Goal: Transaction & Acquisition: Purchase product/service

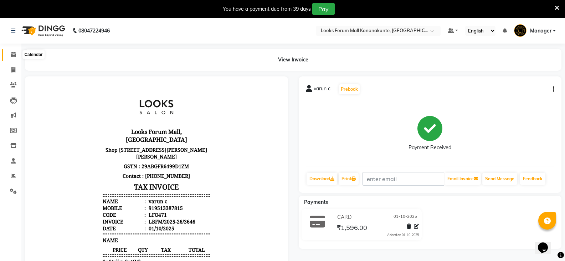
drag, startPoint x: 15, startPoint y: 52, endPoint x: 18, endPoint y: 56, distance: 5.1
click at [15, 52] on icon at bounding box center [13, 54] width 5 height 5
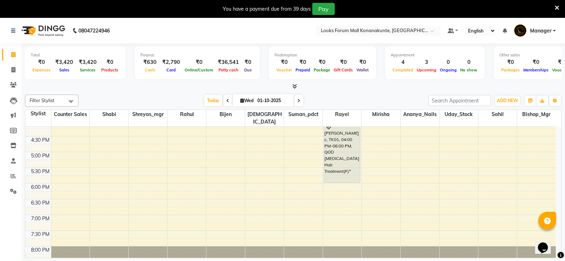
scroll to position [250, 0]
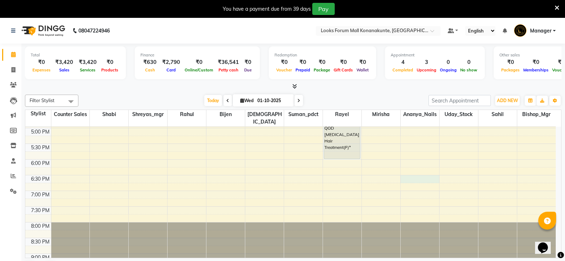
click at [417, 173] on div "9:00 AM 9:30 AM 10:00 AM 10:30 AM 11:00 AM 11:30 AM 12:00 PM 12:30 PM 1:00 PM 1…" at bounding box center [290, 96] width 530 height 439
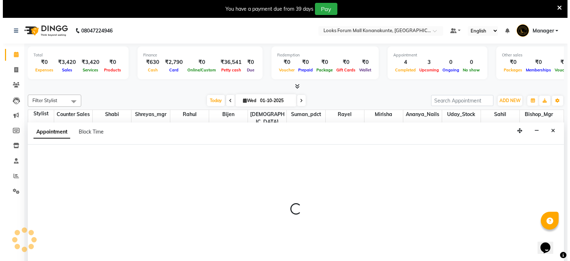
scroll to position [18, 0]
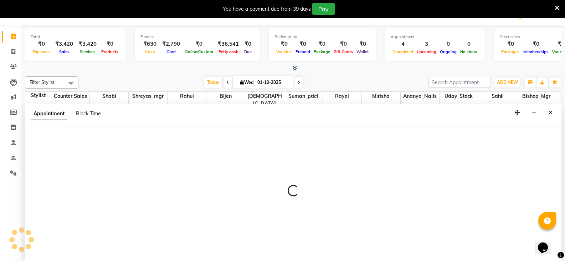
select select "90397"
select select "tentative"
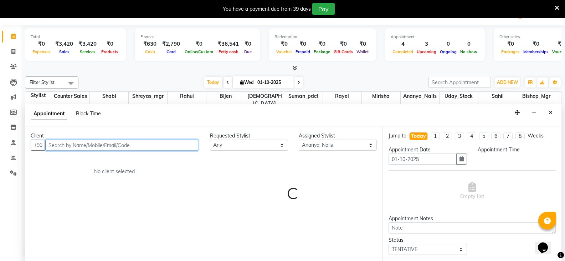
select select "1110"
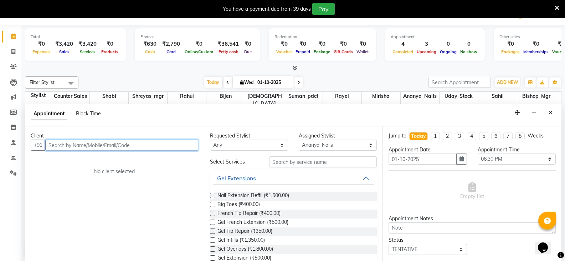
click at [104, 148] on input "text" at bounding box center [121, 144] width 153 height 11
type input "9762388713"
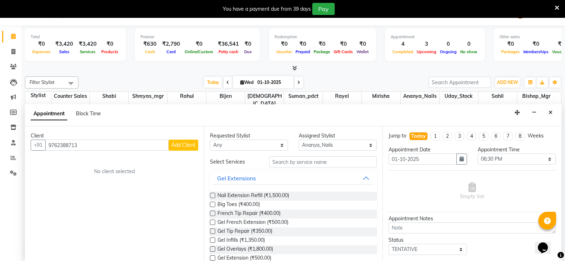
click at [180, 144] on span "Add Client" at bounding box center [183, 145] width 24 height 6
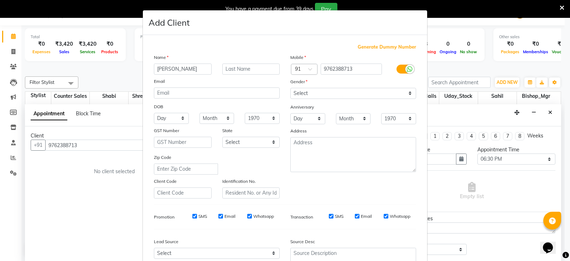
type input "satakshi"
type input "c"
click at [307, 92] on select "Select [DEMOGRAPHIC_DATA] [DEMOGRAPHIC_DATA] Other Prefer Not To Say" at bounding box center [353, 93] width 126 height 11
select select "[DEMOGRAPHIC_DATA]"
click at [290, 88] on select "Select [DEMOGRAPHIC_DATA] [DEMOGRAPHIC_DATA] Other Prefer Not To Say" at bounding box center [353, 93] width 126 height 11
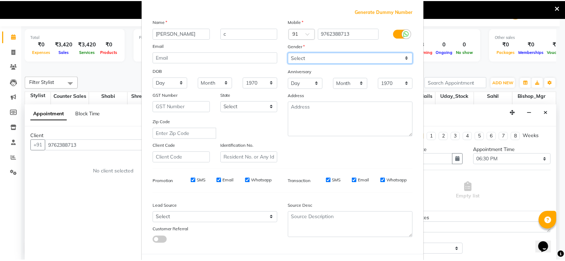
scroll to position [68, 0]
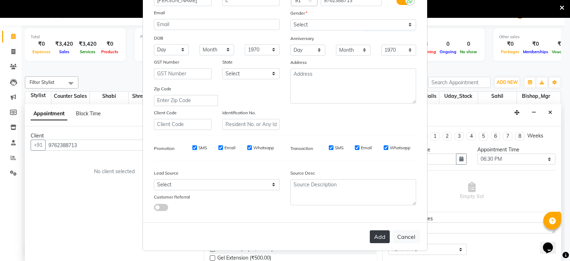
click at [376, 236] on button "Add" at bounding box center [380, 236] width 20 height 13
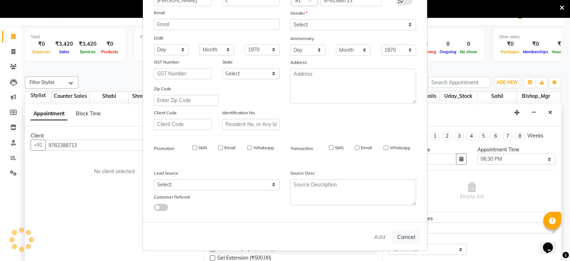
select select
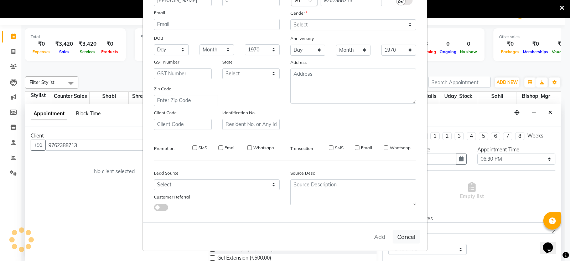
select select
checkbox input "false"
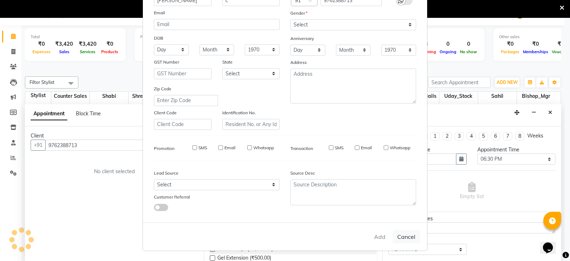
checkbox input "false"
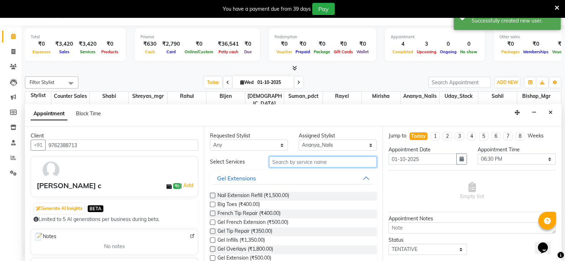
click at [286, 167] on input "text" at bounding box center [323, 161] width 108 height 11
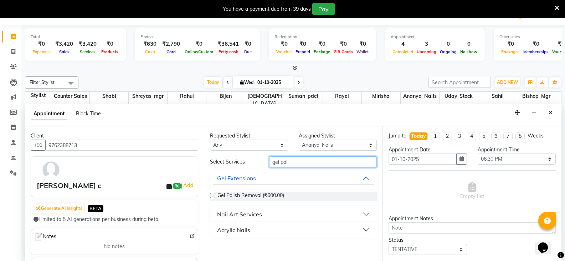
type input "gel pol"
click at [242, 214] on div "Nail Art Services" at bounding box center [239, 214] width 45 height 9
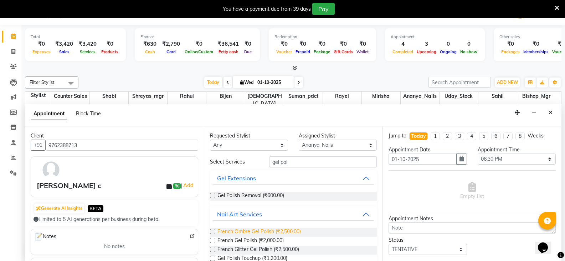
click at [236, 230] on span "French Ombre Gel Polish (₹2,500.00)" at bounding box center [258, 231] width 83 height 9
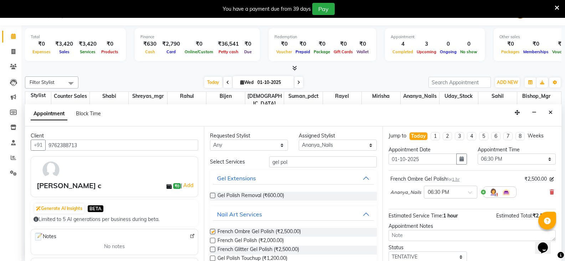
checkbox input "false"
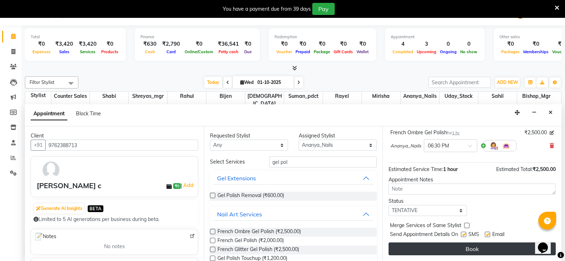
click at [461, 249] on button "Book" at bounding box center [472, 248] width 167 height 13
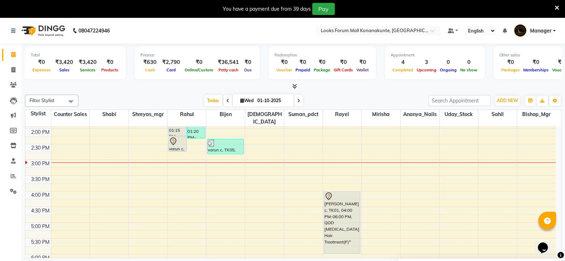
scroll to position [143, 0]
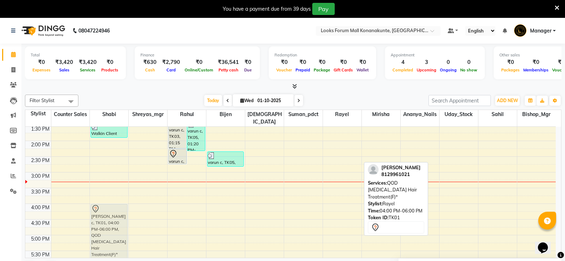
drag, startPoint x: 336, startPoint y: 211, endPoint x: 109, endPoint y: 211, distance: 227.1
click at [109, 211] on tr "Walkin Client Forum Mall BLR, TK04, 01:25 PM-01:55 PM, Blow Dry Stylist(F)* nil…" at bounding box center [290, 203] width 530 height 439
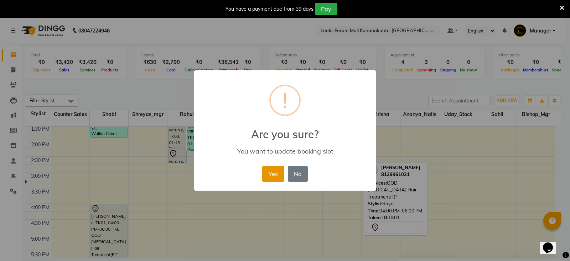
click at [267, 175] on button "Yes" at bounding box center [273, 174] width 22 height 16
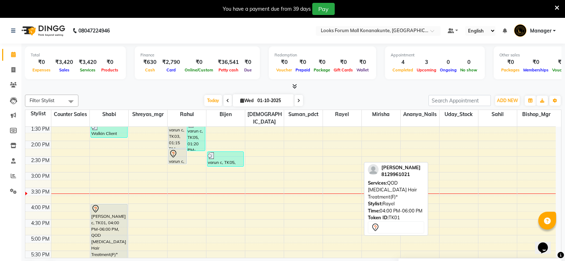
scroll to position [178, 0]
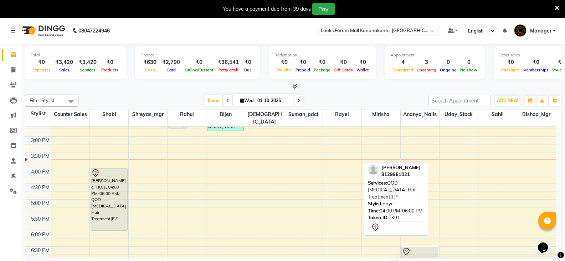
click at [349, 99] on div "Today Wed 01-10-2025" at bounding box center [253, 100] width 343 height 11
click at [330, 92] on div "Filter Stylist Select All Ananya_Nails Ashu Bijen Bishop_Mgr Counter Sales Miri…" at bounding box center [293, 184] width 536 height 185
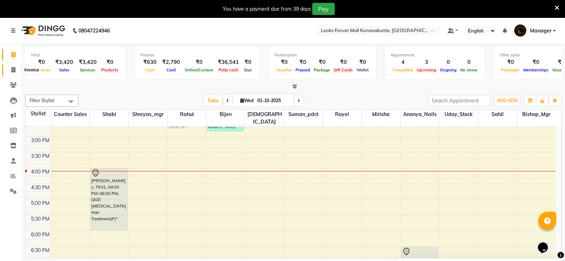
click at [16, 70] on span at bounding box center [13, 70] width 12 height 8
select select "service"
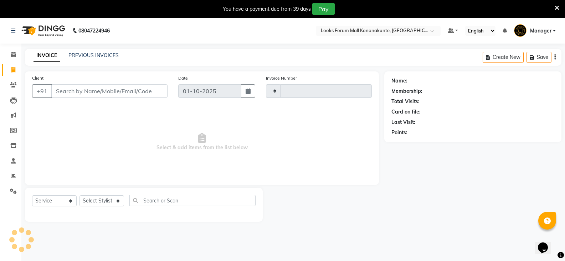
type input "3647"
select select "8945"
click at [94, 91] on input "Client" at bounding box center [109, 91] width 116 height 14
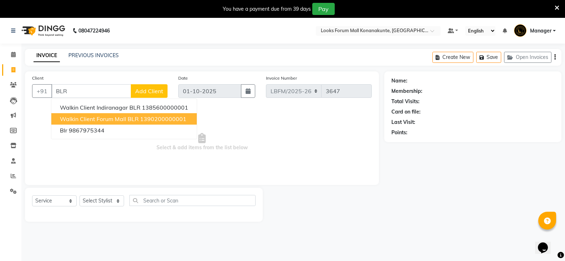
click at [81, 117] on span "Walkin Client Forum Mall BLR" at bounding box center [99, 118] width 79 height 7
type input "1390200000001"
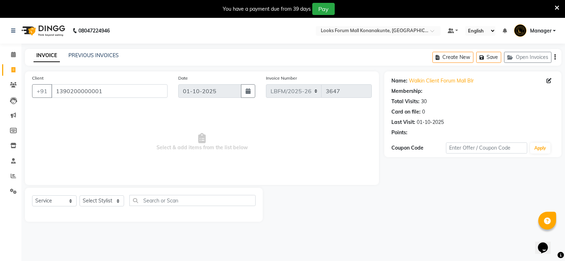
select select "1: Object"
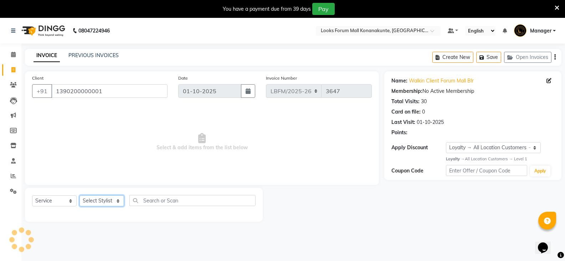
click at [109, 199] on select "Select Stylist Ananya_Nails [PERSON_NAME] Bijen Bishop_Mgr Counter Sales Manage…" at bounding box center [101, 200] width 45 height 11
select select "90400"
click at [79, 195] on select "Select Stylist Ananya_Nails [PERSON_NAME] Bijen Bishop_Mgr Counter Sales Manage…" at bounding box center [101, 200] width 45 height 11
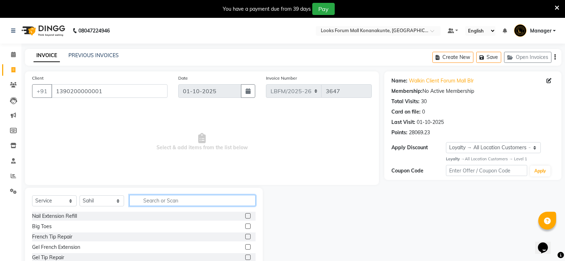
click at [170, 197] on input "text" at bounding box center [192, 200] width 126 height 11
type input "BEARD"
click at [247, 217] on label at bounding box center [247, 215] width 5 height 5
click at [247, 217] on input "checkbox" at bounding box center [247, 216] width 5 height 5
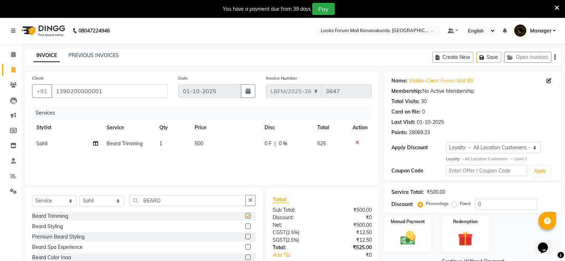
checkbox input "false"
click at [17, 54] on span at bounding box center [13, 55] width 12 height 8
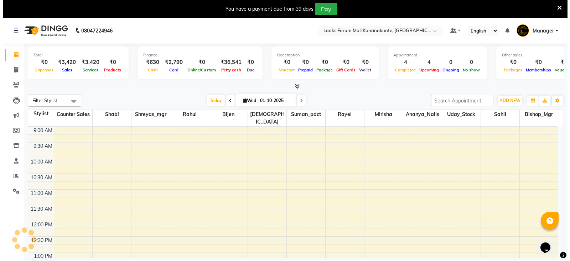
scroll to position [220, 0]
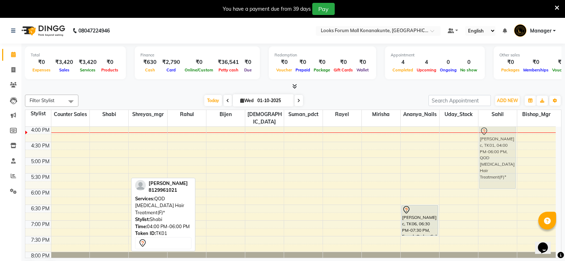
drag, startPoint x: 107, startPoint y: 138, endPoint x: 491, endPoint y: 139, distance: 384.6
click at [491, 139] on tr "Walkin Client Forum Mall BLR, TK04, 01:25 PM-01:55 PM, Blow Dry Stylist(F)* nil…" at bounding box center [290, 126] width 530 height 439
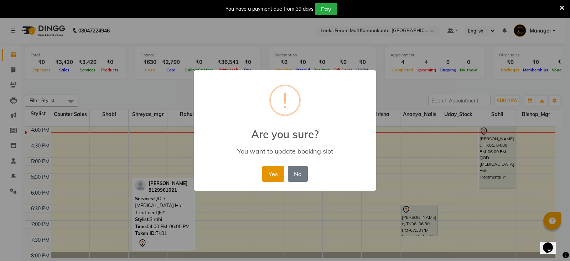
drag, startPoint x: 273, startPoint y: 174, endPoint x: 437, endPoint y: 154, distance: 165.5
click at [274, 174] on button "Yes" at bounding box center [273, 174] width 22 height 16
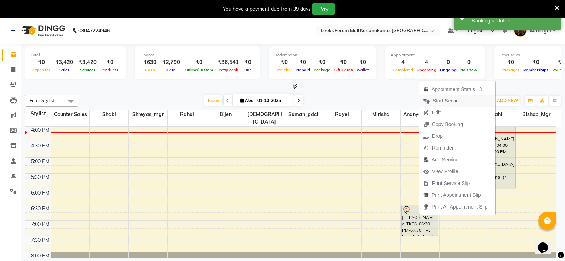
click at [450, 102] on span "Start Service" at bounding box center [447, 100] width 29 height 7
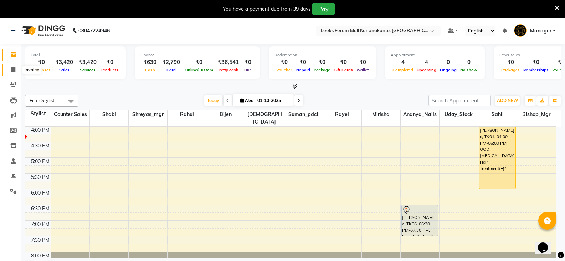
drag, startPoint x: 16, startPoint y: 69, endPoint x: 35, endPoint y: 76, distance: 20.3
click at [16, 69] on span at bounding box center [13, 70] width 12 height 8
select select "service"
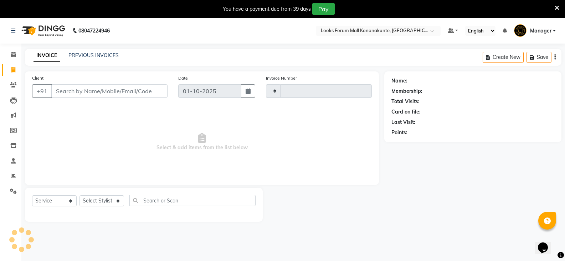
drag, startPoint x: 76, startPoint y: 91, endPoint x: 98, endPoint y: 72, distance: 29.3
click at [76, 91] on input "Client" at bounding box center [109, 91] width 116 height 14
type input "3647"
select select "8945"
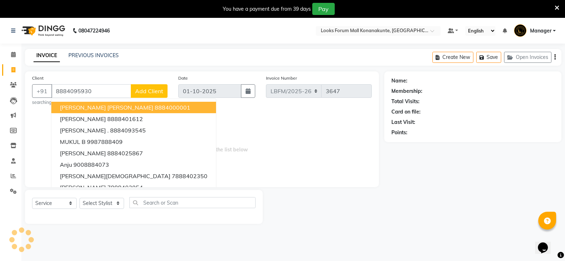
type input "8884095930"
click at [143, 86] on button "Add Client" at bounding box center [149, 91] width 37 height 14
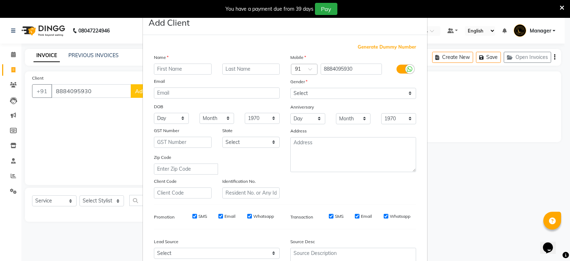
click at [163, 68] on input "text" at bounding box center [183, 68] width 58 height 11
type input "CHINNADURAI"
type input "C"
click at [320, 91] on select "Select [DEMOGRAPHIC_DATA] [DEMOGRAPHIC_DATA] Other Prefer Not To Say" at bounding box center [353, 93] width 126 height 11
select select "[DEMOGRAPHIC_DATA]"
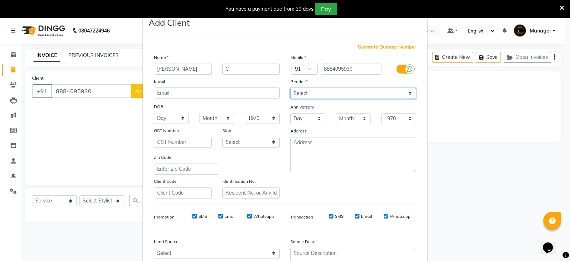
click at [290, 88] on select "Select [DEMOGRAPHIC_DATA] [DEMOGRAPHIC_DATA] Other Prefer Not To Say" at bounding box center [353, 93] width 126 height 11
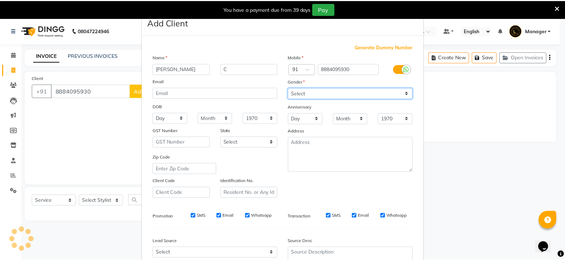
scroll to position [68, 0]
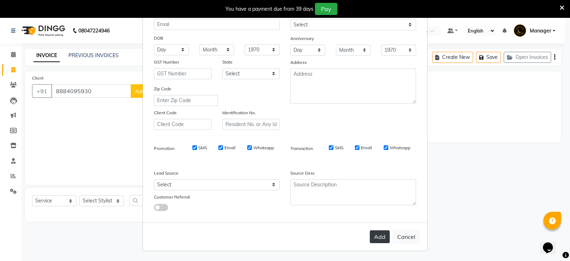
click at [375, 238] on button "Add" at bounding box center [380, 236] width 20 height 13
select select
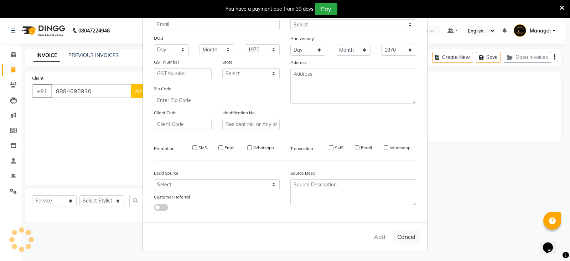
select select
checkbox input "false"
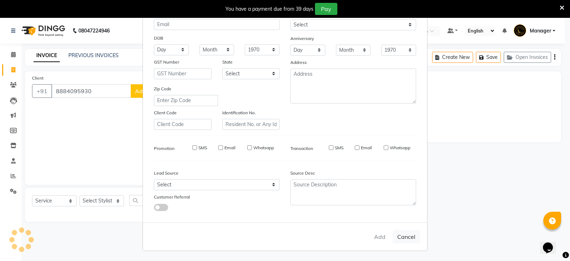
checkbox input "false"
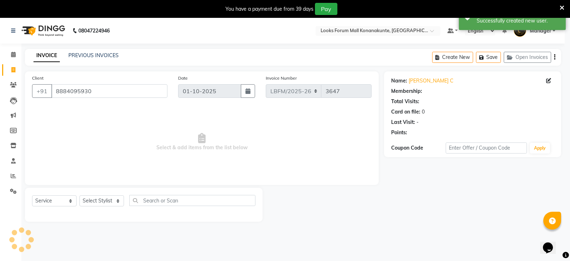
select select "1: Object"
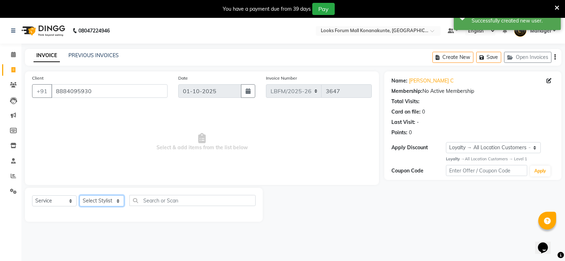
click at [93, 203] on select "Select Stylist Ananya_Nails [PERSON_NAME] Bijen Bishop_Mgr Counter Sales Manage…" at bounding box center [101, 200] width 45 height 11
select select "90395"
click at [79, 195] on select "Select Stylist Ananya_Nails [PERSON_NAME] Bijen Bishop_Mgr Counter Sales Manage…" at bounding box center [101, 200] width 45 height 11
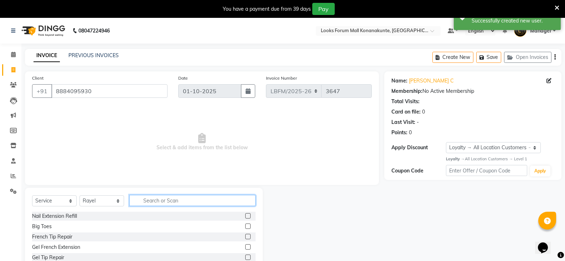
click at [169, 200] on input "text" at bounding box center [192, 200] width 126 height 11
type input "EYE"
click at [245, 248] on label at bounding box center [247, 246] width 5 height 5
click at [245, 248] on input "checkbox" at bounding box center [247, 247] width 5 height 5
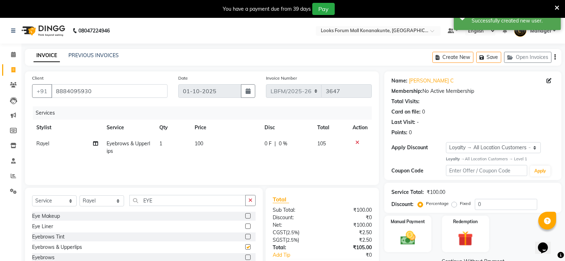
checkbox input "false"
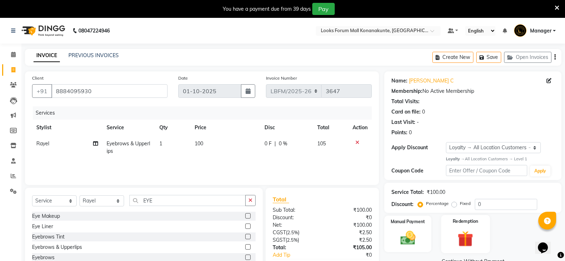
drag, startPoint x: 410, startPoint y: 246, endPoint x: 463, endPoint y: 244, distance: 53.5
click at [411, 246] on img at bounding box center [408, 237] width 25 height 17
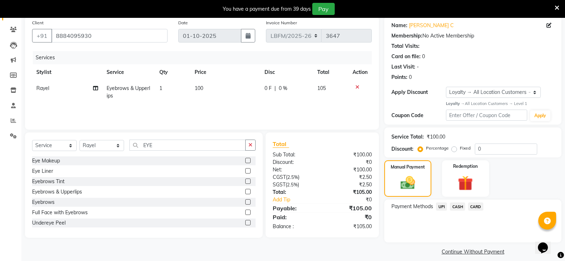
scroll to position [62, 0]
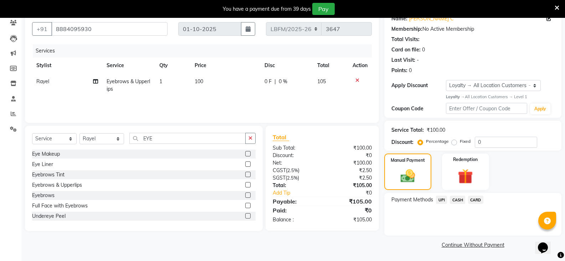
click at [474, 201] on span "CARD" at bounding box center [475, 199] width 15 height 8
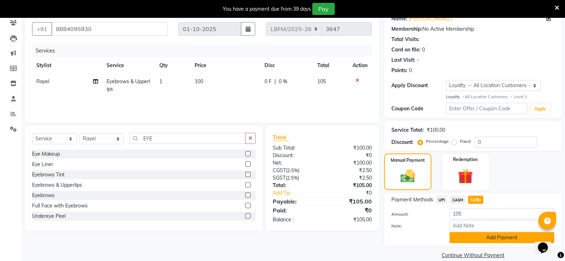
click at [495, 236] on button "Add Payment" at bounding box center [501, 237] width 105 height 11
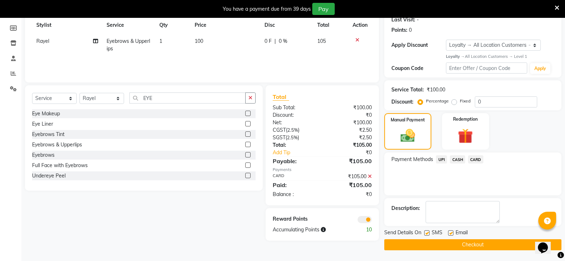
click at [483, 243] on button "Checkout" at bounding box center [472, 244] width 177 height 11
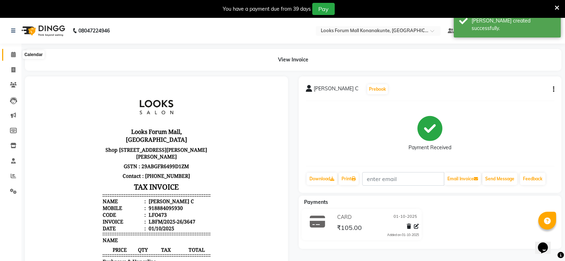
click at [14, 58] on span at bounding box center [13, 55] width 12 height 8
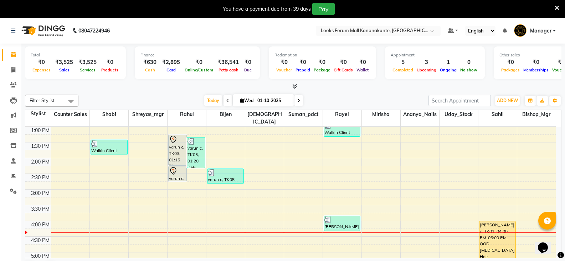
scroll to position [143, 0]
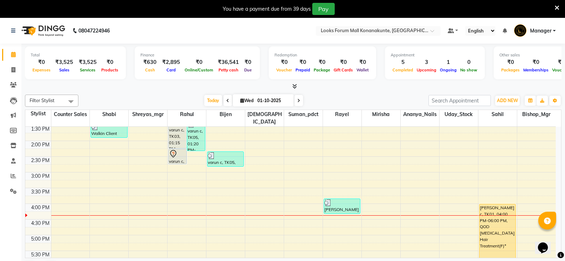
click at [227, 246] on div "9:00 AM 9:30 AM 10:00 AM 10:30 AM 11:00 AM 11:30 AM 12:00 PM 12:30 PM 1:00 PM 1…" at bounding box center [290, 203] width 530 height 439
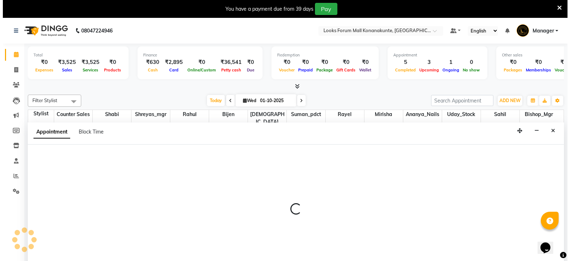
scroll to position [18, 0]
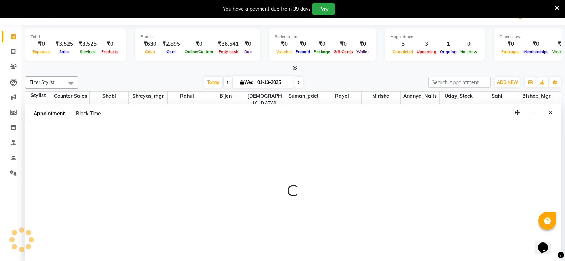
select select "90392"
select select "tentative"
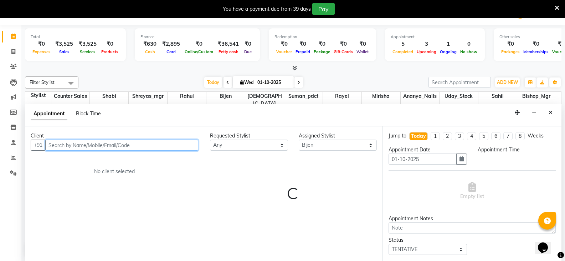
select select "1050"
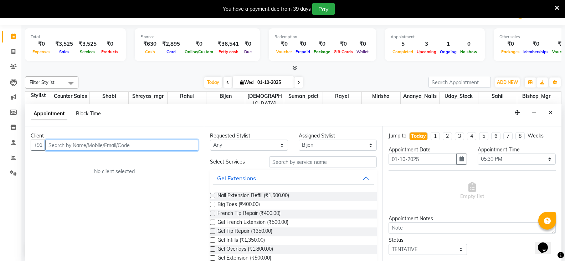
click at [138, 141] on input "text" at bounding box center [121, 144] width 153 height 11
type input "9590711500"
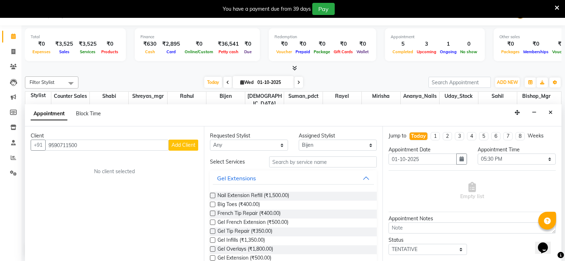
click at [184, 144] on span "Add Client" at bounding box center [183, 145] width 24 height 6
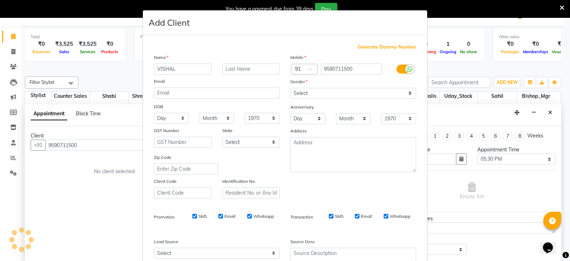
type input "VISHAL"
type input "C"
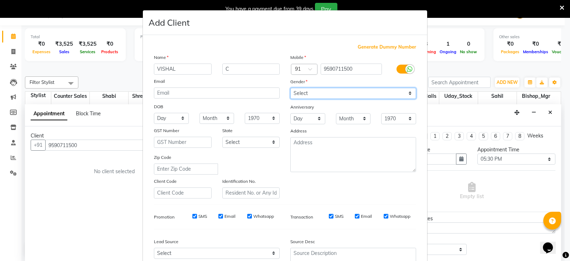
click at [305, 95] on select "Select [DEMOGRAPHIC_DATA] [DEMOGRAPHIC_DATA] Other Prefer Not To Say" at bounding box center [353, 93] width 126 height 11
select select "[DEMOGRAPHIC_DATA]"
click at [290, 88] on select "Select [DEMOGRAPHIC_DATA] [DEMOGRAPHIC_DATA] Other Prefer Not To Say" at bounding box center [353, 93] width 126 height 11
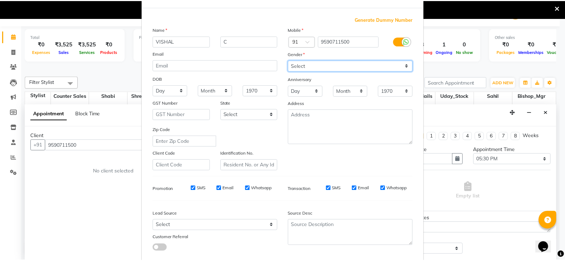
scroll to position [68, 0]
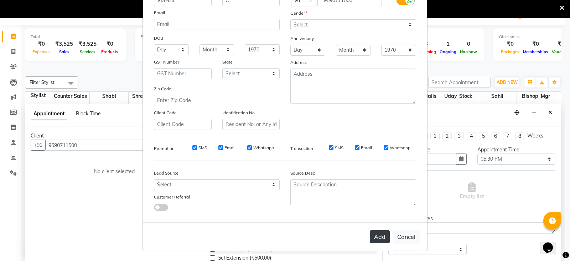
click at [380, 236] on button "Add" at bounding box center [380, 236] width 20 height 13
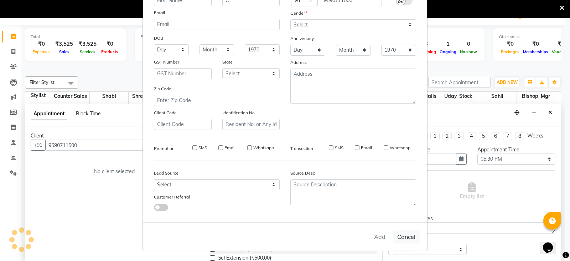
select select
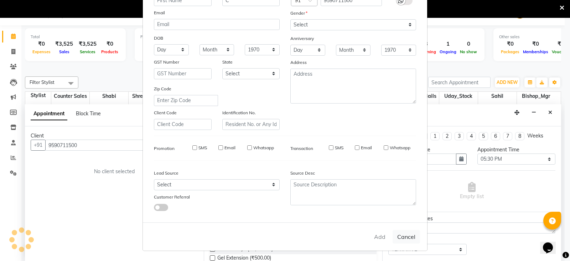
select select
checkbox input "false"
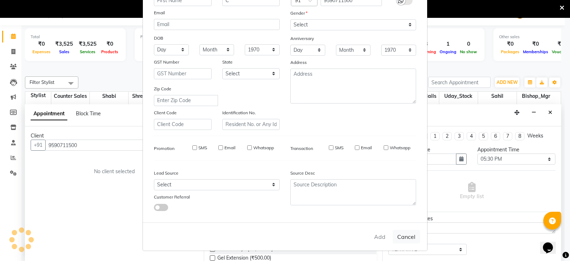
checkbox input "false"
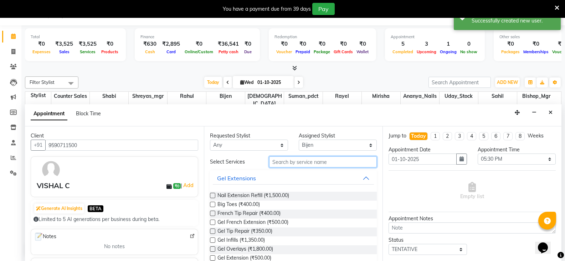
click at [300, 163] on input "text" at bounding box center [323, 161] width 108 height 11
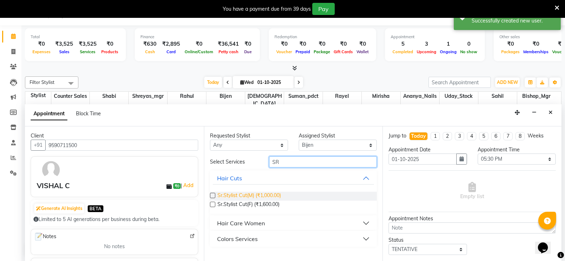
type input "SR"
click at [264, 194] on span "Sr.Stylist Cut(M) (₹1,000.00)" at bounding box center [248, 195] width 63 height 9
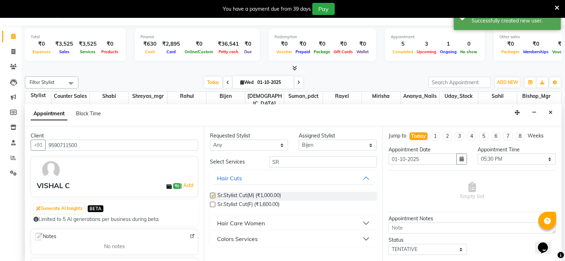
checkbox input "false"
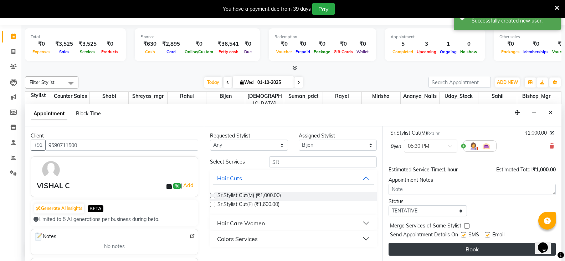
scroll to position [46, 0]
click at [464, 246] on button "Book" at bounding box center [472, 248] width 167 height 13
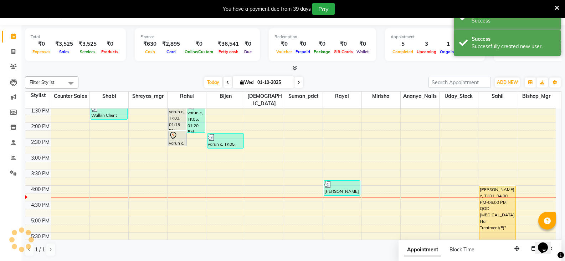
scroll to position [0, 0]
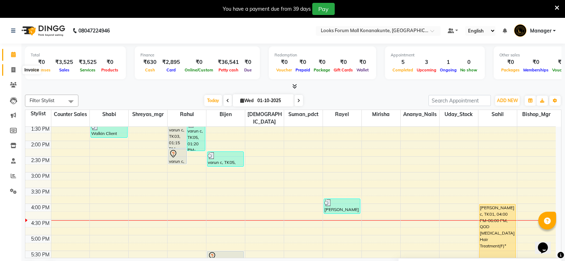
click at [16, 71] on span at bounding box center [13, 70] width 12 height 8
select select "service"
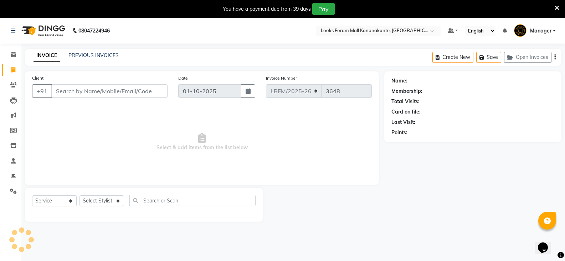
click at [102, 207] on div "Select Service Product Membership Package Voucher Prepaid Gift Card Select Styl…" at bounding box center [143, 203] width 223 height 17
click at [107, 201] on select "Select Stylist Ananya_Nails [PERSON_NAME] Bijen Bishop_Mgr Counter Sales Manage…" at bounding box center [101, 200] width 45 height 11
select select "90395"
click at [79, 195] on select "Select Stylist Ananya_Nails [PERSON_NAME] Bijen Bishop_Mgr Counter Sales Manage…" at bounding box center [101, 200] width 45 height 11
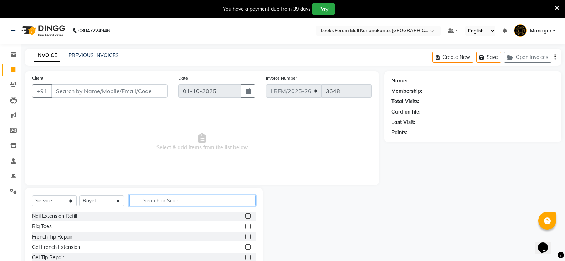
click at [168, 199] on input "text" at bounding box center [192, 200] width 126 height 11
type input "FACIAL"
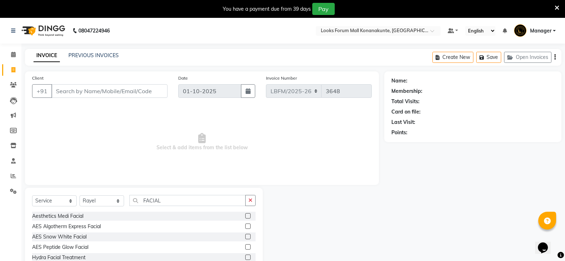
click at [245, 217] on label at bounding box center [247, 215] width 5 height 5
click at [245, 217] on input "checkbox" at bounding box center [247, 216] width 5 height 5
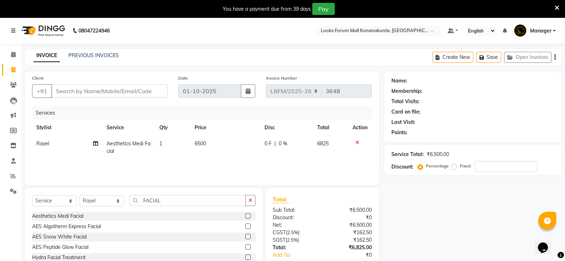
checkbox input "false"
click at [213, 147] on td "6500" at bounding box center [225, 147] width 70 height 24
select select "90395"
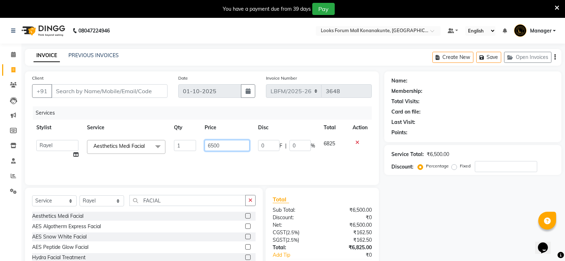
drag, startPoint x: 232, startPoint y: 144, endPoint x: 184, endPoint y: 139, distance: 48.4
click at [184, 139] on tr "Ananya_Nails Ashu Bijen Bishop_Mgr Counter Sales Manager Mirisha rahul Rayel Sa…" at bounding box center [202, 148] width 340 height 27
type input "5500"
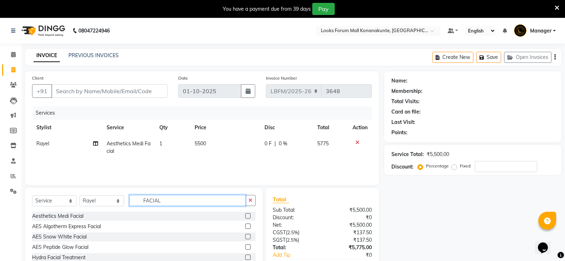
drag, startPoint x: 175, startPoint y: 201, endPoint x: 120, endPoint y: 197, distance: 55.0
click at [120, 197] on div "Select Service Product Membership Package Voucher Prepaid Gift Card Select Styl…" at bounding box center [143, 203] width 223 height 17
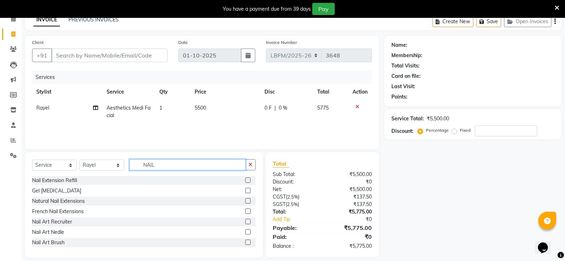
type input "NAIL"
click at [208, 110] on td "5500" at bounding box center [225, 112] width 70 height 24
select select "90395"
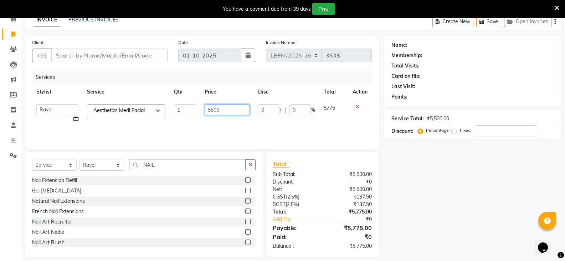
drag, startPoint x: 236, startPoint y: 109, endPoint x: 194, endPoint y: 109, distance: 41.7
click at [194, 109] on tr "Ananya_Nails Ashu Bijen Bishop_Mgr Counter Sales Manager Mirisha rahul Rayel Sa…" at bounding box center [202, 113] width 340 height 27
type input "5700"
drag, startPoint x: 91, startPoint y: 165, endPoint x: 96, endPoint y: 162, distance: 5.6
click at [91, 165] on select "Select Stylist Ananya_Nails [PERSON_NAME] Bijen Bishop_Mgr Counter Sales Manage…" at bounding box center [101, 164] width 45 height 11
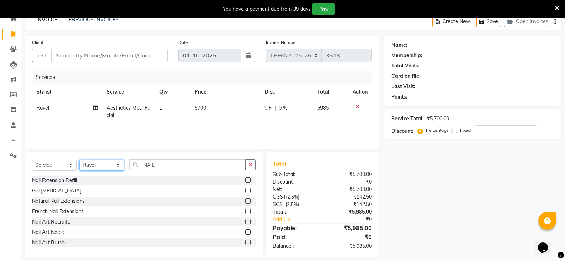
select select "90391"
click at [79, 159] on select "Select Stylist Ananya_Nails [PERSON_NAME] Bijen Bishop_Mgr Counter Sales Manage…" at bounding box center [101, 164] width 45 height 11
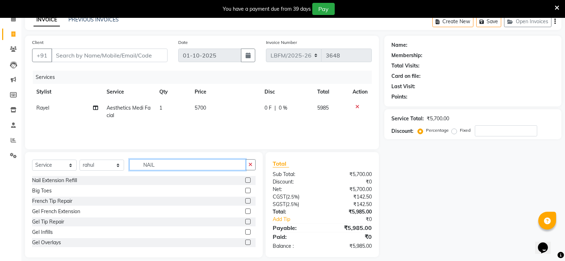
drag, startPoint x: 160, startPoint y: 166, endPoint x: 162, endPoint y: 121, distance: 45.3
click at [96, 164] on div "Select Service Product Membership Package Voucher Prepaid Gift Card Select Styl…" at bounding box center [143, 167] width 223 height 17
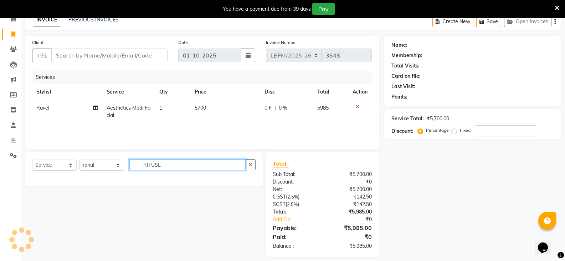
drag, startPoint x: 171, startPoint y: 168, endPoint x: 93, endPoint y: 162, distance: 79.0
click at [93, 162] on div "Select Service Product Membership Package Voucher Prepaid Gift Card Select Styl…" at bounding box center [143, 167] width 223 height 17
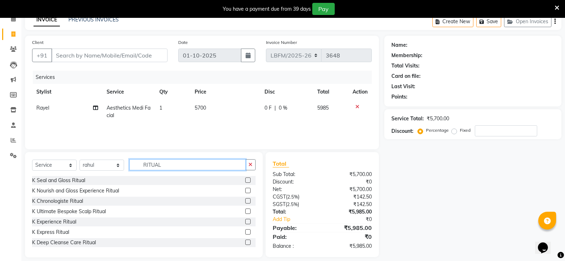
type input "RITUAL"
click at [245, 192] on label at bounding box center [247, 189] width 5 height 5
click at [245, 192] on input "checkbox" at bounding box center [247, 190] width 5 height 5
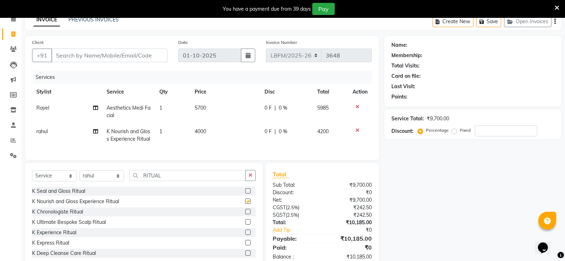
click at [222, 129] on td "4000" at bounding box center [225, 135] width 70 height 24
checkbox input "false"
select select "90391"
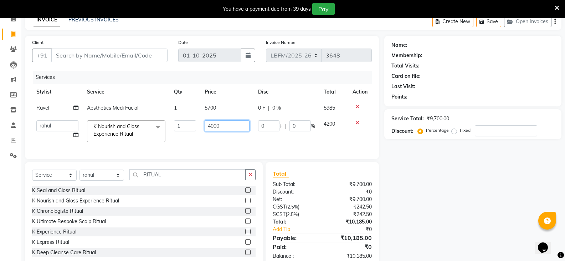
drag, startPoint x: 231, startPoint y: 126, endPoint x: 187, endPoint y: 126, distance: 43.8
click at [187, 126] on tr "Ananya_Nails Ashu Bijen Bishop_Mgr Counter Sales Manager Mirisha rahul Rayel Sa…" at bounding box center [202, 131] width 340 height 30
type input "5500"
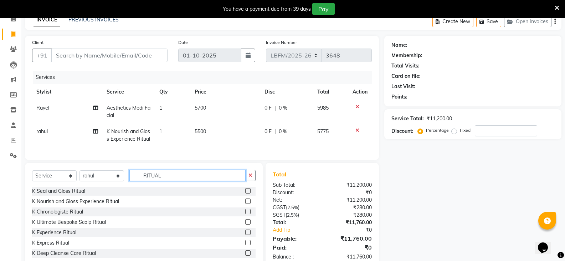
drag, startPoint x: 168, startPoint y: 179, endPoint x: 127, endPoint y: 179, distance: 40.6
click at [127, 179] on div "Select Service Product Membership Package Voucher Prepaid Gift Card Select Styl…" at bounding box center [143, 178] width 223 height 17
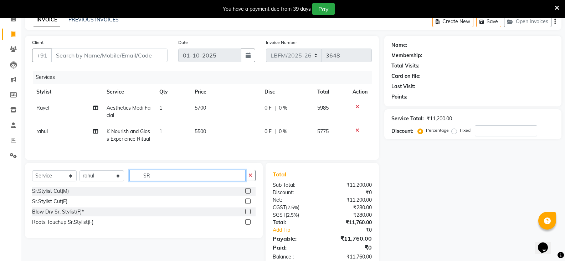
type input "SR"
click at [245, 204] on div "Sr.Stylist Cut(F)" at bounding box center [143, 201] width 223 height 9
click at [247, 204] on label at bounding box center [247, 200] width 5 height 5
click at [247, 204] on input "checkbox" at bounding box center [247, 201] width 5 height 5
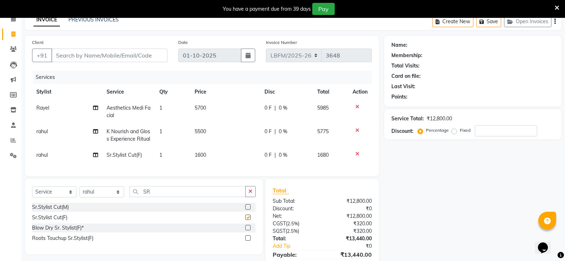
checkbox input "false"
click at [214, 151] on td "1600" at bounding box center [225, 155] width 70 height 16
select select "90391"
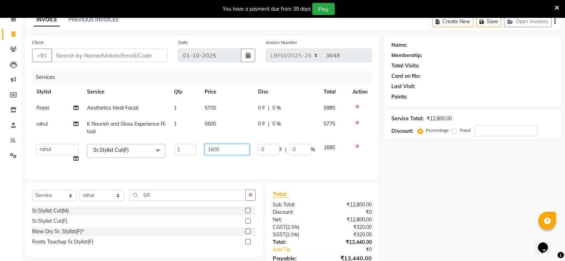
drag, startPoint x: 235, startPoint y: 152, endPoint x: 183, endPoint y: 150, distance: 51.4
click at [183, 150] on tr "Ananya_Nails Ashu Bijen Bishop_Mgr Counter Sales Manager Mirisha rahul Rayel Sa…" at bounding box center [202, 152] width 340 height 27
type input "1800"
click at [99, 53] on input "Client" at bounding box center [109, 55] width 116 height 14
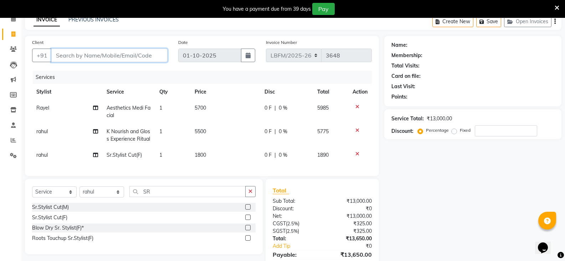
scroll to position [0, 0]
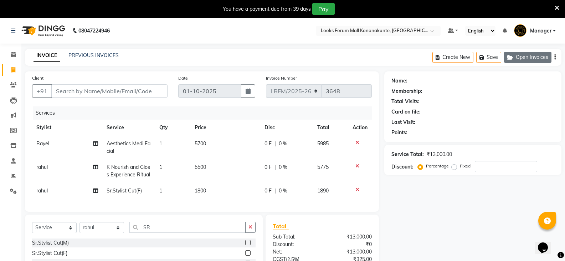
click at [515, 61] on button "Open Invoices" at bounding box center [527, 57] width 47 height 11
click at [518, 62] on button "Open Invoices" at bounding box center [527, 57] width 47 height 11
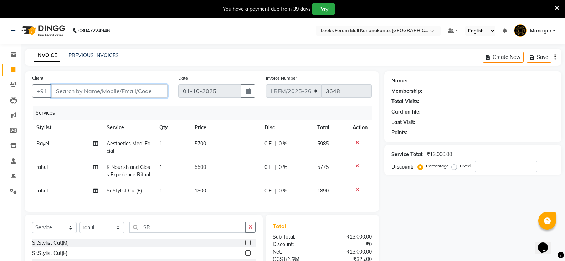
click at [105, 90] on input "Client" at bounding box center [109, 91] width 116 height 14
type input "9"
type input "0"
click at [124, 91] on input "9686203782" at bounding box center [91, 91] width 80 height 14
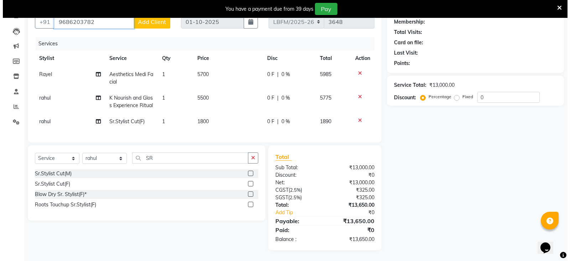
scroll to position [39, 0]
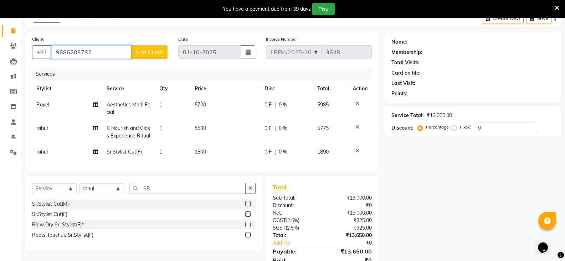
type input "9686203782"
click at [154, 53] on span "Add Client" at bounding box center [149, 51] width 28 height 7
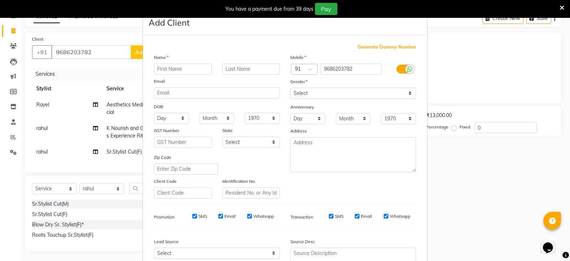
click at [182, 70] on input "text" at bounding box center [183, 68] width 58 height 11
type input "SHALINIU"
type input "C"
drag, startPoint x: 306, startPoint y: 90, endPoint x: 307, endPoint y: 98, distance: 7.9
click at [306, 90] on select "Select [DEMOGRAPHIC_DATA] [DEMOGRAPHIC_DATA] Other Prefer Not To Say" at bounding box center [353, 93] width 126 height 11
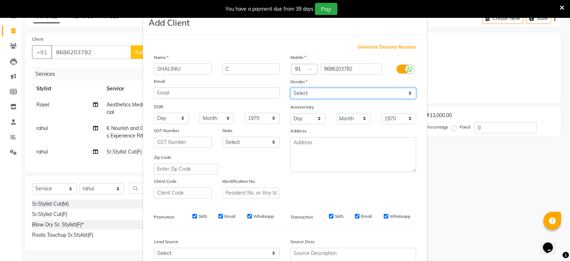
select select "[DEMOGRAPHIC_DATA]"
click at [290, 88] on select "Select [DEMOGRAPHIC_DATA] [DEMOGRAPHIC_DATA] Other Prefer Not To Say" at bounding box center [353, 93] width 126 height 11
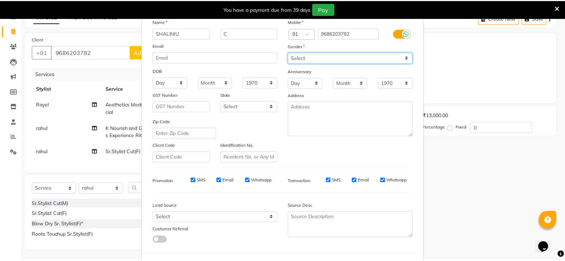
scroll to position [68, 0]
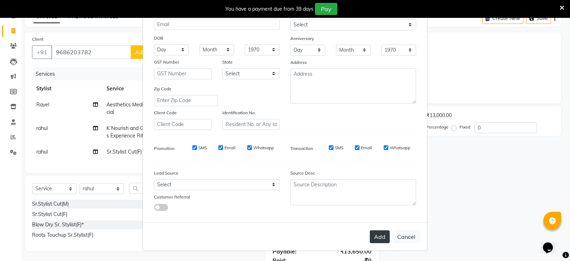
click at [374, 234] on button "Add" at bounding box center [380, 236] width 20 height 13
select select
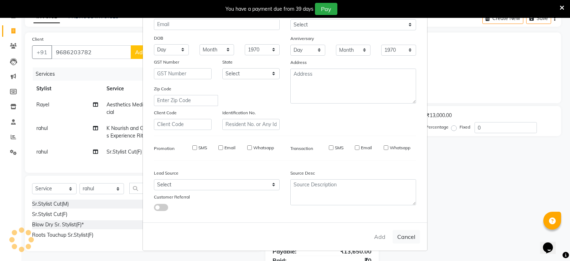
select select
checkbox input "false"
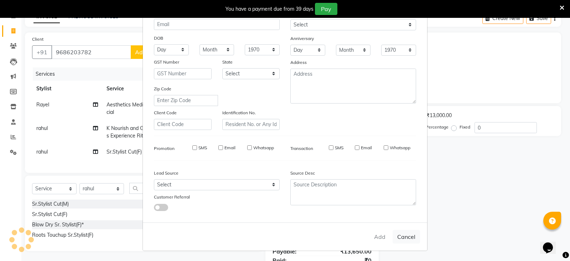
checkbox input "false"
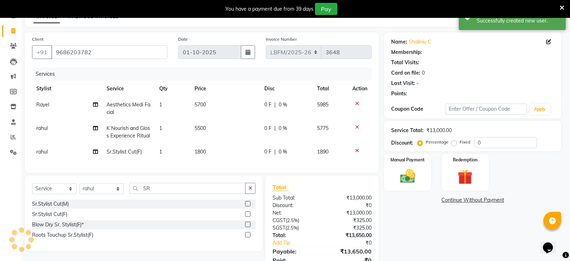
select select "1: Object"
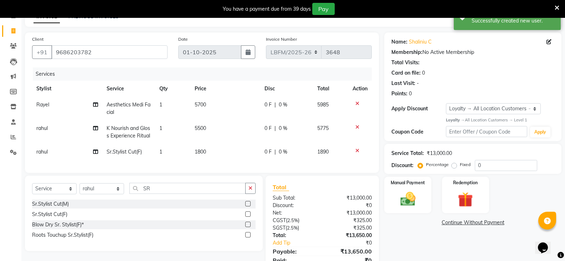
scroll to position [74, 0]
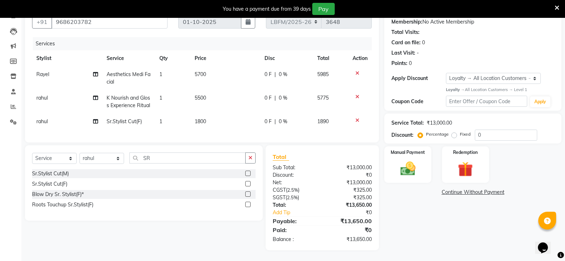
click at [287, 71] on div "0 F | 0 %" at bounding box center [286, 74] width 44 height 7
select select "90395"
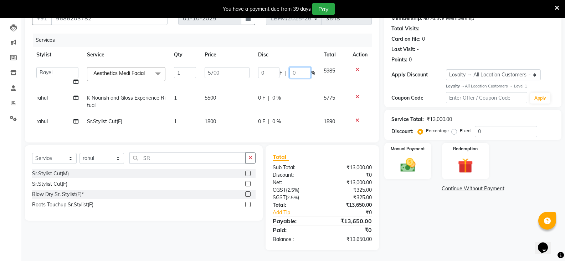
drag, startPoint x: 306, startPoint y: 73, endPoint x: 262, endPoint y: 72, distance: 43.5
click at [262, 72] on div "0 F | 0 %" at bounding box center [286, 72] width 57 height 11
type input "20"
click at [282, 94] on div "0 F | 0 %" at bounding box center [286, 97] width 57 height 7
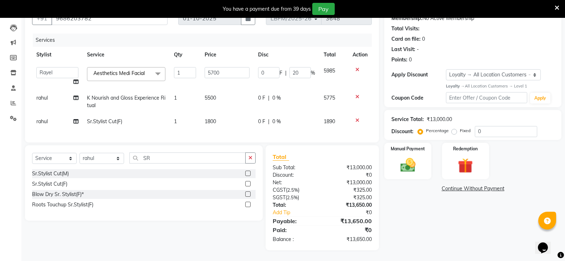
select select "90391"
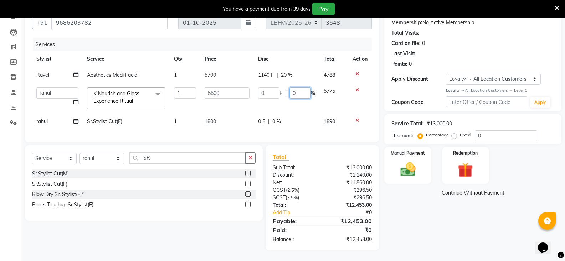
drag, startPoint x: 299, startPoint y: 88, endPoint x: 266, endPoint y: 86, distance: 32.9
click at [266, 87] on div "0 F | 0 %" at bounding box center [286, 92] width 57 height 11
type input "20"
click at [286, 118] on div "0 F | 0 %" at bounding box center [286, 121] width 57 height 7
select select "90391"
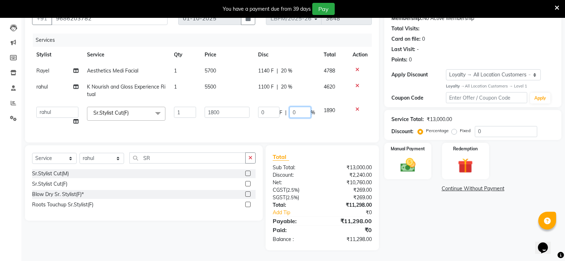
drag, startPoint x: 298, startPoint y: 112, endPoint x: 273, endPoint y: 111, distance: 25.3
click at [273, 111] on div "0 F | 0 %" at bounding box center [286, 112] width 57 height 11
type input "20"
click at [413, 175] on div "Manual Payment" at bounding box center [408, 161] width 49 height 38
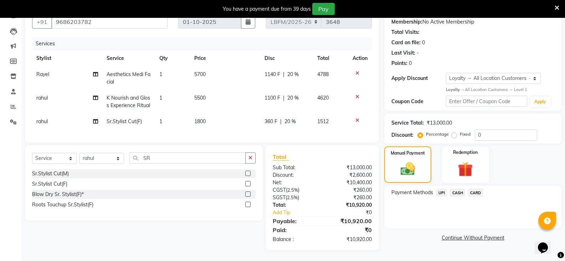
click at [474, 188] on span "CARD" at bounding box center [475, 192] width 15 height 8
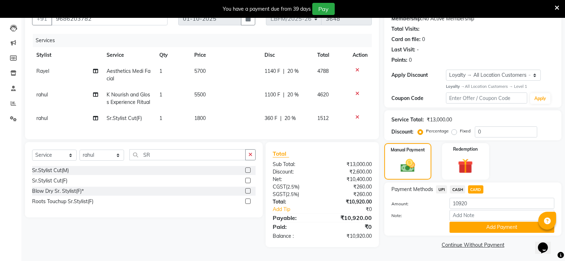
click at [298, 68] on span "20 %" at bounding box center [292, 70] width 11 height 7
select select "90395"
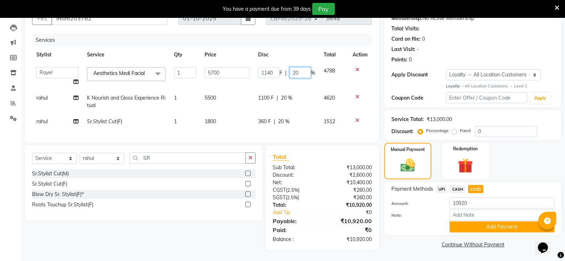
drag, startPoint x: 294, startPoint y: 75, endPoint x: 287, endPoint y: 75, distance: 7.5
click at [287, 75] on div "1140 F | 20 %" at bounding box center [286, 72] width 57 height 11
type input "30"
click at [476, 187] on span "CARD" at bounding box center [475, 189] width 15 height 8
type input "10322"
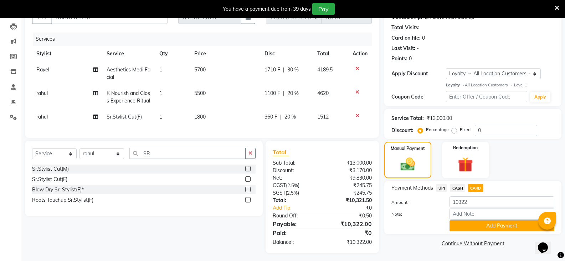
click at [294, 96] on span "20 %" at bounding box center [292, 92] width 11 height 7
select select "90391"
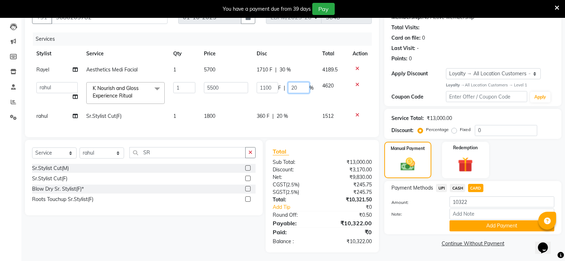
drag, startPoint x: 305, startPoint y: 88, endPoint x: 248, endPoint y: 88, distance: 57.0
click at [248, 88] on tr "Ananya_Nails Ashu Bijen Bishop_Mgr Counter Sales Manager Mirisha rahul Rayel Sa…" at bounding box center [202, 93] width 340 height 30
type input "25"
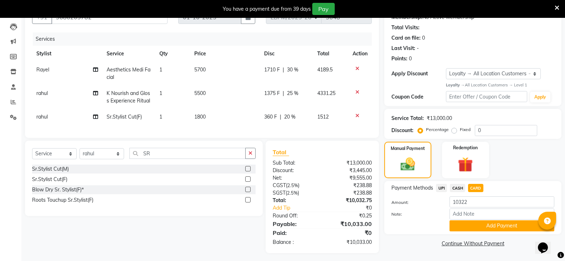
click at [477, 189] on span "CARD" at bounding box center [475, 188] width 15 height 8
type input "10033"
click at [295, 94] on span "25 %" at bounding box center [292, 92] width 11 height 7
select select "90391"
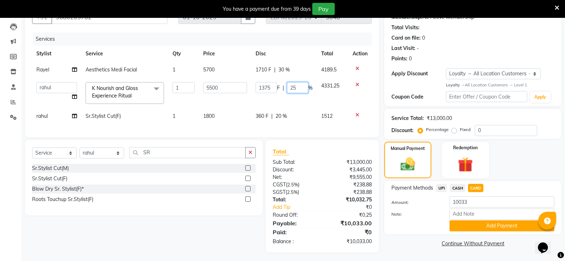
drag, startPoint x: 301, startPoint y: 91, endPoint x: 257, endPoint y: 89, distance: 43.9
click at [258, 89] on div "1375 F | 25 %" at bounding box center [284, 87] width 57 height 11
type input "23"
click at [477, 186] on span "CARD" at bounding box center [475, 188] width 15 height 8
type input "10148"
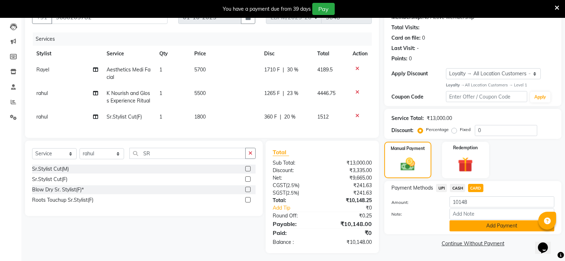
click at [489, 223] on button "Add Payment" at bounding box center [501, 225] width 105 height 11
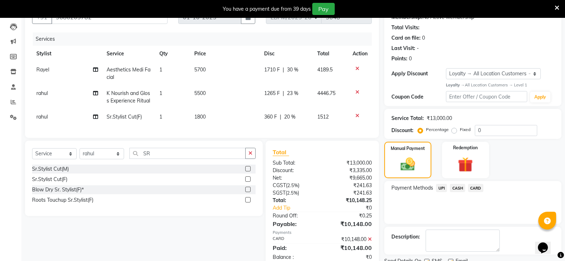
scroll to position [132, 0]
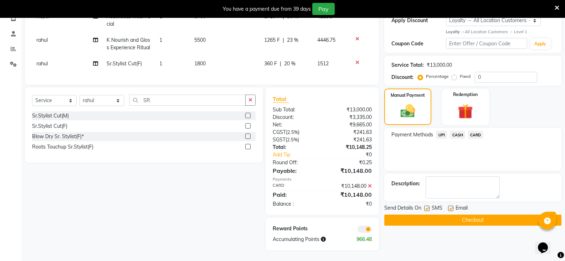
click at [487, 218] on button "Checkout" at bounding box center [472, 219] width 177 height 11
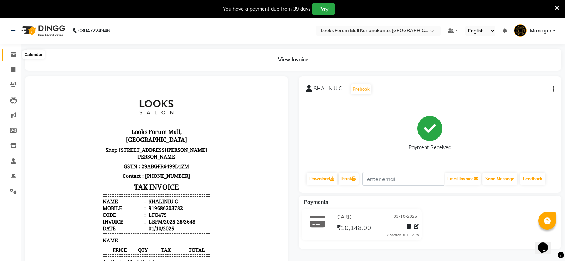
drag, startPoint x: 15, startPoint y: 56, endPoint x: 18, endPoint y: 57, distance: 3.6
click at [15, 56] on icon at bounding box center [13, 54] width 5 height 5
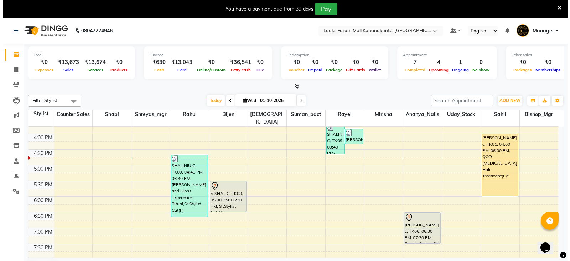
scroll to position [214, 0]
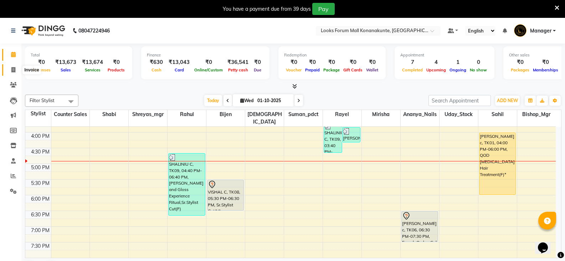
click at [14, 70] on icon at bounding box center [13, 69] width 4 height 5
select select "service"
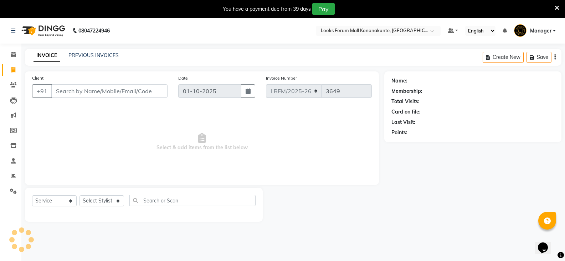
click at [109, 91] on input "Client" at bounding box center [109, 91] width 116 height 14
click at [108, 201] on select "Select Stylist" at bounding box center [101, 200] width 45 height 11
select select "90395"
click at [79, 195] on select "Select Stylist Ananya_Nails [PERSON_NAME] Bijen Bishop_Mgr Counter Sales Manage…" at bounding box center [101, 200] width 45 height 11
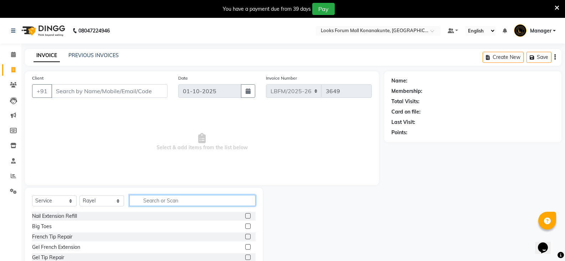
click at [170, 199] on input "text" at bounding box center [192, 200] width 126 height 11
type input "EYE"
click at [245, 245] on label at bounding box center [247, 246] width 5 height 5
click at [245, 245] on input "checkbox" at bounding box center [247, 247] width 5 height 5
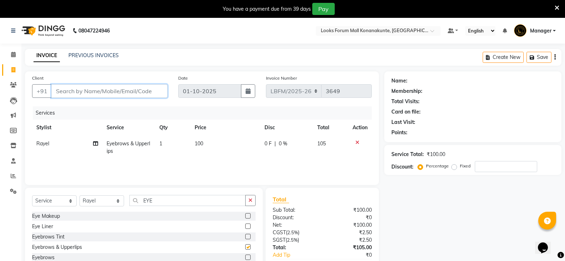
checkbox input "false"
click at [107, 92] on input "Client" at bounding box center [109, 91] width 116 height 14
type input "9"
type input "0"
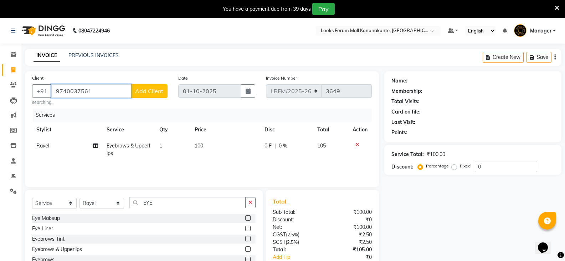
type input "9740037561"
click at [146, 87] on button "Add Client" at bounding box center [149, 91] width 37 height 14
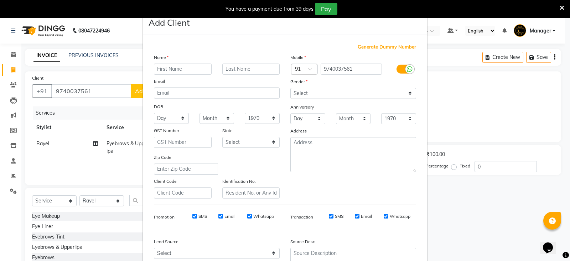
click at [195, 72] on input "text" at bounding box center [183, 68] width 58 height 11
type input "RAMNATHAN"
type input "C"
click at [296, 91] on select "Select [DEMOGRAPHIC_DATA] [DEMOGRAPHIC_DATA] Other Prefer Not To Say" at bounding box center [353, 93] width 126 height 11
select select "[DEMOGRAPHIC_DATA]"
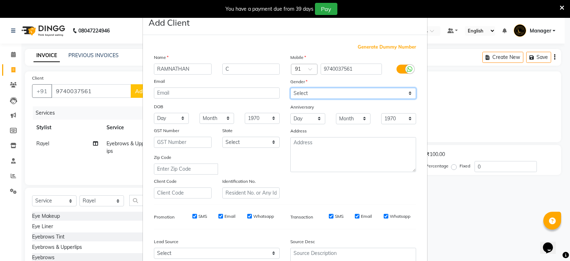
click at [290, 88] on select "Select [DEMOGRAPHIC_DATA] [DEMOGRAPHIC_DATA] Other Prefer Not To Say" at bounding box center [353, 93] width 126 height 11
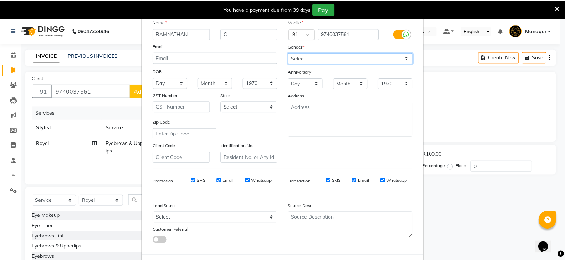
scroll to position [68, 0]
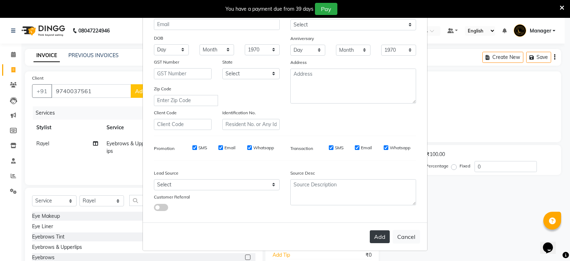
click at [379, 237] on button "Add" at bounding box center [380, 236] width 20 height 13
select select
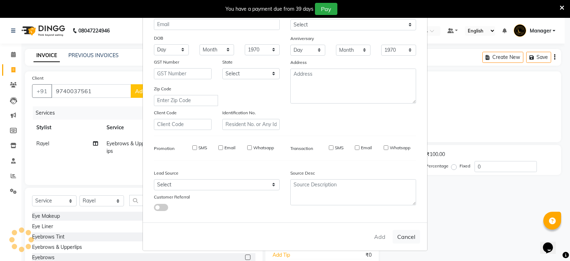
select select
checkbox input "false"
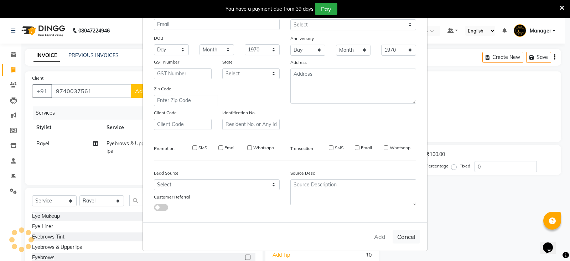
checkbox input "false"
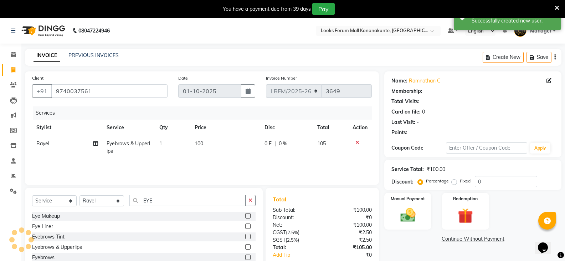
select select "1: Object"
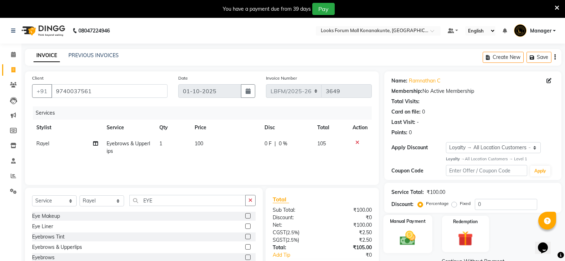
click at [414, 228] on img at bounding box center [407, 237] width 25 height 18
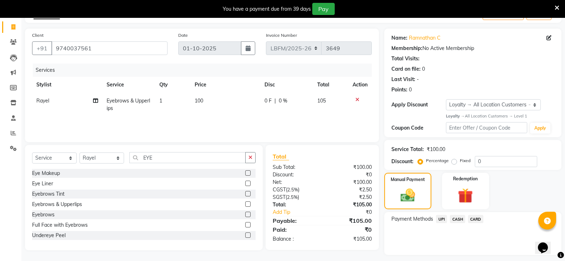
click at [476, 222] on span "CARD" at bounding box center [475, 219] width 15 height 8
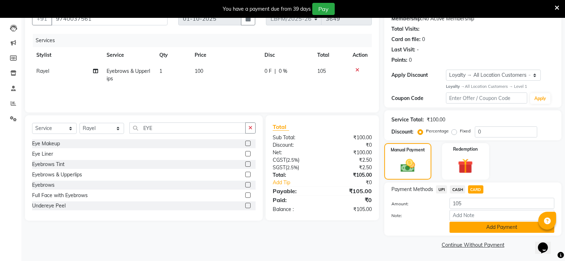
click at [491, 229] on button "Add Payment" at bounding box center [501, 226] width 105 height 11
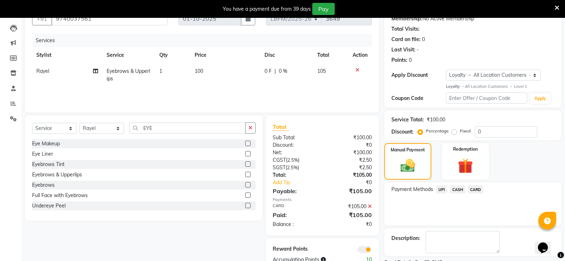
scroll to position [102, 0]
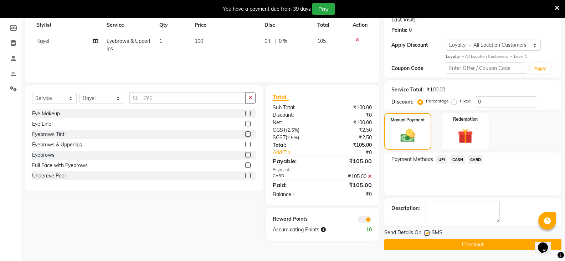
click at [468, 242] on button "Checkout" at bounding box center [472, 244] width 177 height 11
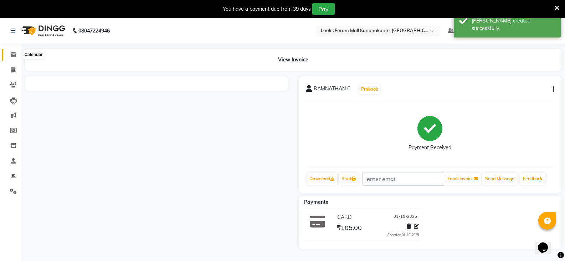
click at [17, 52] on span at bounding box center [13, 55] width 12 height 8
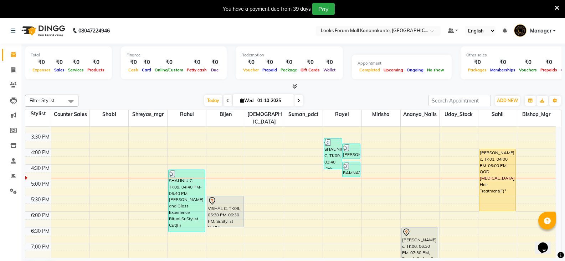
scroll to position [194, 0]
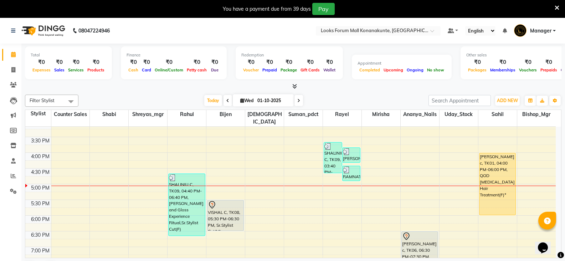
click at [295, 99] on span at bounding box center [298, 100] width 9 height 11
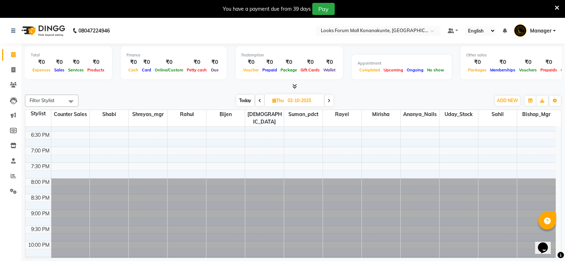
scroll to position [300, 0]
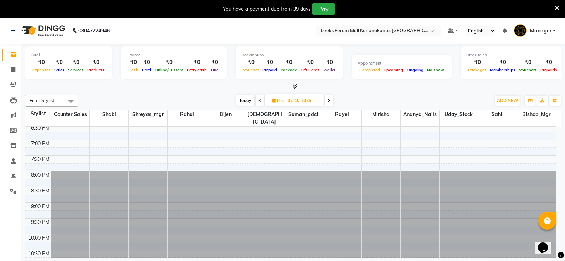
click at [259, 98] on icon at bounding box center [259, 100] width 3 height 4
type input "01-10-2025"
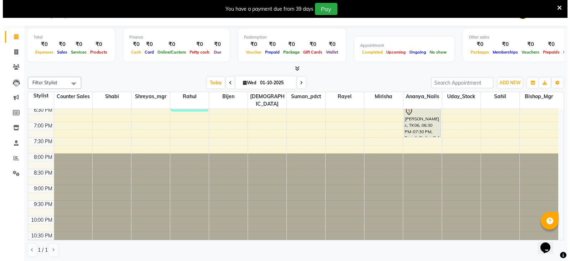
scroll to position [18, 0]
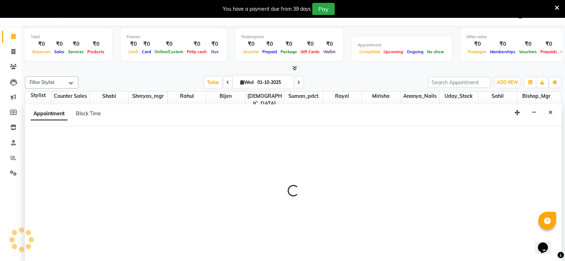
select select "90390"
select select "1215"
select select "tentative"
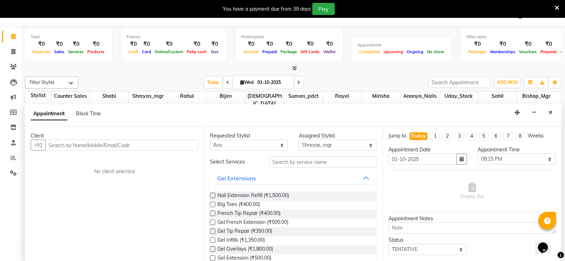
click at [102, 146] on input "text" at bounding box center [121, 144] width 153 height 11
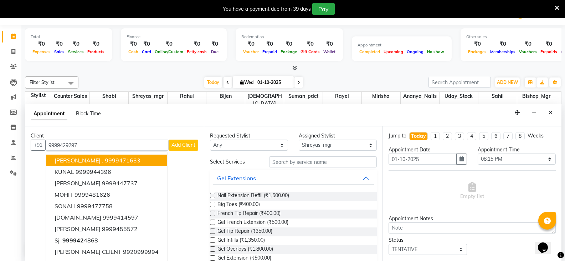
type input "9999429297"
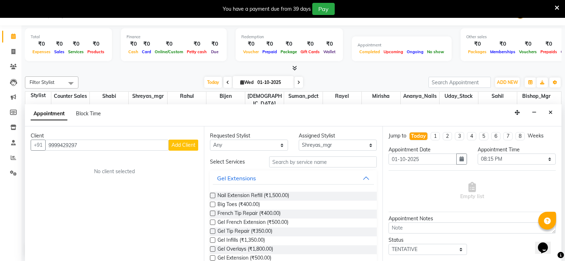
click at [183, 143] on span "Add Client" at bounding box center [183, 145] width 24 height 6
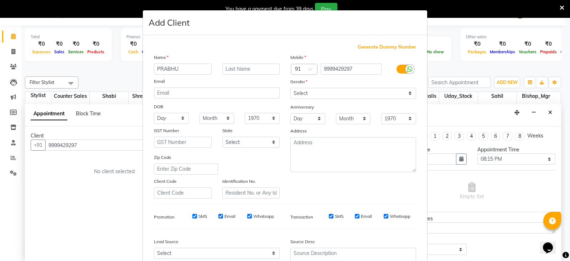
type input "PRABHU"
type input "C"
drag, startPoint x: 318, startPoint y: 94, endPoint x: 316, endPoint y: 98, distance: 4.6
click at [318, 94] on select "Select [DEMOGRAPHIC_DATA] [DEMOGRAPHIC_DATA] Other Prefer Not To Say" at bounding box center [353, 93] width 126 height 11
select select "[DEMOGRAPHIC_DATA]"
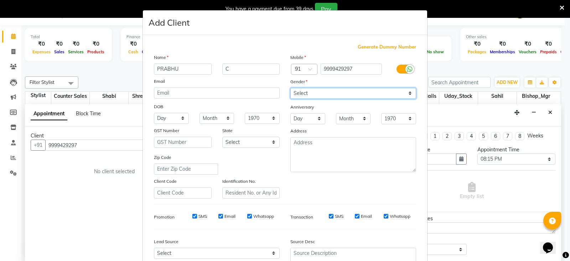
click at [290, 88] on select "Select [DEMOGRAPHIC_DATA] [DEMOGRAPHIC_DATA] Other Prefer Not To Say" at bounding box center [353, 93] width 126 height 11
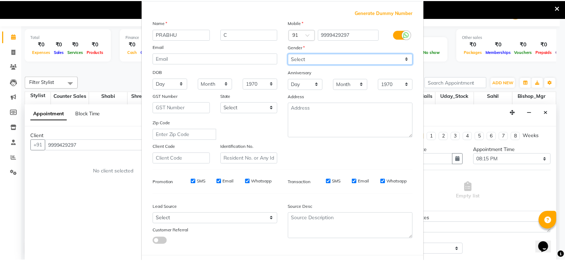
scroll to position [68, 0]
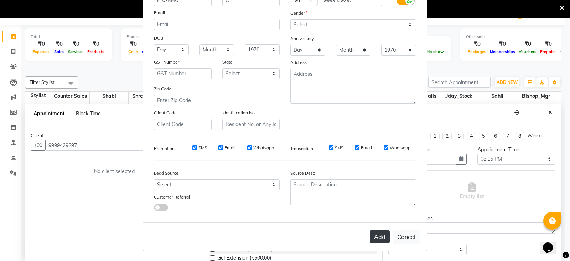
click at [382, 237] on button "Add" at bounding box center [380, 236] width 20 height 13
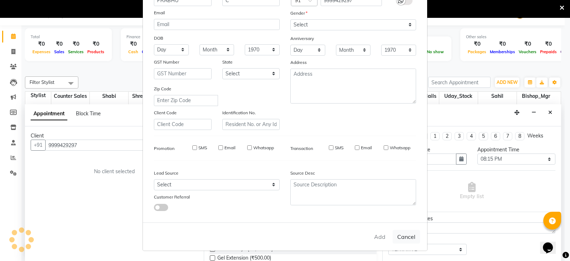
select select
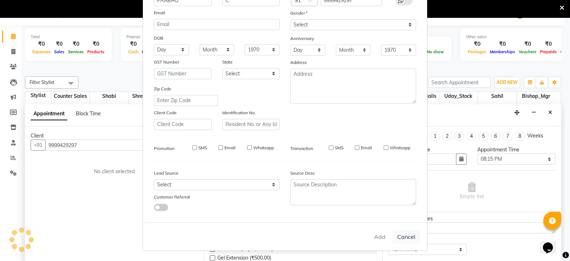
select select
checkbox input "false"
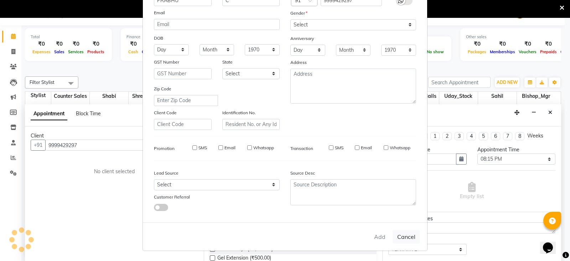
checkbox input "false"
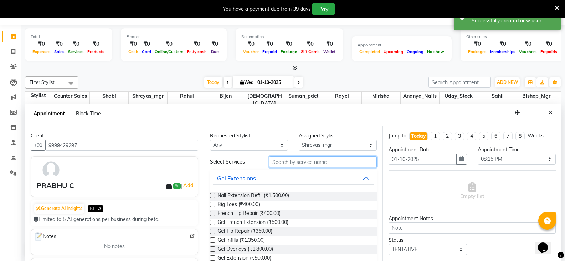
click at [314, 161] on input "text" at bounding box center [323, 161] width 108 height 11
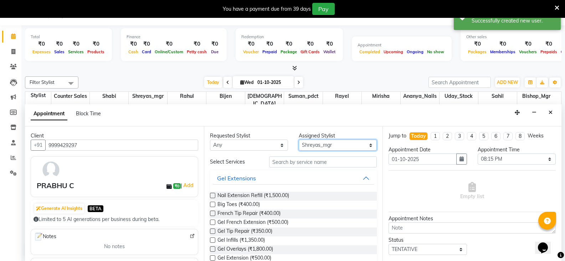
click at [328, 143] on select "Select Ananya_Nails Ashu Bijen Bishop_Mgr Counter Sales Mirisha rahul Rayel Sah…" at bounding box center [338, 144] width 78 height 11
select select "90388"
click at [299, 139] on select "Select Ananya_Nails Ashu Bijen Bishop_Mgr Counter Sales Mirisha rahul Rayel Sah…" at bounding box center [338, 144] width 78 height 11
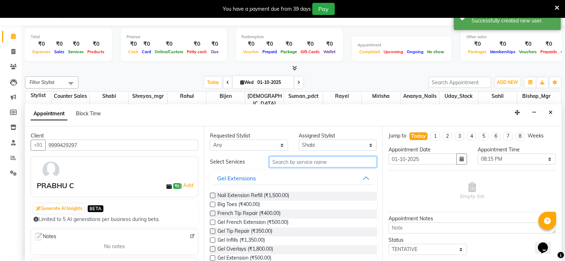
click at [316, 163] on input "text" at bounding box center [323, 161] width 108 height 11
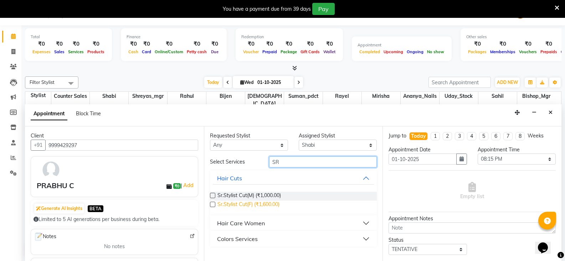
type input "SR"
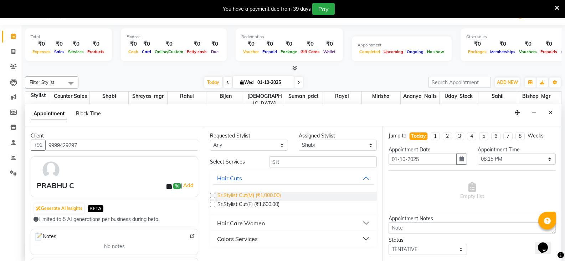
drag, startPoint x: 258, startPoint y: 201, endPoint x: 268, endPoint y: 200, distance: 10.5
click at [258, 201] on span "Sr.Stylist Cut(F) (₹1,600.00)" at bounding box center [248, 204] width 62 height 9
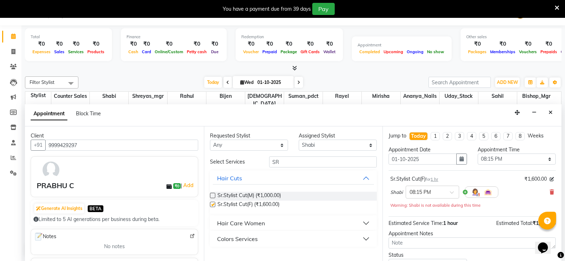
checkbox input "false"
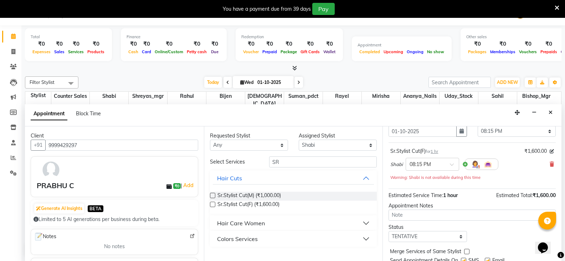
scroll to position [54, 0]
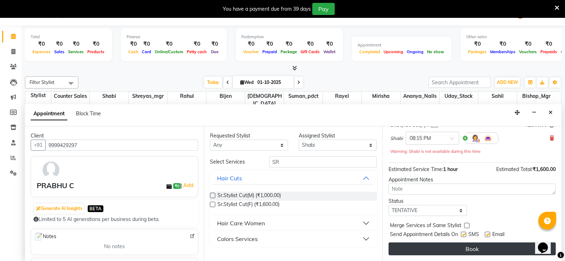
click at [447, 246] on button "Book" at bounding box center [472, 248] width 167 height 13
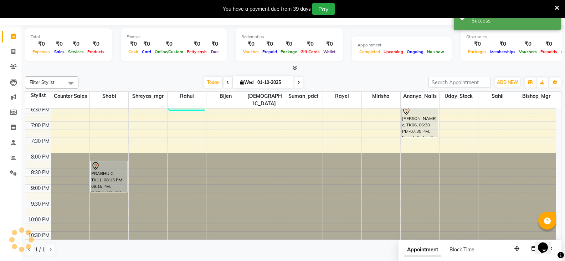
scroll to position [0, 0]
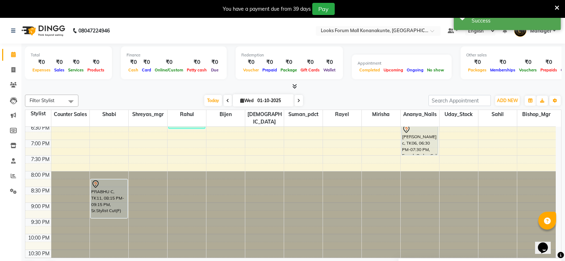
click at [108, 210] on div "Walkin Client Forum Mall BLR, TK04, 01:25 PM-01:55 PM, Blow Dry Stylist(F)* PRA…" at bounding box center [109, 45] width 38 height 439
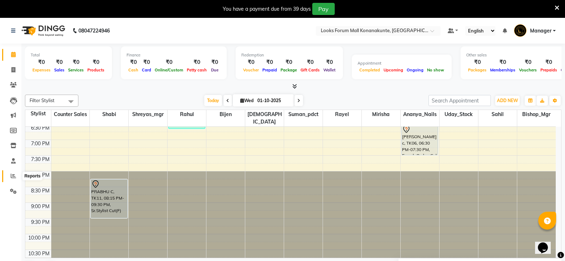
click at [11, 175] on icon at bounding box center [13, 175] width 5 height 5
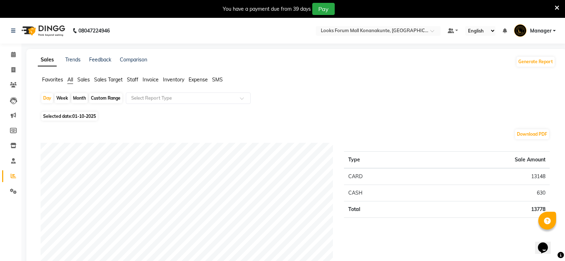
click at [132, 79] on span "Staff" at bounding box center [132, 79] width 11 height 6
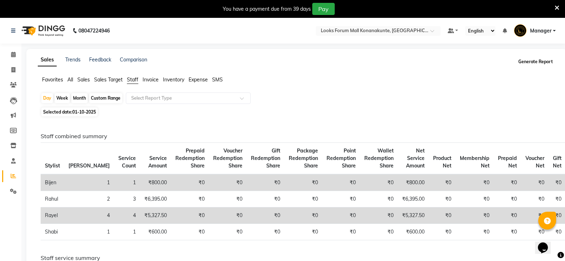
click at [535, 62] on button "Generate Report" at bounding box center [535, 62] width 38 height 10
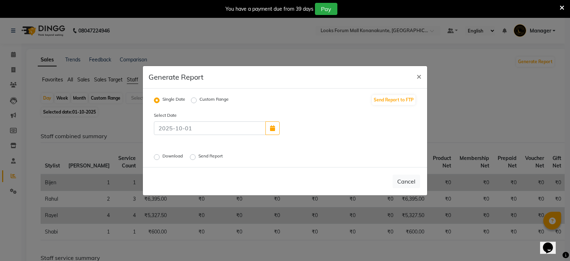
click at [163, 157] on label "Download" at bounding box center [174, 157] width 22 height 9
click at [158, 157] on input "Download" at bounding box center [157, 156] width 5 height 5
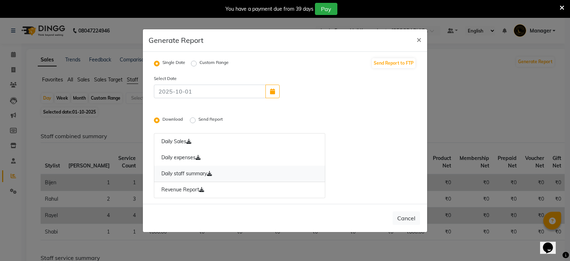
click at [194, 172] on link "Daily staff summary" at bounding box center [239, 173] width 171 height 16
click at [418, 41] on span "×" at bounding box center [419, 39] width 5 height 11
radio input "false"
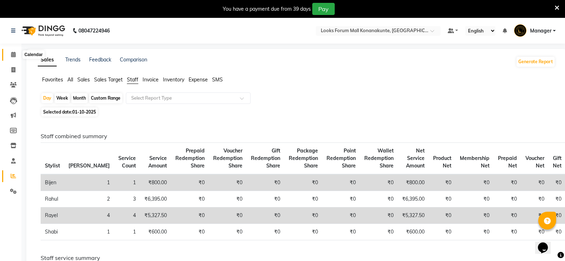
click at [10, 56] on span at bounding box center [13, 55] width 12 height 8
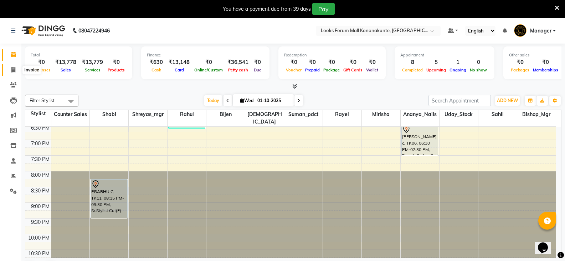
click at [11, 67] on icon at bounding box center [13, 69] width 4 height 5
select select "service"
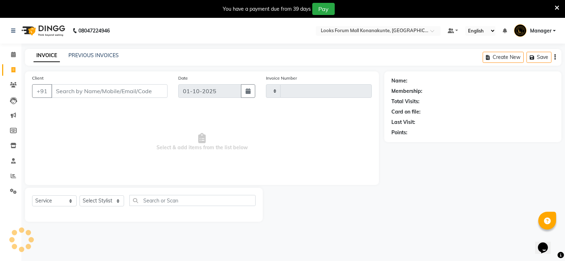
type input "3650"
select select "8945"
click at [121, 201] on select "Select Stylist" at bounding box center [101, 200] width 45 height 11
select select "90394"
click at [79, 195] on select "Select Stylist Ananya_Nails [PERSON_NAME] Bijen Bishop_Mgr Counter Sales Manage…" at bounding box center [101, 200] width 45 height 11
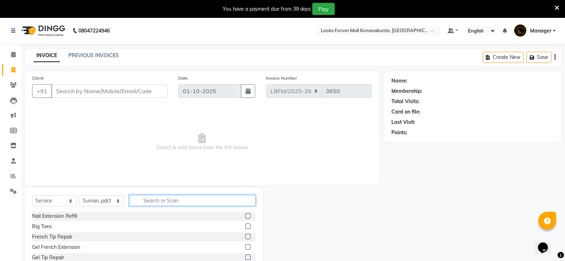
click at [156, 199] on input "text" at bounding box center [192, 200] width 126 height 11
type input "PEDICU"
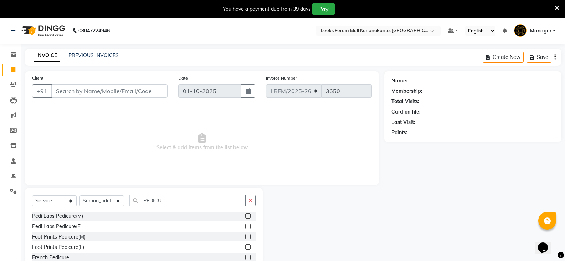
click at [245, 247] on label at bounding box center [247, 246] width 5 height 5
click at [245, 247] on input "checkbox" at bounding box center [247, 247] width 5 height 5
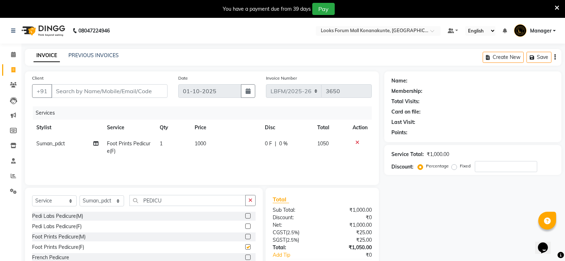
checkbox input "false"
click at [221, 145] on td "1000" at bounding box center [225, 147] width 70 height 24
select select "90394"
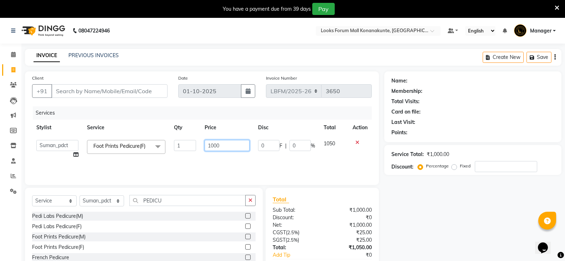
drag, startPoint x: 229, startPoint y: 144, endPoint x: 177, endPoint y: 146, distance: 52.1
click at [177, 146] on tr "Ananya_Nails Ashu Bijen Bishop_Mgr Counter Sales Manager Mirisha rahul Rayel Sa…" at bounding box center [202, 148] width 340 height 27
type input "1200"
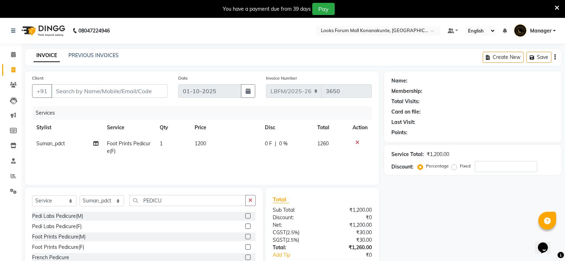
click at [177, 144] on td "1" at bounding box center [172, 147] width 35 height 24
select select "90394"
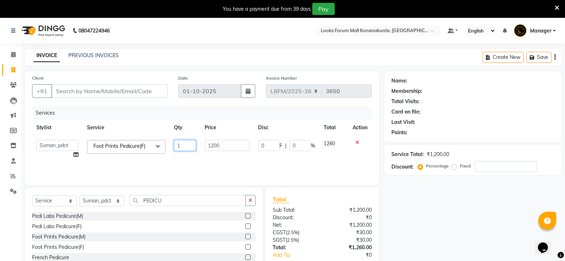
drag, startPoint x: 183, startPoint y: 144, endPoint x: 158, endPoint y: 144, distance: 25.0
click at [158, 144] on tr "Ananya_Nails Ashu Bijen Bishop_Mgr Counter Sales Manager Mirisha rahul Rayel Sa…" at bounding box center [202, 148] width 340 height 27
type input "2"
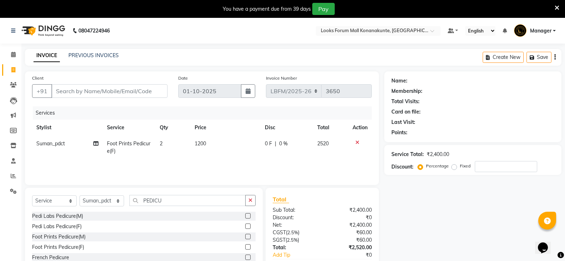
click at [228, 144] on td "1200" at bounding box center [225, 147] width 70 height 24
select select "90394"
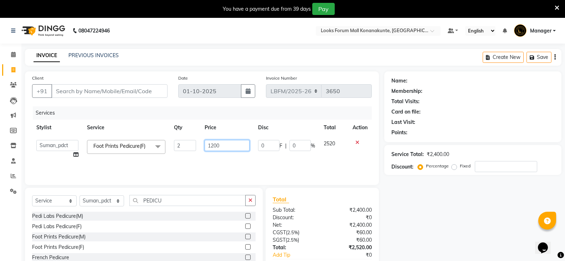
drag, startPoint x: 232, startPoint y: 144, endPoint x: 178, endPoint y: 145, distance: 54.9
click at [178, 145] on tr "Ananya_Nails Ashu Bijen Bishop_Mgr Counter Sales Manager Mirisha rahul Rayel Sa…" at bounding box center [202, 148] width 340 height 27
type input "1700"
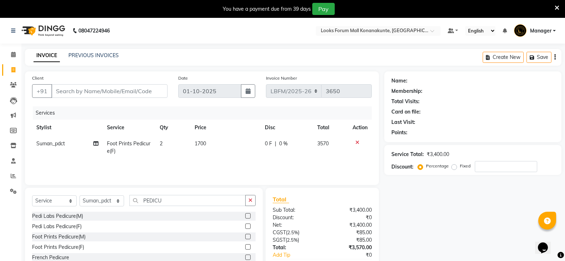
click at [291, 146] on div "0 F | 0 %" at bounding box center [287, 143] width 44 height 7
select select "90394"
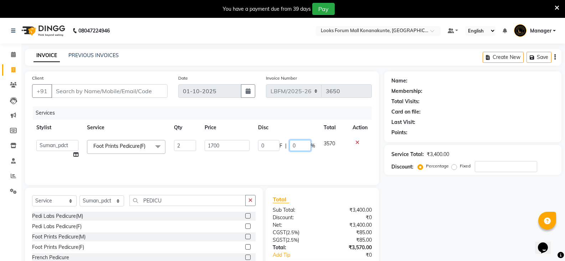
drag, startPoint x: 302, startPoint y: 145, endPoint x: 265, endPoint y: 142, distance: 36.9
click at [265, 142] on div "0 F | 0 %" at bounding box center [286, 145] width 57 height 11
type input "35"
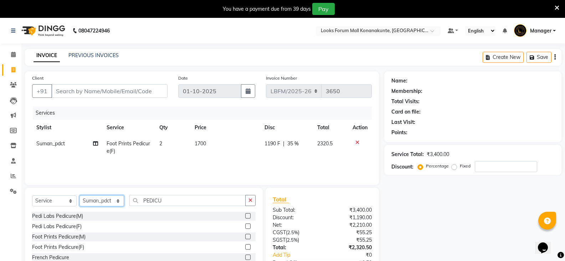
click at [101, 201] on select "Select Stylist Ananya_Nails [PERSON_NAME] Bijen Bishop_Mgr Counter Sales Manage…" at bounding box center [101, 200] width 45 height 11
select select "90392"
click at [79, 195] on select "Select Stylist Ananya_Nails [PERSON_NAME] Bijen Bishop_Mgr Counter Sales Manage…" at bounding box center [101, 200] width 45 height 11
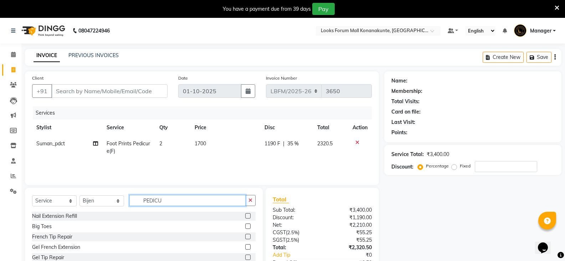
drag, startPoint x: 173, startPoint y: 204, endPoint x: 121, endPoint y: 199, distance: 52.2
click at [121, 199] on div "Select Service Product Membership Package Voucher Prepaid Gift Card Select Styl…" at bounding box center [143, 203] width 223 height 17
type input "RITUAL"
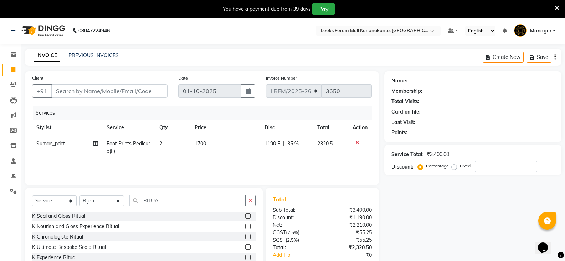
click at [245, 226] on label at bounding box center [247, 225] width 5 height 5
click at [245, 226] on input "checkbox" at bounding box center [247, 226] width 5 height 5
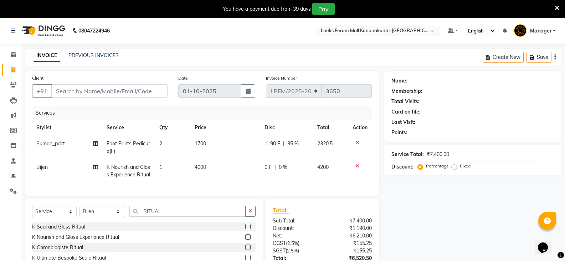
click at [215, 168] on td "4000" at bounding box center [225, 171] width 70 height 24
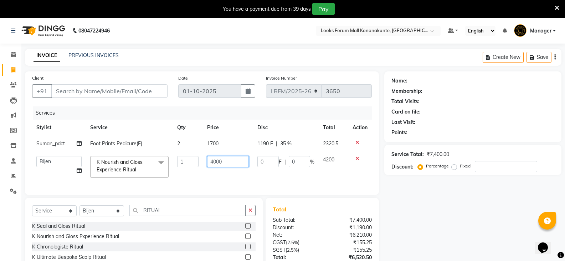
drag, startPoint x: 229, startPoint y: 160, endPoint x: 152, endPoint y: 160, distance: 77.3
click at [152, 160] on tr "Ananya_Nails Ashu Bijen Bishop_Mgr Counter Sales Manager Mirisha rahul Rayel Sa…" at bounding box center [202, 166] width 340 height 30
click at [144, 119] on th "Service" at bounding box center [129, 127] width 87 height 16
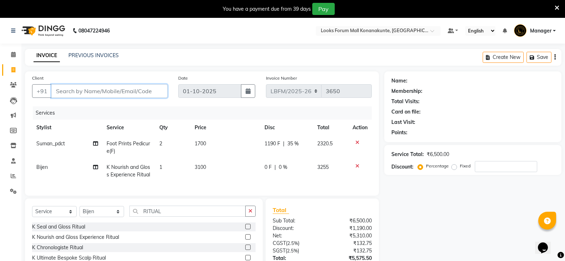
click at [126, 91] on input "Client" at bounding box center [109, 91] width 116 height 14
click at [94, 92] on input "Client" at bounding box center [109, 91] width 116 height 14
click at [112, 90] on input "Client" at bounding box center [109, 91] width 116 height 14
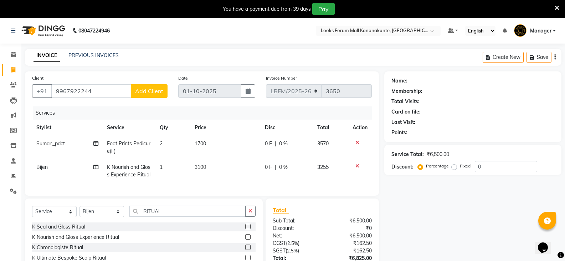
click at [142, 91] on span "Add Client" at bounding box center [149, 90] width 28 height 7
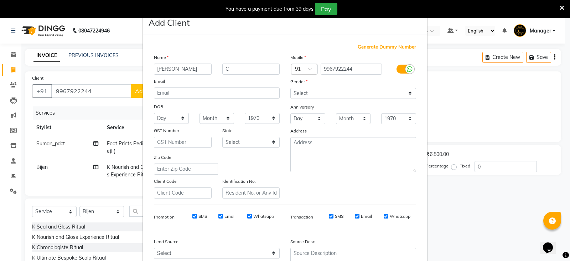
click at [313, 86] on div "Gender" at bounding box center [353, 83] width 137 height 10
click at [313, 88] on select "Select [DEMOGRAPHIC_DATA] [DEMOGRAPHIC_DATA] Other Prefer Not To Say" at bounding box center [353, 93] width 126 height 11
click at [290, 88] on select "Select [DEMOGRAPHIC_DATA] [DEMOGRAPHIC_DATA] Other Prefer Not To Say" at bounding box center [353, 93] width 126 height 11
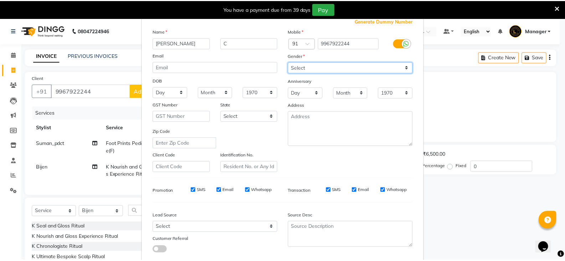
scroll to position [68, 0]
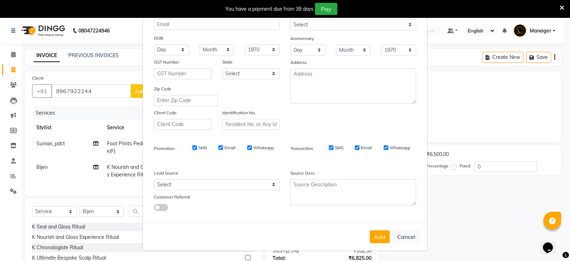
click at [373, 234] on button "Add" at bounding box center [380, 236] width 20 height 13
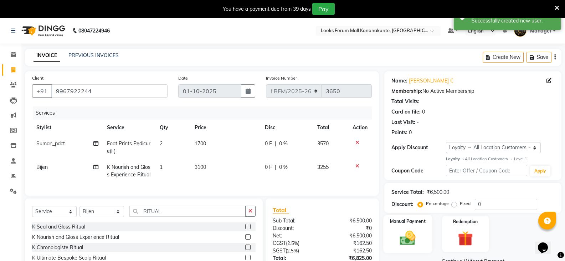
scroll to position [59, 0]
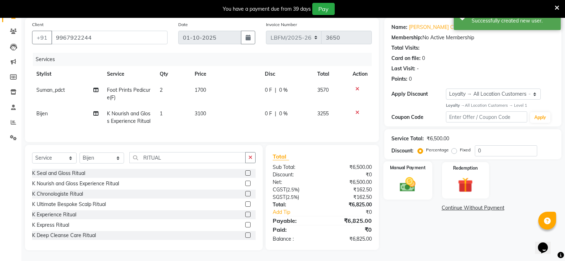
click at [412, 181] on img at bounding box center [407, 184] width 25 height 18
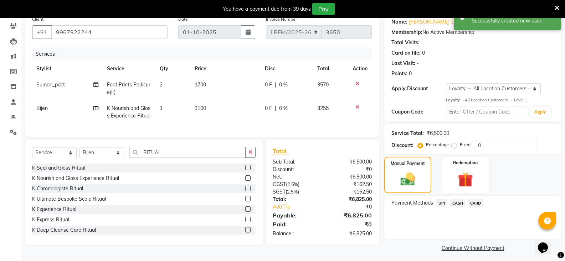
click at [479, 204] on span "CARD" at bounding box center [475, 203] width 15 height 8
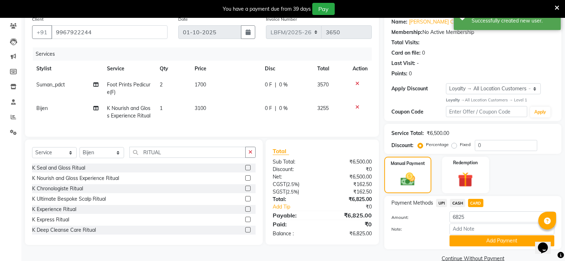
click at [292, 92] on td "0 F | 0 %" at bounding box center [287, 89] width 53 height 24
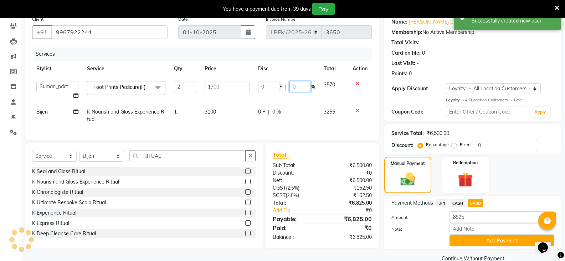
drag, startPoint x: 309, startPoint y: 88, endPoint x: 276, endPoint y: 86, distance: 33.6
click at [276, 86] on div "0 F | 0 %" at bounding box center [286, 86] width 57 height 11
click at [474, 201] on span "CARD" at bounding box center [475, 203] width 15 height 8
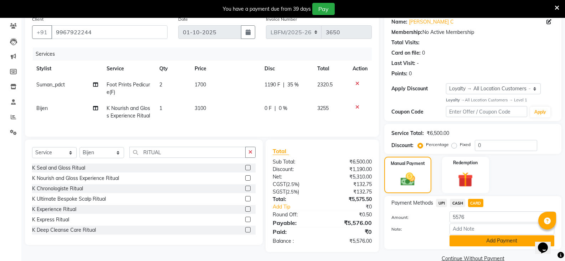
click at [499, 240] on button "Add Payment" at bounding box center [501, 240] width 105 height 11
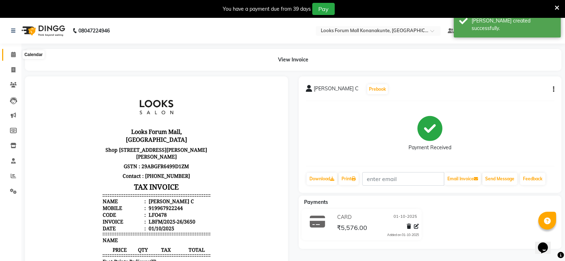
drag, startPoint x: 14, startPoint y: 53, endPoint x: 17, endPoint y: 55, distance: 3.8
click at [14, 53] on icon at bounding box center [13, 54] width 5 height 5
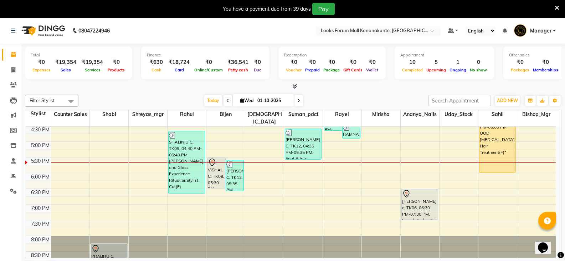
scroll to position [250, 0]
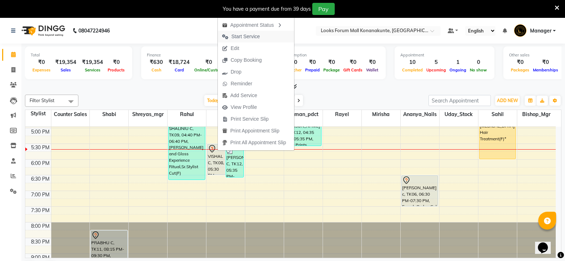
click at [243, 37] on span "Start Service" at bounding box center [245, 36] width 29 height 7
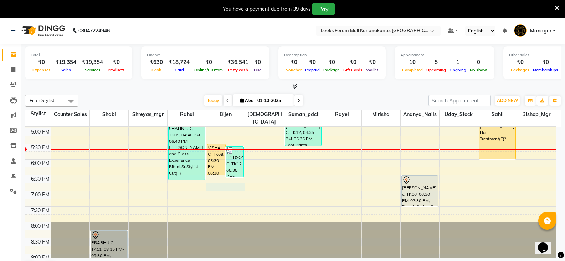
click at [229, 179] on div "9:00 AM 9:30 AM 10:00 AM 10:30 AM 11:00 AM 11:30 AM 12:00 PM 12:30 PM 1:00 PM 1…" at bounding box center [290, 96] width 530 height 439
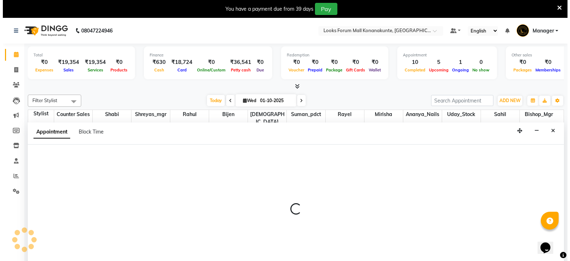
scroll to position [18, 0]
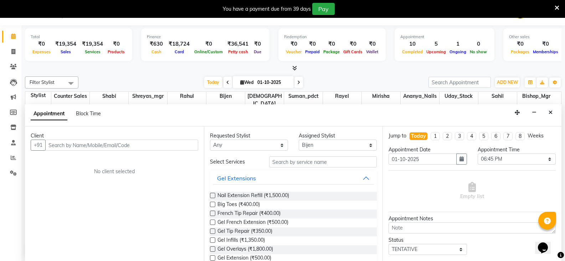
click at [91, 145] on input "text" at bounding box center [121, 144] width 153 height 11
click at [178, 145] on span "Add Client" at bounding box center [183, 145] width 24 height 6
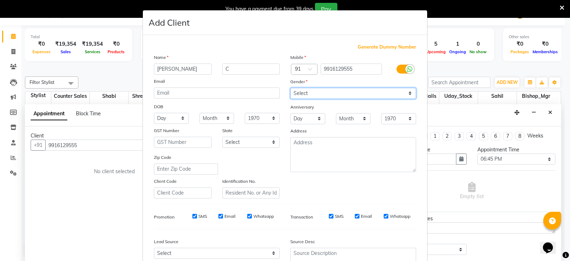
drag, startPoint x: 308, startPoint y: 93, endPoint x: 309, endPoint y: 98, distance: 4.5
click at [308, 93] on select "Select [DEMOGRAPHIC_DATA] [DEMOGRAPHIC_DATA] Other Prefer Not To Say" at bounding box center [353, 93] width 126 height 11
click at [290, 88] on select "Select [DEMOGRAPHIC_DATA] [DEMOGRAPHIC_DATA] Other Prefer Not To Say" at bounding box center [353, 93] width 126 height 11
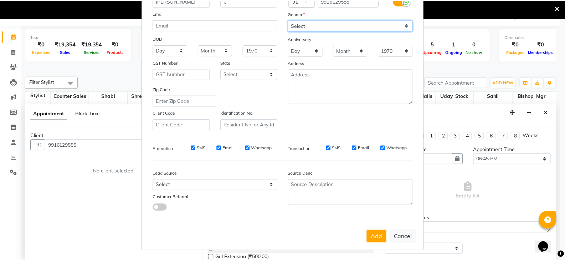
scroll to position [68, 0]
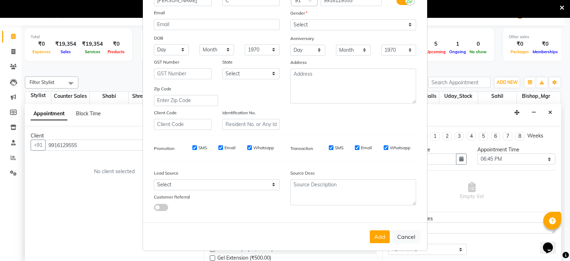
click at [379, 245] on div "Add Cancel" at bounding box center [285, 236] width 284 height 28
click at [378, 242] on button "Add" at bounding box center [380, 236] width 20 height 13
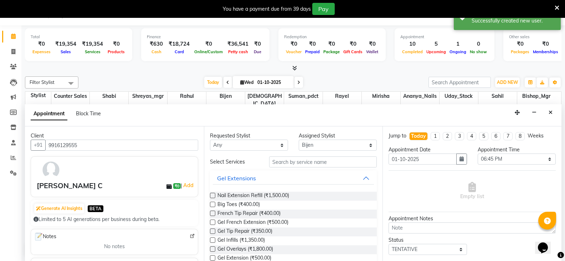
click at [300, 156] on div "Requested Stylist Any Ananya_Nails Ashu Bijen Bishop_Mgr Counter Sales Mirisha …" at bounding box center [293, 193] width 179 height 134
click at [299, 160] on input "text" at bounding box center [323, 161] width 108 height 11
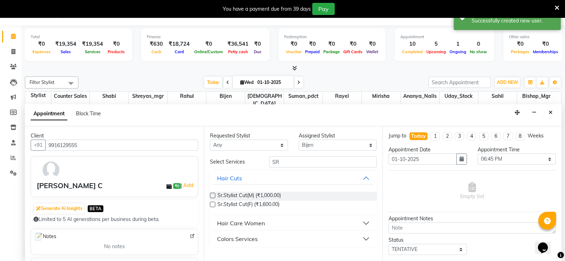
drag, startPoint x: 270, startPoint y: 206, endPoint x: 354, endPoint y: 208, distance: 83.8
click at [271, 206] on span "Sr.Stylist Cut(F) (₹1,600.00)" at bounding box center [248, 204] width 62 height 9
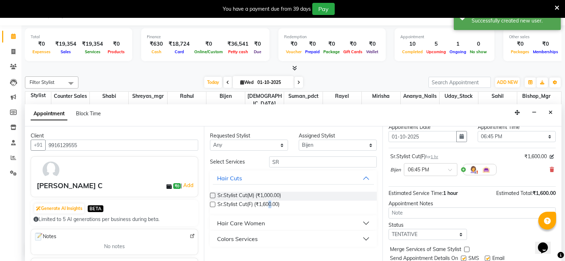
scroll to position [46, 0]
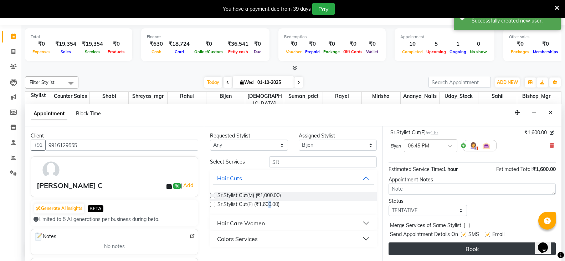
click at [459, 251] on button "Book" at bounding box center [472, 248] width 167 height 13
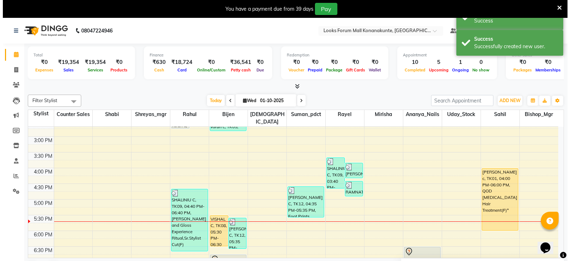
scroll to position [285, 0]
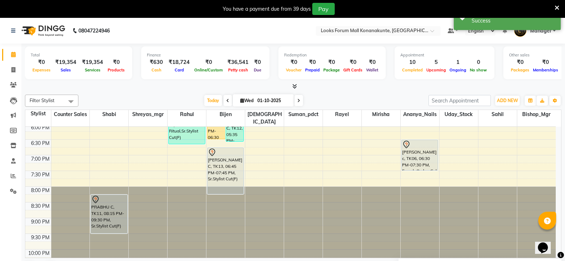
click at [224, 180] on div "VISHAL C, TK08, 05:30 PM-06:30 PM, Sr.Stylist Cut(M) APOORVA C, TK12, 05:35 PM-…" at bounding box center [225, 60] width 38 height 439
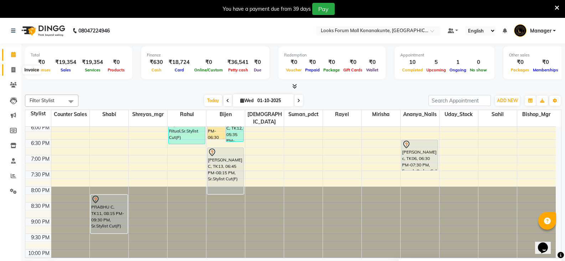
click at [15, 73] on span at bounding box center [13, 70] width 12 height 8
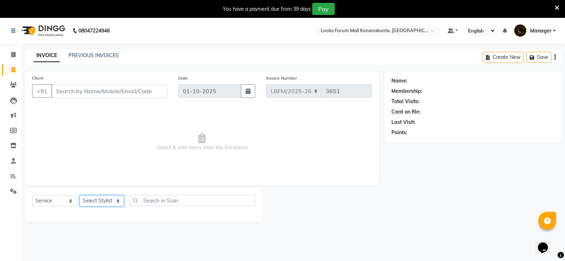
click at [97, 197] on select "Select Stylist Ananya_Nails [PERSON_NAME] Bijen Bishop_Mgr Counter Sales Manage…" at bounding box center [101, 200] width 45 height 11
click at [79, 195] on select "Select Stylist Ananya_Nails [PERSON_NAME] Bijen Bishop_Mgr Counter Sales Manage…" at bounding box center [101, 200] width 45 height 11
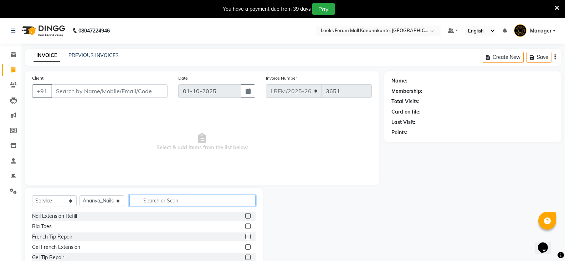
click at [184, 201] on input "text" at bounding box center [192, 200] width 126 height 11
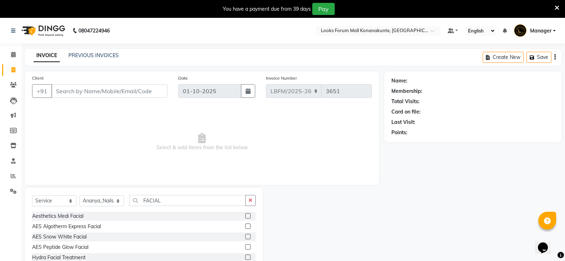
click at [246, 226] on div at bounding box center [250, 226] width 10 height 9
click at [245, 226] on label at bounding box center [247, 225] width 5 height 5
click at [245, 226] on input "checkbox" at bounding box center [247, 226] width 5 height 5
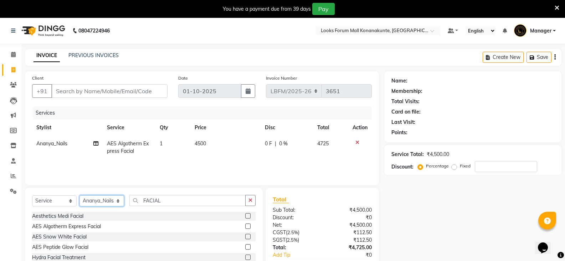
click at [112, 204] on select "Select Stylist Ananya_Nails [PERSON_NAME] Bijen Bishop_Mgr Counter Sales Manage…" at bounding box center [101, 200] width 45 height 11
click at [79, 195] on select "Select Stylist Ananya_Nails [PERSON_NAME] Bijen Bishop_Mgr Counter Sales Manage…" at bounding box center [101, 200] width 45 height 11
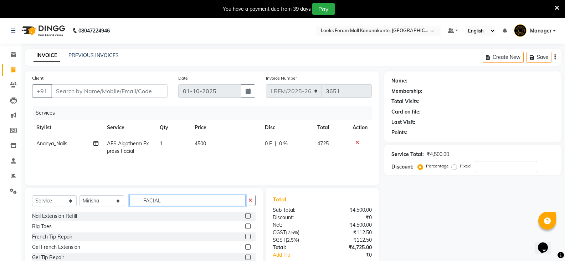
click at [180, 200] on input "FACIAL" at bounding box center [187, 200] width 116 height 11
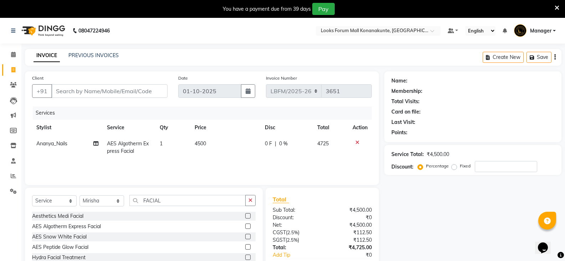
click at [245, 215] on label at bounding box center [247, 215] width 5 height 5
click at [245, 215] on input "checkbox" at bounding box center [247, 216] width 5 height 5
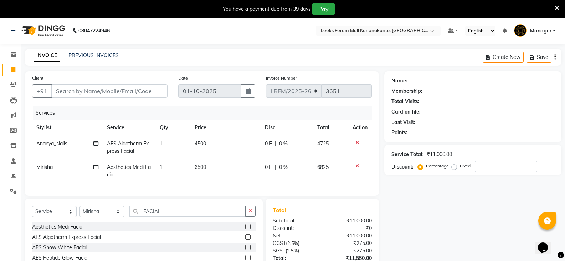
click at [209, 142] on td "4500" at bounding box center [225, 147] width 70 height 24
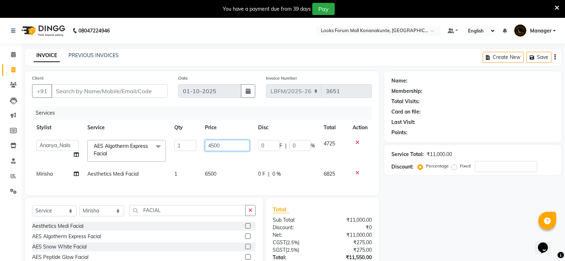
drag, startPoint x: 224, startPoint y: 143, endPoint x: 187, endPoint y: 145, distance: 37.5
click at [187, 145] on tr "Ananya_Nails Ashu Bijen Bishop_Mgr Counter Sales Manager Mirisha rahul Rayel Sa…" at bounding box center [202, 150] width 340 height 30
click at [226, 175] on td "6500" at bounding box center [227, 174] width 53 height 16
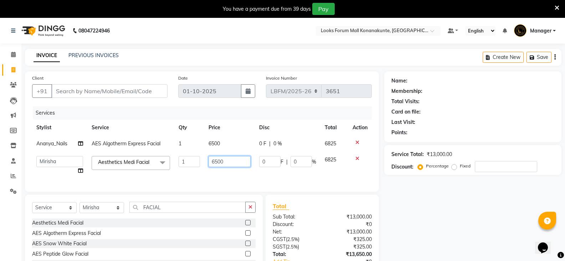
click at [226, 159] on input "6500" at bounding box center [230, 161] width 42 height 11
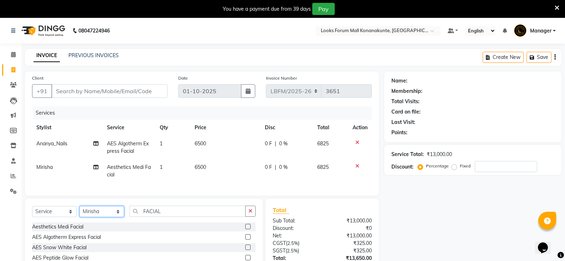
click at [102, 211] on select "Select Stylist Ananya_Nails [PERSON_NAME] Bijen Bishop_Mgr Counter Sales Manage…" at bounding box center [101, 211] width 45 height 11
click at [79, 211] on select "Select Stylist Ananya_Nails [PERSON_NAME] Bijen Bishop_Mgr Counter Sales Manage…" at bounding box center [101, 211] width 45 height 11
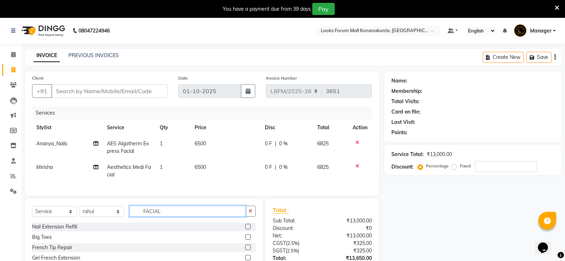
click at [180, 216] on input "FACIAL" at bounding box center [187, 210] width 116 height 11
drag, startPoint x: 179, startPoint y: 218, endPoint x: 133, endPoint y: 218, distance: 45.6
click at [133, 216] on input "FACIAL" at bounding box center [187, 210] width 116 height 11
click at [248, 239] on label at bounding box center [247, 236] width 5 height 5
click at [248, 239] on input "checkbox" at bounding box center [247, 237] width 5 height 5
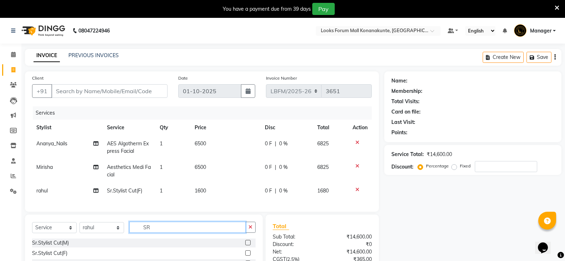
drag, startPoint x: 163, startPoint y: 231, endPoint x: 95, endPoint y: 231, distance: 67.4
click at [95, 231] on div "Select Service Product Membership Package Voucher Prepaid Gift Card Select Styl…" at bounding box center [143, 229] width 223 height 17
click at [248, 245] on label at bounding box center [247, 242] width 5 height 5
click at [248, 245] on input "checkbox" at bounding box center [247, 242] width 5 height 5
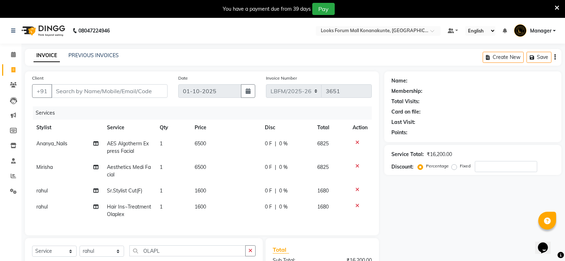
click at [211, 205] on td "1600" at bounding box center [225, 211] width 70 height 24
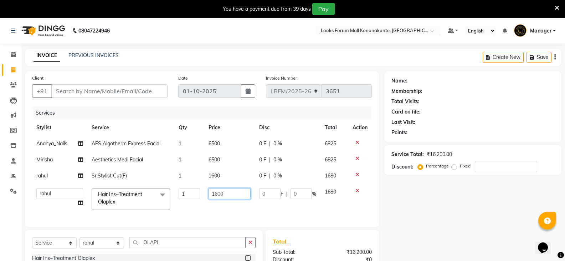
drag, startPoint x: 217, startPoint y: 193, endPoint x: 175, endPoint y: 185, distance: 43.6
click at [175, 185] on tr "Ananya_Nails Ashu Bijen Bishop_Mgr Counter Sales Manager Mirisha rahul Rayel Sa…" at bounding box center [202, 199] width 340 height 30
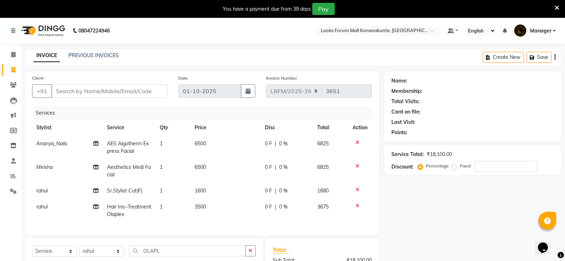
click at [283, 144] on div "0 F | 0 %" at bounding box center [287, 143] width 44 height 7
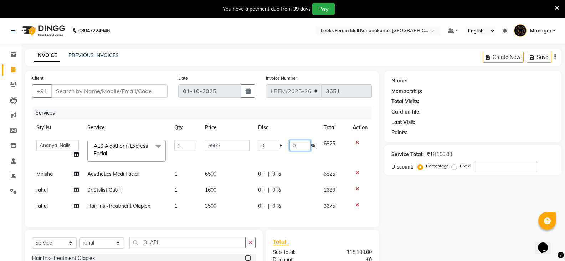
drag, startPoint x: 299, startPoint y: 145, endPoint x: 248, endPoint y: 143, distance: 51.0
click at [248, 143] on tr "Ananya_Nails Ashu Bijen Bishop_Mgr Counter Sales Manager Mirisha rahul Rayel Sa…" at bounding box center [202, 150] width 340 height 30
drag, startPoint x: 286, startPoint y: 172, endPoint x: 294, endPoint y: 171, distance: 8.2
click at [286, 172] on td "0 F | 0 %" at bounding box center [287, 174] width 66 height 16
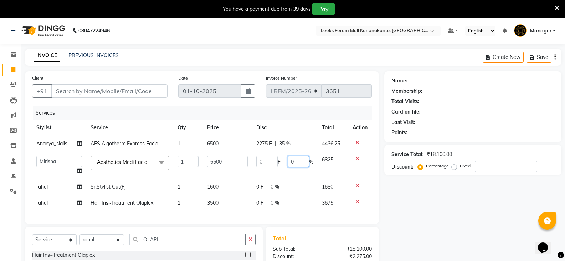
drag, startPoint x: 299, startPoint y: 162, endPoint x: 249, endPoint y: 158, distance: 50.0
click at [249, 158] on tr "Ananya_Nails Ashu Bijen Bishop_Mgr Counter Sales Manager Mirisha rahul Rayel Sa…" at bounding box center [202, 164] width 340 height 27
click at [123, 92] on input "Client" at bounding box center [109, 91] width 116 height 14
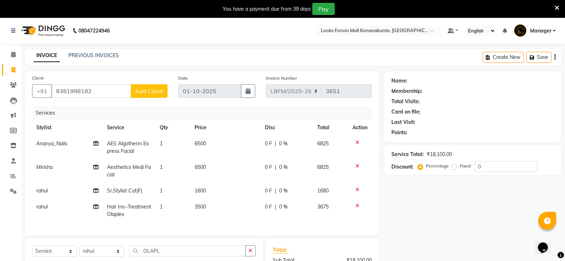
click at [152, 96] on button "Add Client" at bounding box center [149, 91] width 37 height 14
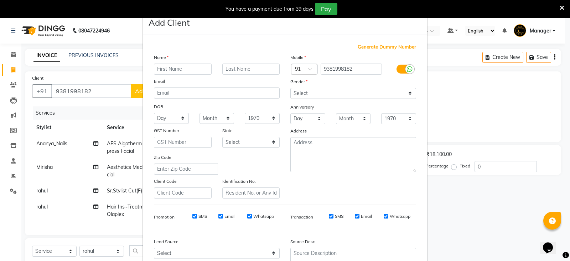
click at [183, 68] on input "text" at bounding box center [183, 68] width 58 height 11
click at [322, 92] on select "Select [DEMOGRAPHIC_DATA] [DEMOGRAPHIC_DATA] Other Prefer Not To Say" at bounding box center [353, 93] width 126 height 11
click at [290, 88] on select "Select [DEMOGRAPHIC_DATA] [DEMOGRAPHIC_DATA] Other Prefer Not To Say" at bounding box center [353, 93] width 126 height 11
click at [326, 102] on div "Anniversary" at bounding box center [353, 107] width 137 height 11
click at [320, 89] on select "Select [DEMOGRAPHIC_DATA] [DEMOGRAPHIC_DATA] Other Prefer Not To Say" at bounding box center [353, 93] width 126 height 11
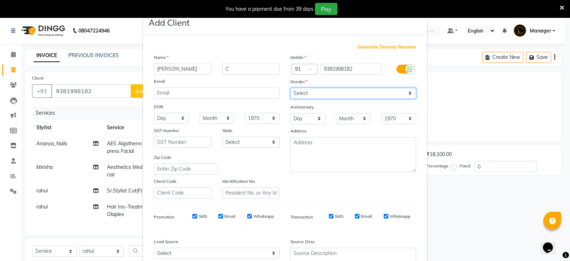
click at [290, 88] on select "Select [DEMOGRAPHIC_DATA] [DEMOGRAPHIC_DATA] Other Prefer Not To Say" at bounding box center [353, 93] width 126 height 11
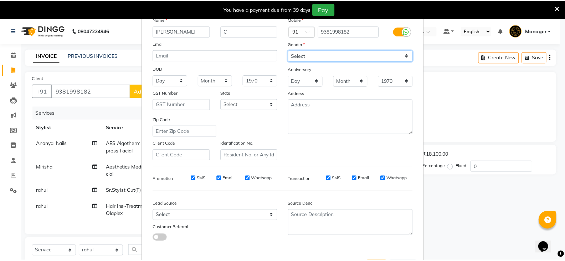
scroll to position [68, 0]
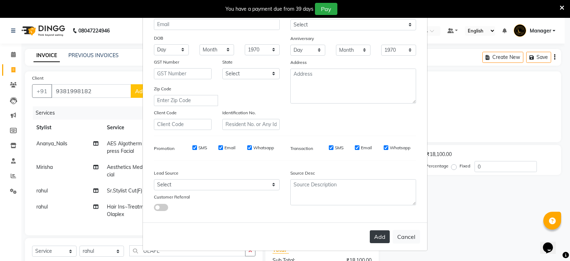
click at [379, 235] on button "Add" at bounding box center [380, 236] width 20 height 13
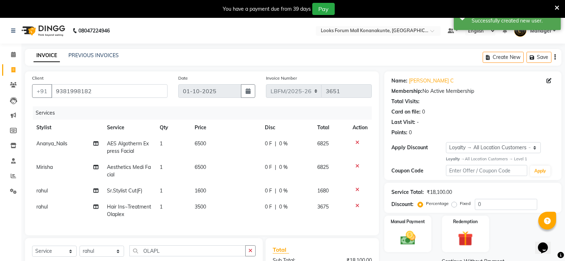
click at [289, 141] on div "0 F | 0 %" at bounding box center [287, 143] width 44 height 7
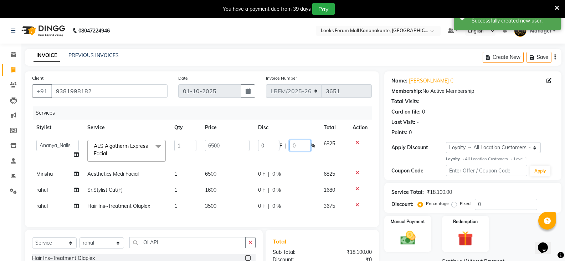
click at [266, 143] on div "0 F | 0 %" at bounding box center [286, 145] width 57 height 11
click at [290, 169] on td "0 F | 0 %" at bounding box center [287, 174] width 66 height 16
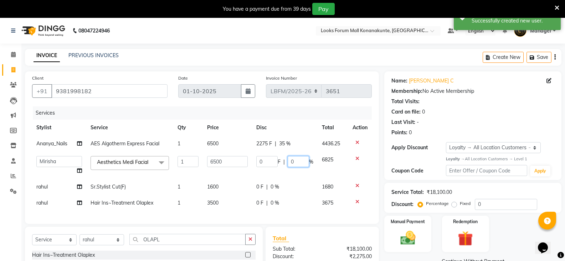
drag, startPoint x: 298, startPoint y: 162, endPoint x: 275, endPoint y: 160, distance: 22.9
click at [275, 160] on div "0 F | 0 %" at bounding box center [284, 161] width 57 height 11
click at [283, 183] on td "0 F | 0 %" at bounding box center [285, 187] width 66 height 16
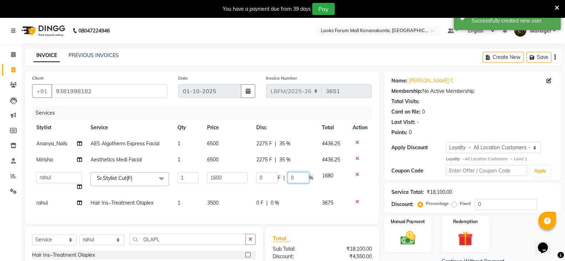
drag, startPoint x: 300, startPoint y: 176, endPoint x: 256, endPoint y: 176, distance: 44.2
click at [256, 176] on div "0 F | 0 %" at bounding box center [284, 177] width 57 height 11
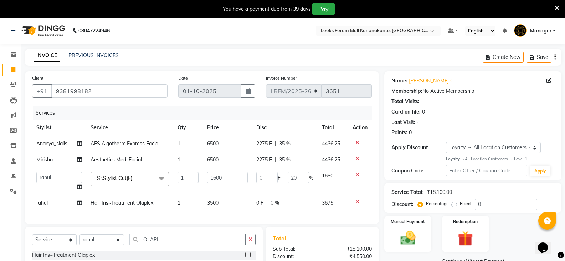
click at [276, 200] on td "0 F | 0 %" at bounding box center [285, 203] width 66 height 16
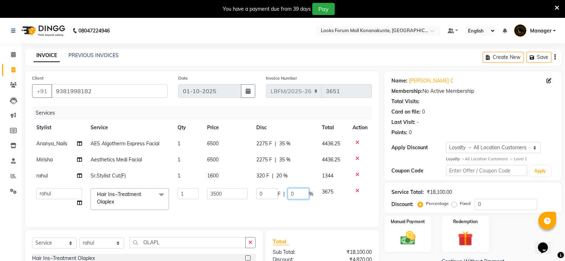
click at [276, 193] on div "0 F | 0 %" at bounding box center [284, 193] width 57 height 11
click at [289, 211] on td "0 F | 20 %" at bounding box center [285, 199] width 66 height 30
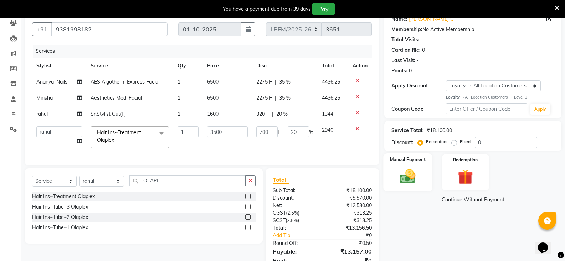
click at [414, 167] on img at bounding box center [407, 176] width 25 height 18
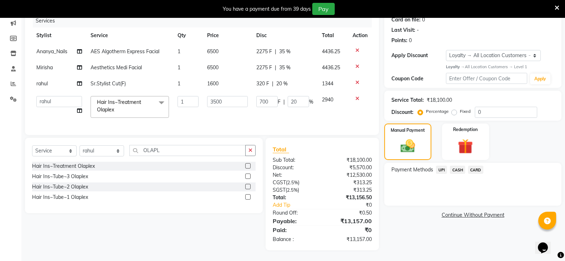
click at [471, 165] on span "CARD" at bounding box center [475, 169] width 15 height 8
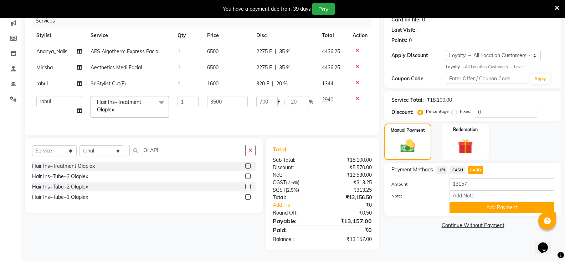
scroll to position [0, 0]
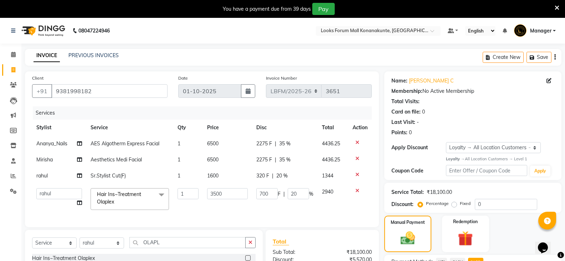
click at [220, 174] on td "1600" at bounding box center [227, 176] width 49 height 16
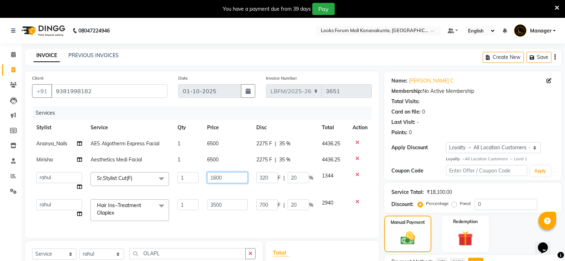
drag, startPoint x: 230, startPoint y: 174, endPoint x: 181, endPoint y: 175, distance: 48.8
click at [181, 175] on tr "Ananya_Nails Ashu Bijen Bishop_Mgr Counter Sales Manager Mirisha rahul Rayel Sa…" at bounding box center [202, 181] width 340 height 27
click at [241, 196] on td "3500" at bounding box center [227, 210] width 49 height 30
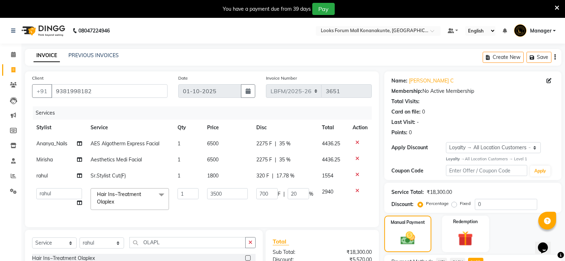
click at [282, 176] on span "17.78 %" at bounding box center [285, 175] width 18 height 7
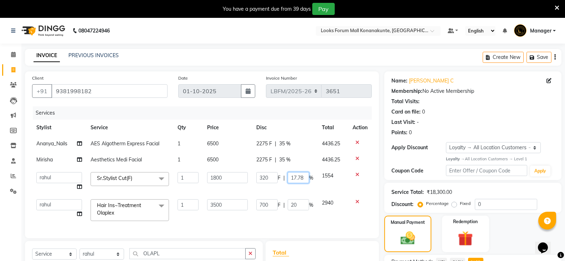
drag, startPoint x: 305, startPoint y: 177, endPoint x: 268, endPoint y: 174, distance: 37.6
click at [268, 174] on div "320 F | 17.78 %" at bounding box center [284, 177] width 57 height 11
click at [317, 223] on div "Services Stylist Service Qty Price Disc Total Action Ananya_Nails AES Algotherm…" at bounding box center [202, 168] width 340 height 124
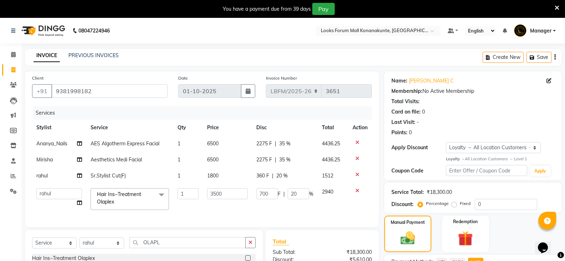
click at [476, 257] on span "CARD" at bounding box center [475, 261] width 15 height 8
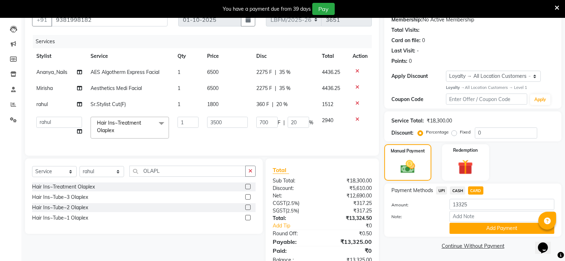
click at [456, 190] on span "CASH" at bounding box center [457, 190] width 15 height 8
click at [490, 227] on button "Add Payment" at bounding box center [501, 227] width 105 height 11
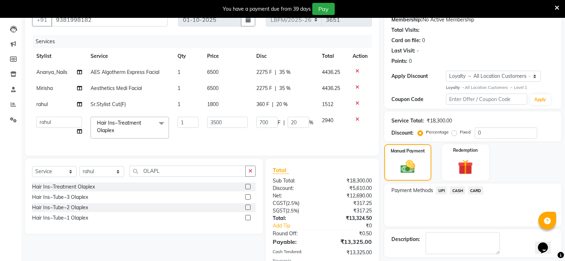
scroll to position [143, 0]
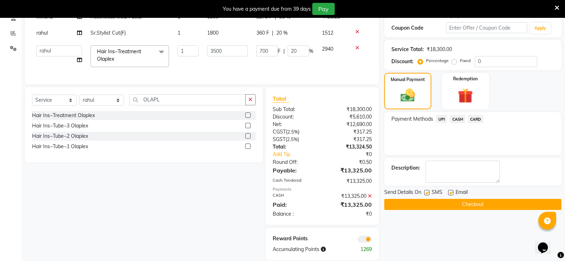
click at [464, 202] on button "Checkout" at bounding box center [472, 204] width 177 height 11
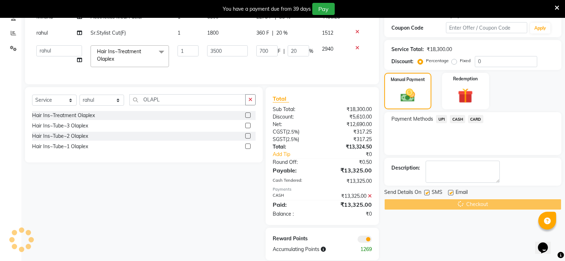
scroll to position [18, 0]
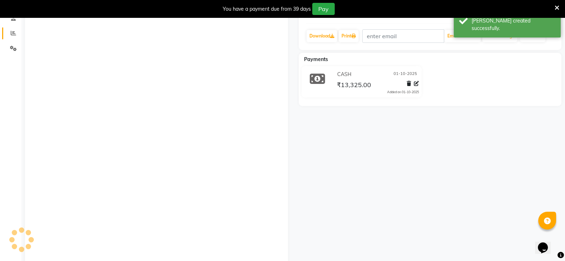
click at [14, 37] on link "Reports" at bounding box center [10, 33] width 17 height 12
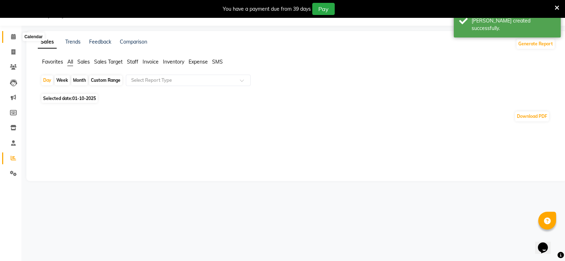
click at [14, 154] on span at bounding box center [13, 158] width 12 height 8
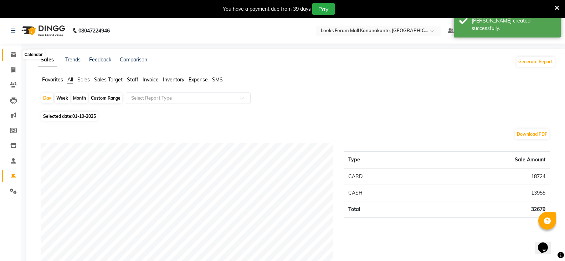
click at [16, 56] on icon at bounding box center [13, 54] width 5 height 5
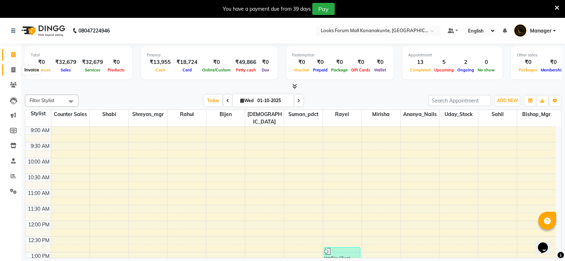
click at [14, 70] on icon at bounding box center [13, 69] width 4 height 5
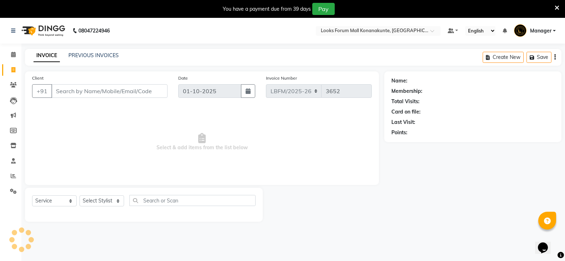
click at [84, 87] on input "Client" at bounding box center [109, 91] width 116 height 14
click at [101, 202] on select "Select Stylist Ananya_Nails [PERSON_NAME] Bijen Bishop_Mgr Counter Sales Manage…" at bounding box center [101, 200] width 45 height 11
click at [79, 195] on select "Select Stylist Ananya_Nails [PERSON_NAME] Bijen Bishop_Mgr Counter Sales Manage…" at bounding box center [101, 200] width 45 height 11
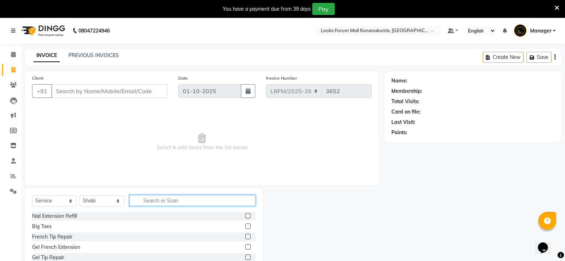
click at [152, 201] on input "text" at bounding box center [192, 200] width 126 height 11
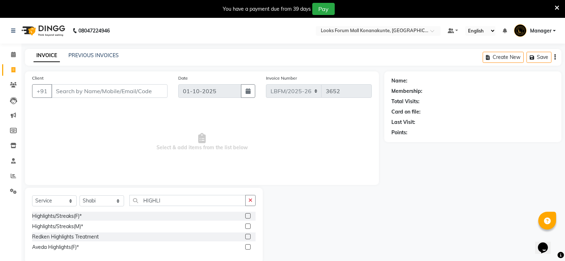
click at [250, 215] on label at bounding box center [247, 215] width 5 height 5
click at [250, 215] on input "checkbox" at bounding box center [247, 216] width 5 height 5
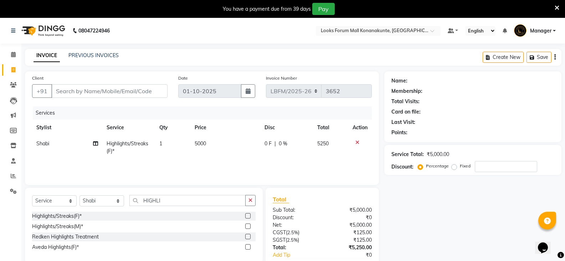
click at [217, 145] on td "5000" at bounding box center [225, 147] width 70 height 24
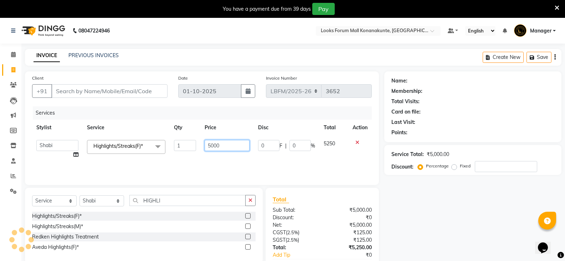
drag, startPoint x: 231, startPoint y: 142, endPoint x: 178, endPoint y: 148, distance: 53.8
click at [178, 148] on tr "Ananya_Nails [PERSON_NAME] Bijen Bishop_Mgr Counter Sales Manager Mirisha [PERS…" at bounding box center [202, 148] width 340 height 27
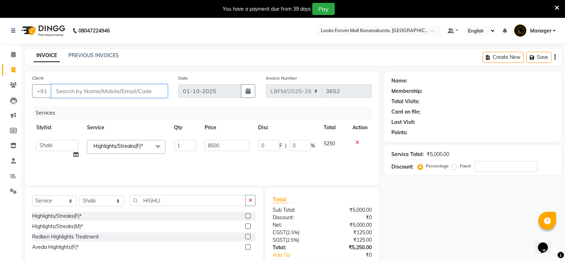
click at [130, 94] on input "Client" at bounding box center [109, 91] width 116 height 14
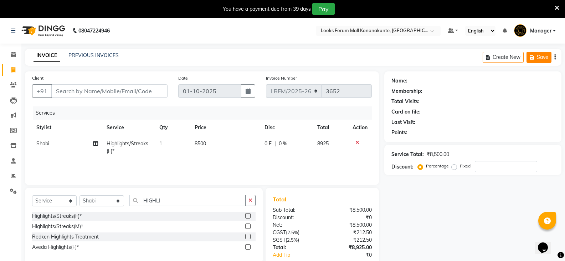
click at [537, 56] on button "Save" at bounding box center [538, 57] width 25 height 11
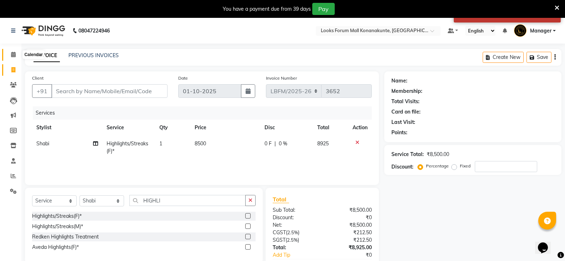
drag, startPoint x: 14, startPoint y: 56, endPoint x: 312, endPoint y: 37, distance: 298.6
click at [14, 56] on icon at bounding box center [13, 54] width 5 height 5
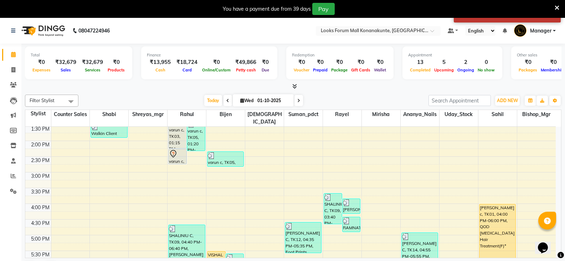
scroll to position [178, 0]
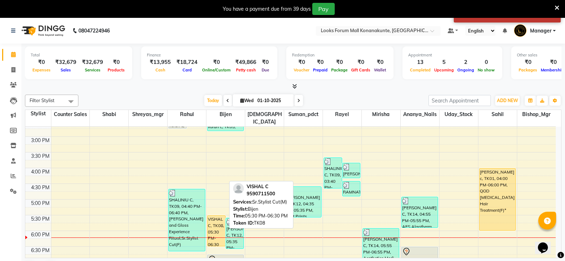
click at [211, 220] on div "VISHAL C, TK08, 05:30 PM-06:30 PM, Sr.Stylist Cut(M)" at bounding box center [216, 230] width 18 height 30
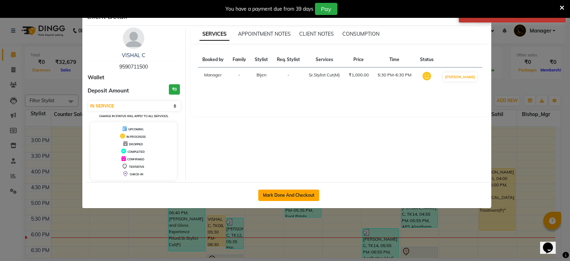
click at [300, 194] on button "Mark Done And Checkout" at bounding box center [288, 194] width 61 height 11
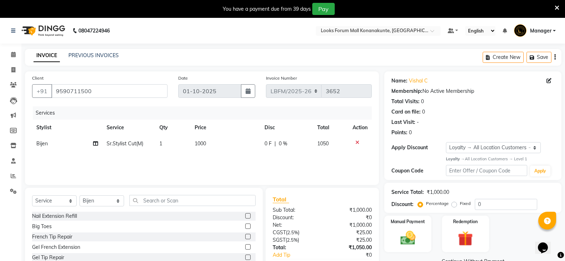
click at [208, 145] on td "1000" at bounding box center [225, 143] width 70 height 16
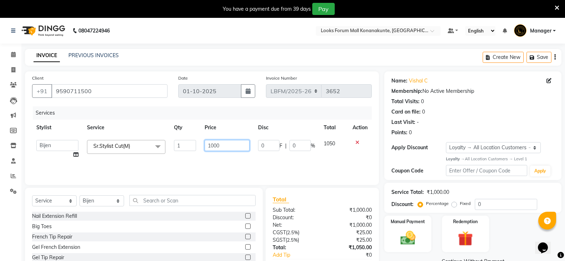
drag, startPoint x: 236, startPoint y: 140, endPoint x: 174, endPoint y: 144, distance: 61.7
click at [174, 144] on tr "Ananya_Nails Ashu Bijen Bishop_Mgr Counter Sales Manager Mirisha rahul Rayel Sa…" at bounding box center [202, 148] width 340 height 27
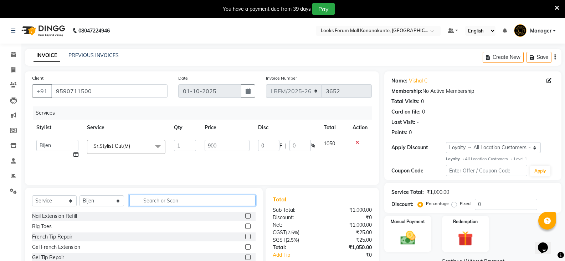
click at [161, 200] on input "text" at bounding box center [192, 200] width 126 height 11
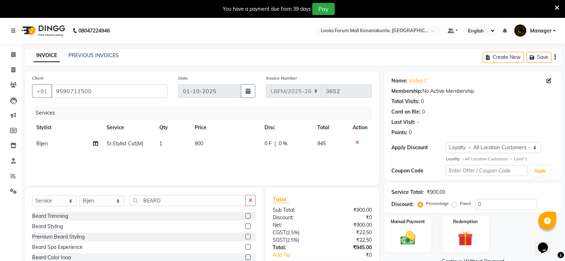
click at [248, 215] on label at bounding box center [247, 215] width 5 height 5
click at [248, 215] on input "checkbox" at bounding box center [247, 216] width 5 height 5
click at [284, 144] on span "0 %" at bounding box center [283, 143] width 9 height 7
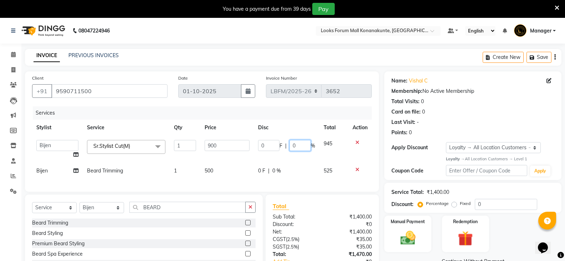
drag, startPoint x: 305, startPoint y: 144, endPoint x: 288, endPoint y: 145, distance: 17.5
click at [288, 145] on div "0 F | 0 %" at bounding box center [286, 145] width 57 height 11
click at [282, 172] on div "Services Stylist Service Qty Price Disc Total Action Ananya_Nails Ashu Bijen Bi…" at bounding box center [202, 145] width 340 height 78
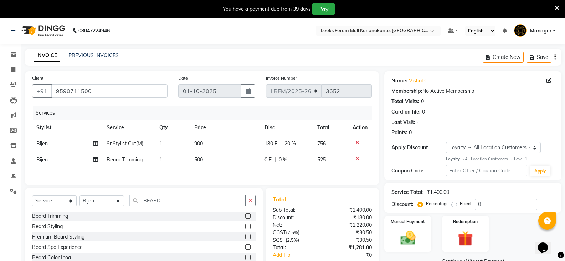
click at [293, 160] on div "0 F | 0 %" at bounding box center [286, 159] width 44 height 7
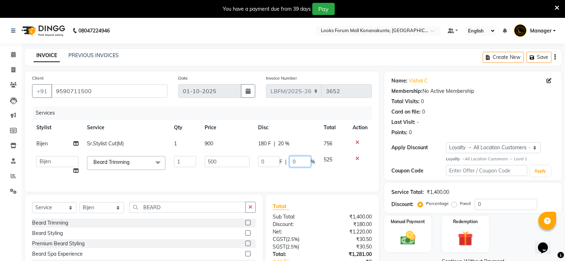
drag, startPoint x: 296, startPoint y: 160, endPoint x: 277, endPoint y: 162, distance: 19.1
click at [277, 162] on div "0 F | 0 %" at bounding box center [286, 161] width 57 height 11
click at [406, 231] on img at bounding box center [407, 237] width 25 height 18
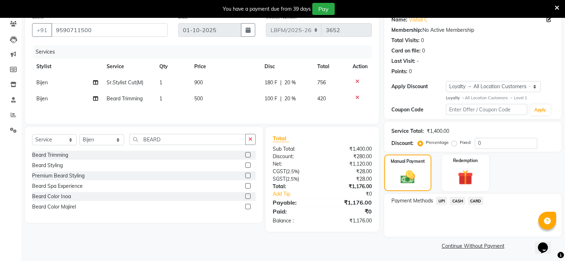
click at [475, 201] on span "CARD" at bounding box center [475, 200] width 15 height 8
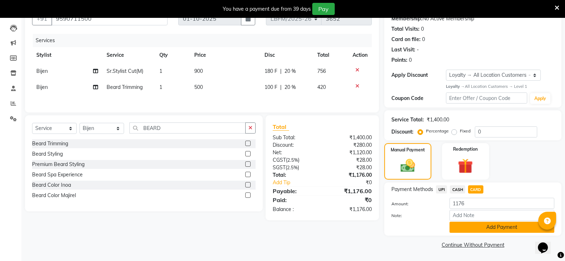
click at [485, 225] on button "Add Payment" at bounding box center [501, 226] width 105 height 11
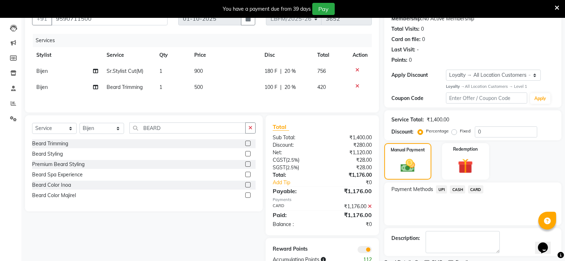
scroll to position [102, 0]
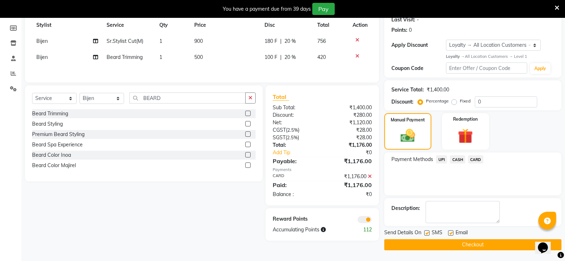
click at [473, 248] on button "Checkout" at bounding box center [472, 244] width 177 height 11
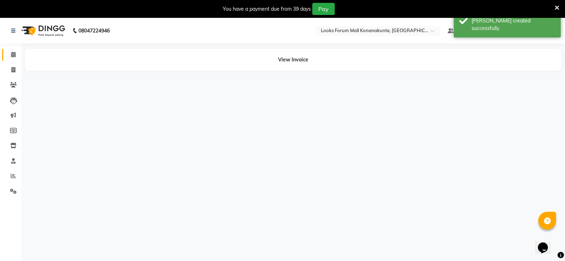
click at [12, 57] on icon at bounding box center [13, 54] width 5 height 5
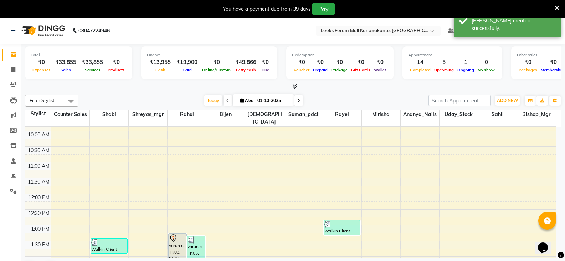
scroll to position [107, 0]
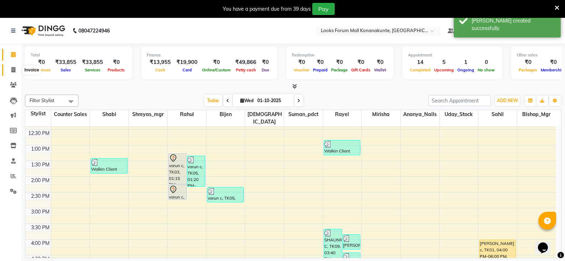
click at [11, 72] on icon at bounding box center [13, 69] width 4 height 5
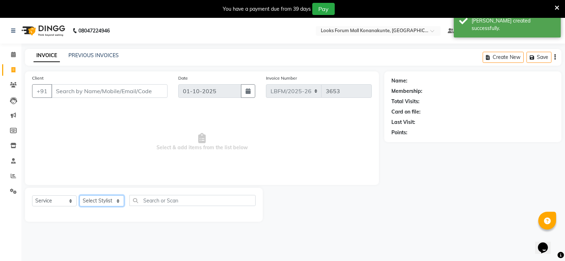
drag, startPoint x: 107, startPoint y: 202, endPoint x: 109, endPoint y: 196, distance: 6.6
click at [107, 202] on select "Select Stylist Ananya_Nails [PERSON_NAME] Bijen Bishop_Mgr Counter Sales Manage…" at bounding box center [101, 200] width 45 height 11
click at [79, 195] on select "Select Stylist Ananya_Nails [PERSON_NAME] Bijen Bishop_Mgr Counter Sales Manage…" at bounding box center [101, 200] width 45 height 11
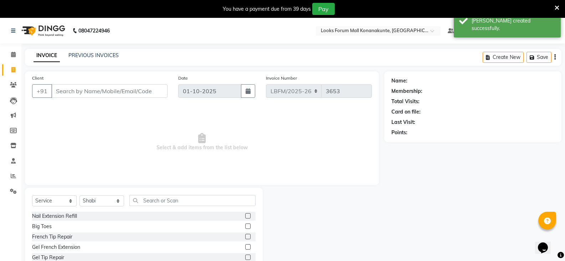
click at [162, 206] on div "Select Service Product Membership Package Voucher Prepaid Gift Card Select Styl…" at bounding box center [143, 203] width 223 height 17
click at [168, 204] on input "text" at bounding box center [192, 200] width 126 height 11
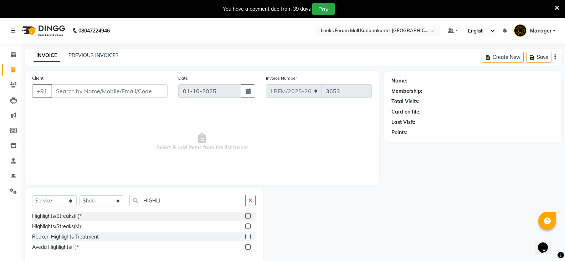
click at [248, 216] on label at bounding box center [247, 215] width 5 height 5
click at [248, 216] on input "checkbox" at bounding box center [247, 216] width 5 height 5
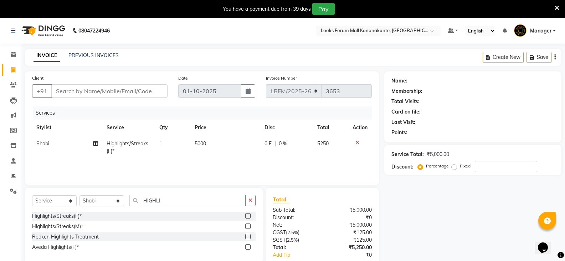
click at [221, 139] on td "5000" at bounding box center [225, 147] width 70 height 24
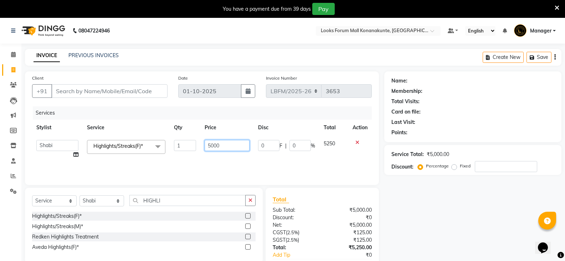
drag, startPoint x: 227, startPoint y: 143, endPoint x: 151, endPoint y: 145, distance: 76.0
click at [151, 145] on tr "Ananya_Nails [PERSON_NAME] Bijen Bishop_Mgr Counter Sales Manager Mirisha [PERS…" at bounding box center [202, 148] width 340 height 27
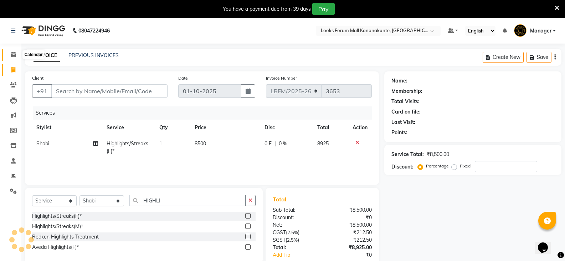
click at [13, 53] on icon at bounding box center [13, 54] width 5 height 5
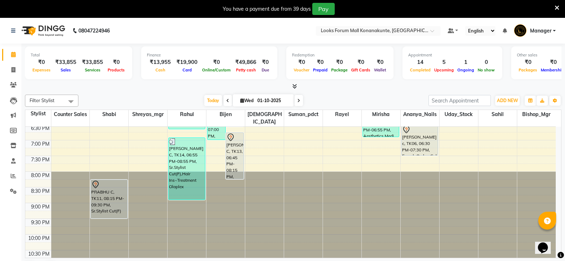
scroll to position [300, 0]
click at [295, 101] on span at bounding box center [298, 100] width 9 height 11
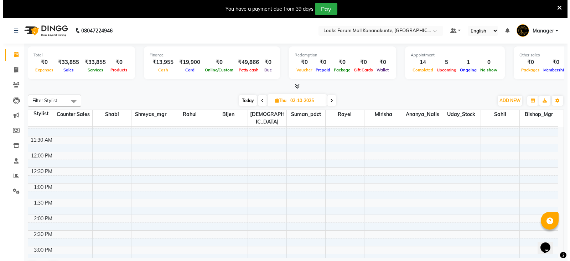
scroll to position [0, 0]
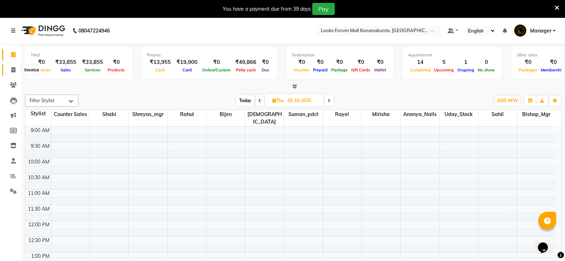
drag, startPoint x: 15, startPoint y: 71, endPoint x: 26, endPoint y: 74, distance: 11.1
click at [15, 71] on icon at bounding box center [13, 69] width 4 height 5
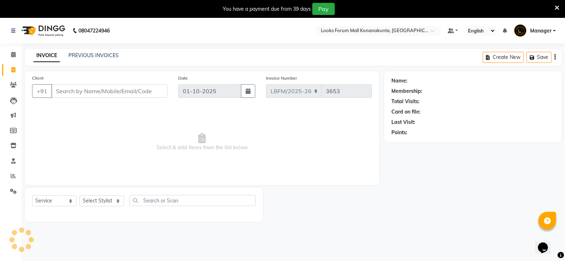
click at [96, 92] on input "Client" at bounding box center [109, 91] width 116 height 14
click at [158, 93] on span "Add Client" at bounding box center [149, 90] width 28 height 7
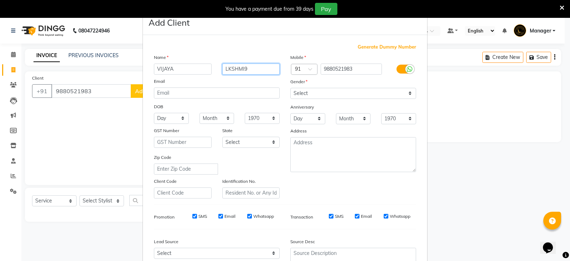
drag, startPoint x: 255, startPoint y: 71, endPoint x: 152, endPoint y: 75, distance: 103.1
click at [152, 75] on div "Name VIJAYA LKSHMI9 Email DOB Day 01 02 03 04 05 06 07 08 09 10 11 12 13 14 15 …" at bounding box center [217, 125] width 137 height 145
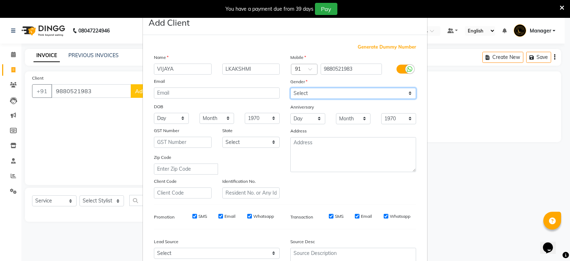
click at [306, 98] on select "Select [DEMOGRAPHIC_DATA] [DEMOGRAPHIC_DATA] Other Prefer Not To Say" at bounding box center [353, 93] width 126 height 11
click at [290, 88] on select "Select [DEMOGRAPHIC_DATA] [DEMOGRAPHIC_DATA] Other Prefer Not To Say" at bounding box center [353, 93] width 126 height 11
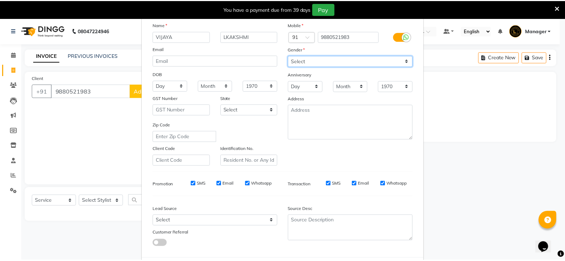
scroll to position [68, 0]
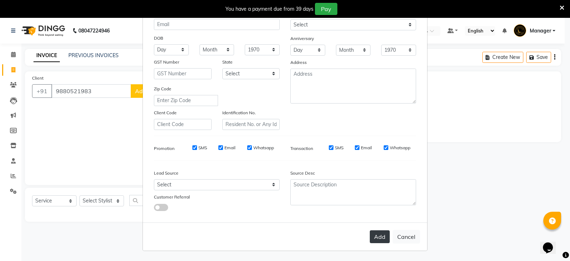
click at [378, 235] on button "Add" at bounding box center [380, 236] width 20 height 13
click at [400, 238] on button "Cancel" at bounding box center [406, 237] width 27 height 14
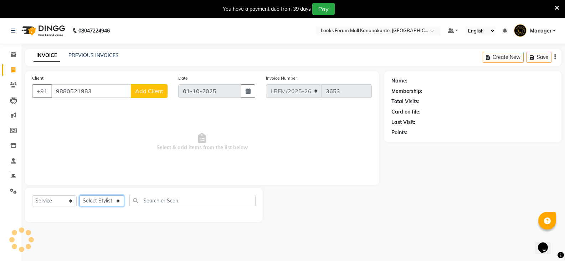
drag, startPoint x: 104, startPoint y: 204, endPoint x: 104, endPoint y: 196, distance: 7.8
click at [104, 204] on select "Select Stylist Ananya_Nails [PERSON_NAME] Bijen Bishop_Mgr Counter Sales Manage…" at bounding box center [101, 200] width 45 height 11
click at [79, 195] on select "Select Stylist Ananya_Nails [PERSON_NAME] Bijen Bishop_Mgr Counter Sales Manage…" at bounding box center [101, 200] width 45 height 11
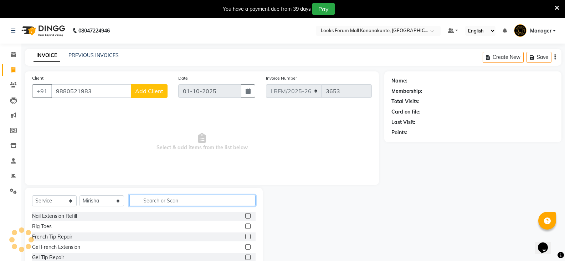
click at [173, 199] on input "text" at bounding box center [192, 200] width 126 height 11
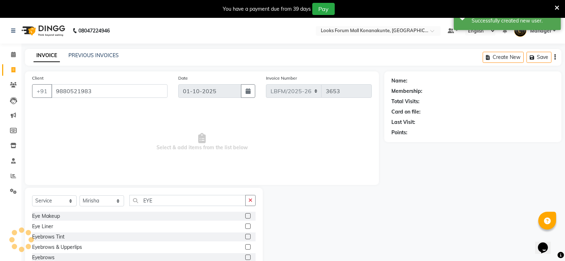
click at [245, 248] on label at bounding box center [247, 246] width 5 height 5
click at [245, 248] on input "checkbox" at bounding box center [247, 247] width 5 height 5
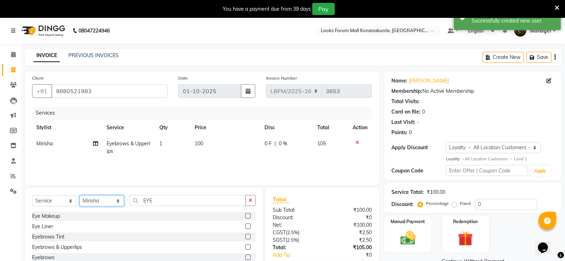
click at [109, 204] on select "Select Stylist Ananya_Nails [PERSON_NAME] Bijen Bishop_Mgr Counter Sales Manage…" at bounding box center [101, 200] width 45 height 11
click at [79, 195] on select "Select Stylist Ananya_Nails [PERSON_NAME] Bijen Bishop_Mgr Counter Sales Manage…" at bounding box center [101, 200] width 45 height 11
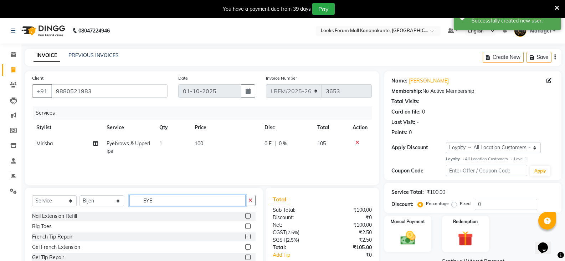
drag, startPoint x: 165, startPoint y: 201, endPoint x: 86, endPoint y: 201, distance: 78.4
click at [86, 201] on div "Select Service Product Membership Package Voucher Prepaid Gift Card Select Styl…" at bounding box center [143, 203] width 223 height 17
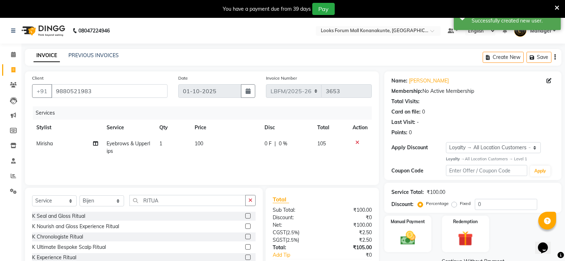
click at [245, 225] on label at bounding box center [247, 225] width 5 height 5
click at [245, 225] on input "checkbox" at bounding box center [247, 226] width 5 height 5
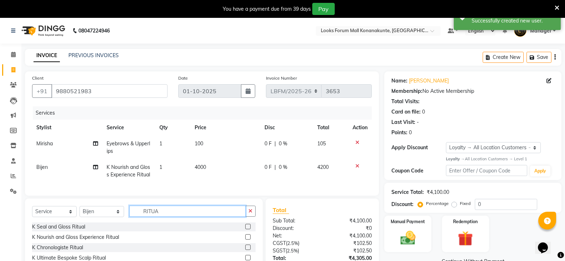
click at [171, 215] on input "RITUA" at bounding box center [187, 210] width 116 height 11
drag, startPoint x: 173, startPoint y: 215, endPoint x: 76, endPoint y: 218, distance: 96.3
click at [76, 218] on div "Select Service Product Membership Package Voucher Prepaid Gift Card Select Styl…" at bounding box center [143, 213] width 223 height 17
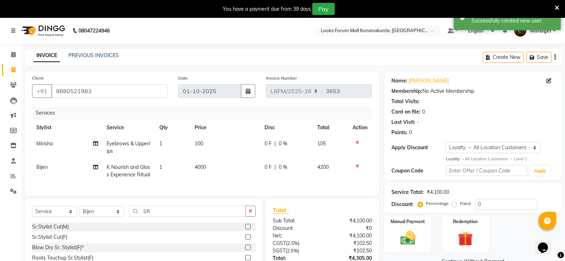
click at [246, 239] on label at bounding box center [247, 236] width 5 height 5
click at [246, 239] on input "checkbox" at bounding box center [247, 237] width 5 height 5
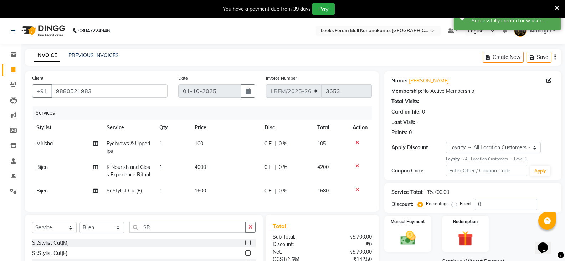
click at [210, 164] on td "4000" at bounding box center [225, 171] width 70 height 24
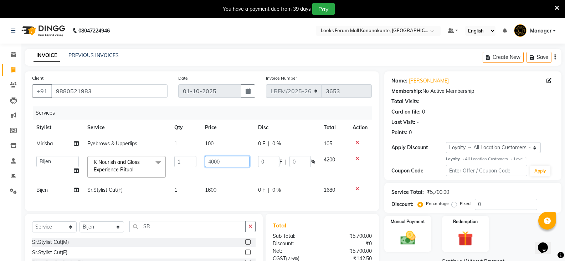
drag, startPoint x: 226, startPoint y: 163, endPoint x: 189, endPoint y: 163, distance: 37.1
click at [189, 163] on tr "Ananya_Nails Ashu Bijen Bishop_Mgr Counter Sales Manager Mirisha rahul Rayel Sa…" at bounding box center [202, 166] width 340 height 30
click at [215, 192] on td "1600" at bounding box center [227, 190] width 53 height 16
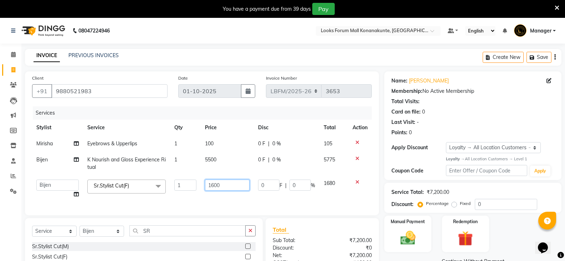
drag, startPoint x: 224, startPoint y: 186, endPoint x: 190, endPoint y: 186, distance: 34.2
click at [190, 186] on tr "Ananya_Nails Ashu Bijen Bishop_Mgr Counter Sales Manager Mirisha rahul Rayel Sa…" at bounding box center [202, 188] width 340 height 27
click at [429, 236] on div "Manual Payment" at bounding box center [408, 234] width 49 height 38
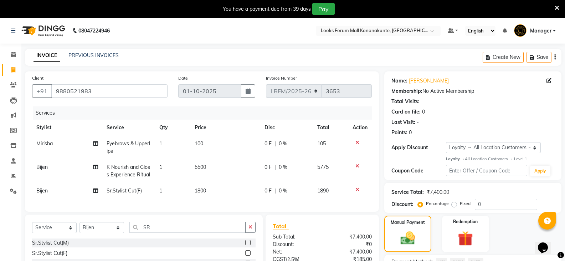
scroll to position [74, 0]
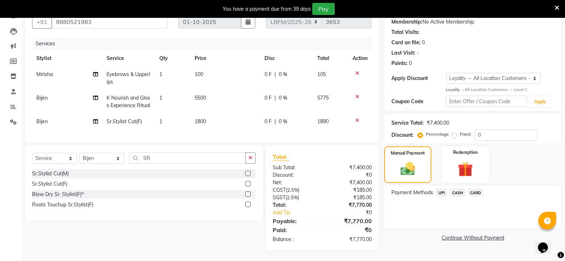
click at [475, 188] on span "CARD" at bounding box center [475, 192] width 15 height 8
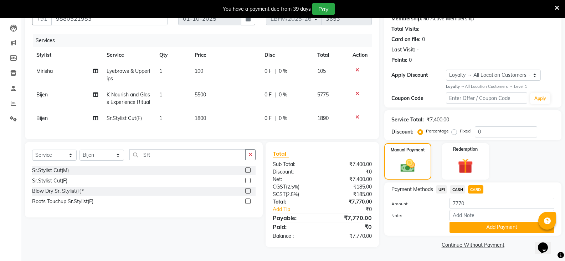
click at [453, 187] on span "CASH" at bounding box center [457, 189] width 15 height 8
click at [490, 222] on button "Add Payment" at bounding box center [501, 226] width 105 height 11
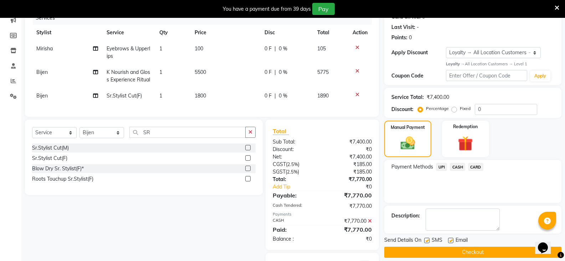
scroll to position [135, 0]
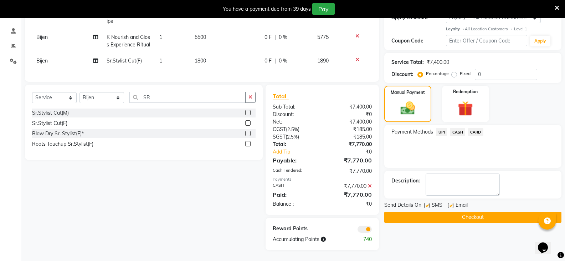
click at [473, 214] on button "Checkout" at bounding box center [472, 216] width 177 height 11
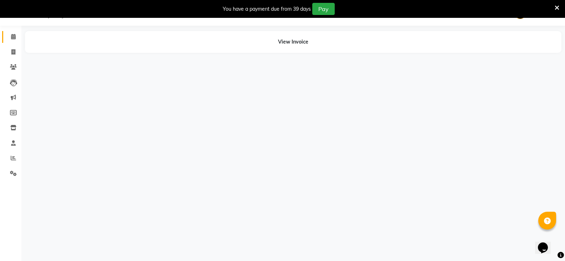
scroll to position [18, 0]
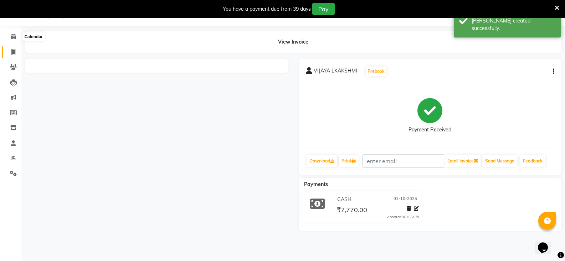
click at [14, 49] on icon at bounding box center [13, 51] width 4 height 5
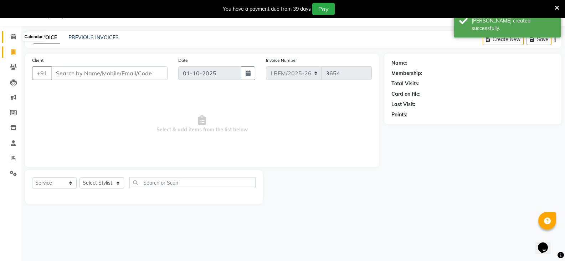
click at [15, 38] on icon at bounding box center [13, 36] width 5 height 5
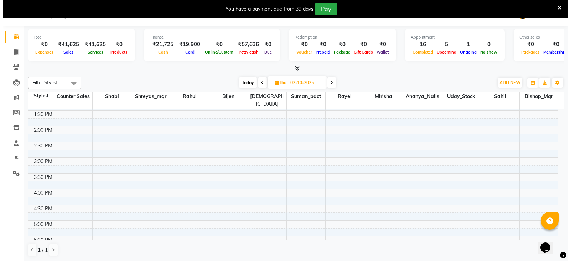
scroll to position [260, 0]
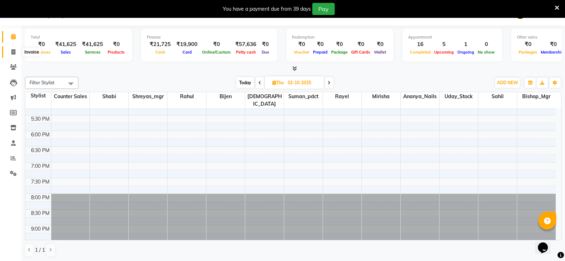
drag, startPoint x: 14, startPoint y: 51, endPoint x: 18, endPoint y: 52, distance: 4.5
click at [14, 51] on icon at bounding box center [13, 51] width 4 height 5
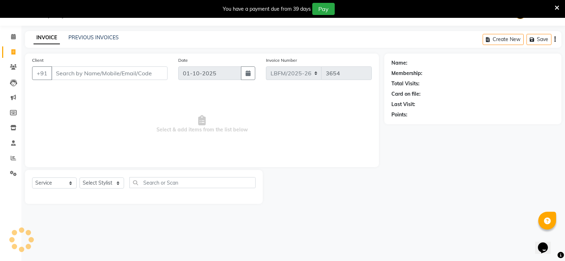
click at [79, 73] on input "Client" at bounding box center [109, 73] width 116 height 14
click at [149, 70] on span "Add Client" at bounding box center [149, 73] width 28 height 7
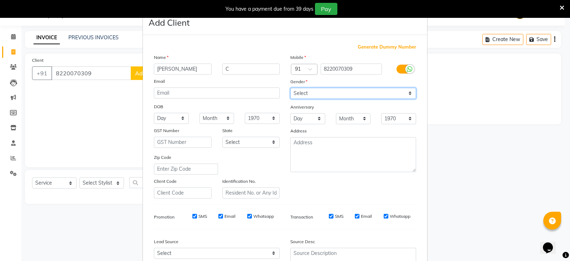
click at [307, 94] on select "Select [DEMOGRAPHIC_DATA] [DEMOGRAPHIC_DATA] Other Prefer Not To Say" at bounding box center [353, 93] width 126 height 11
click at [290, 88] on select "Select [DEMOGRAPHIC_DATA] [DEMOGRAPHIC_DATA] Other Prefer Not To Say" at bounding box center [353, 93] width 126 height 11
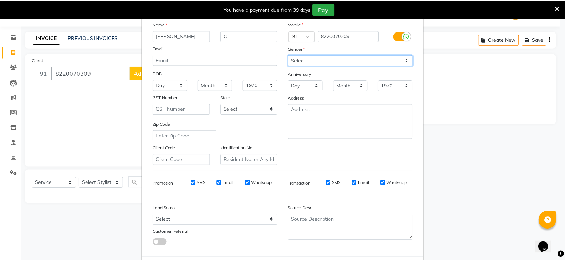
scroll to position [68, 0]
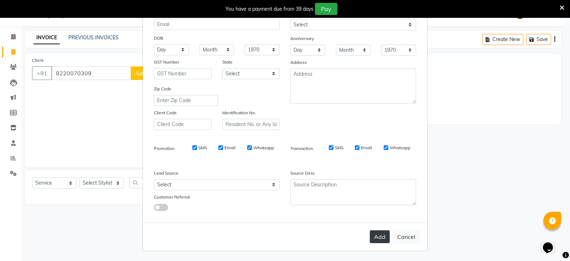
click at [381, 236] on button "Add" at bounding box center [380, 236] width 20 height 13
click at [404, 233] on button "Cancel" at bounding box center [406, 237] width 27 height 14
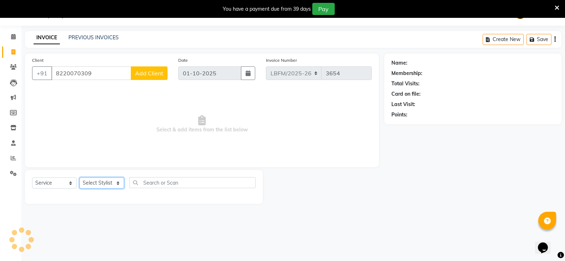
click at [118, 184] on select "Select Stylist Ananya_Nails [PERSON_NAME] Bijen Bishop_Mgr Counter Sales Manage…" at bounding box center [101, 182] width 45 height 11
click at [79, 177] on select "Select Stylist Ananya_Nails [PERSON_NAME] Bijen Bishop_Mgr Counter Sales Manage…" at bounding box center [101, 182] width 45 height 11
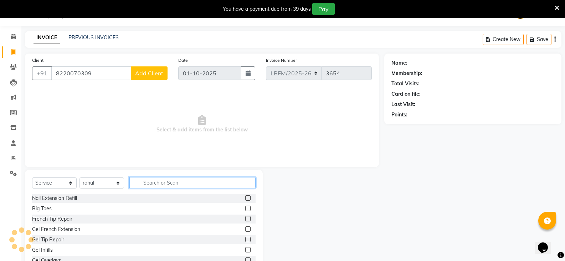
click at [206, 185] on input "text" at bounding box center [192, 182] width 126 height 11
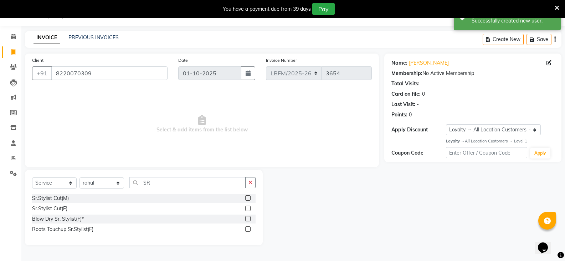
click at [250, 199] on label at bounding box center [247, 197] width 5 height 5
click at [250, 199] on input "checkbox" at bounding box center [247, 198] width 5 height 5
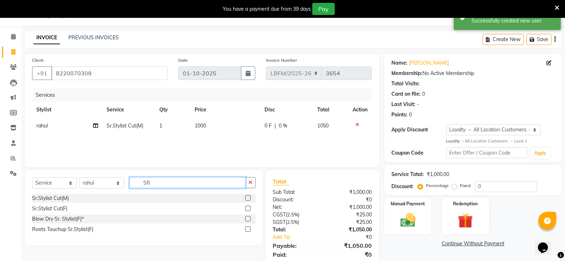
click at [202, 184] on input "SR" at bounding box center [187, 182] width 116 height 11
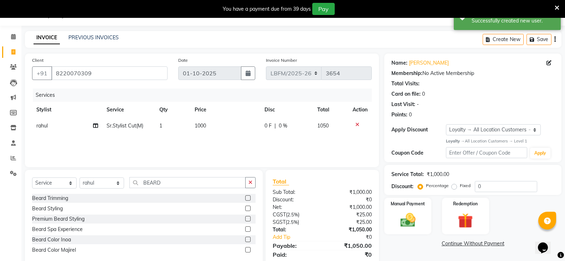
click at [246, 198] on label at bounding box center [247, 197] width 5 height 5
click at [246, 198] on input "checkbox" at bounding box center [247, 198] width 5 height 5
click at [213, 124] on td "1000" at bounding box center [225, 126] width 70 height 16
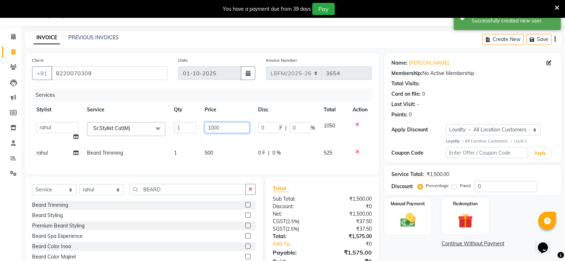
drag, startPoint x: 225, startPoint y: 126, endPoint x: 206, endPoint y: 128, distance: 19.3
click at [206, 128] on input "1000" at bounding box center [227, 127] width 45 height 11
click at [410, 214] on img at bounding box center [407, 220] width 25 height 18
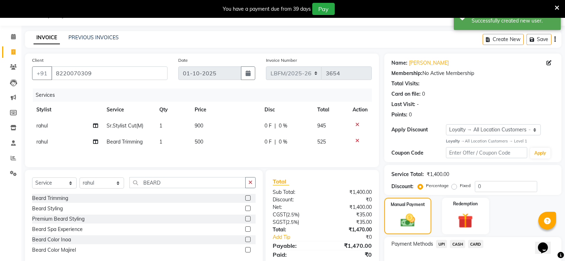
click at [477, 242] on span "CARD" at bounding box center [475, 244] width 15 height 8
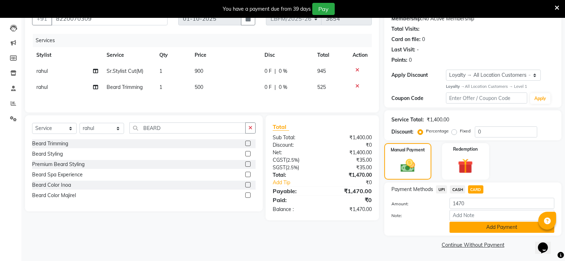
click at [513, 228] on button "Add Payment" at bounding box center [501, 226] width 105 height 11
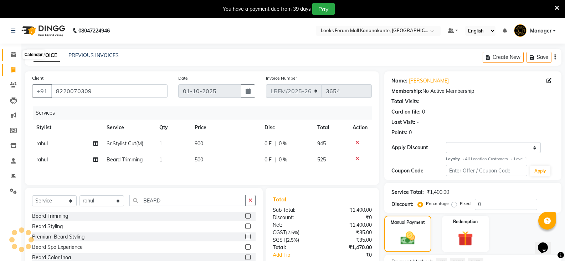
click at [14, 50] on link "Calendar" at bounding box center [10, 55] width 17 height 12
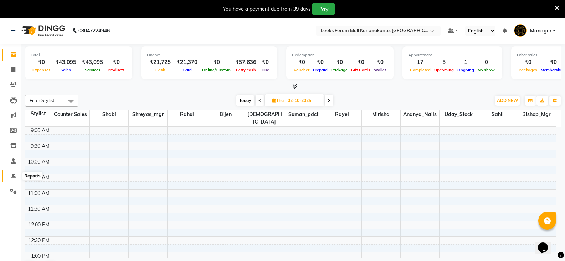
drag, startPoint x: 16, startPoint y: 176, endPoint x: 22, endPoint y: 174, distance: 7.2
click at [16, 176] on icon at bounding box center [13, 175] width 5 height 5
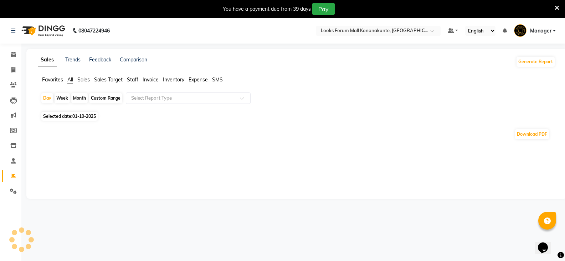
click at [134, 80] on span "Staff" at bounding box center [132, 79] width 11 height 6
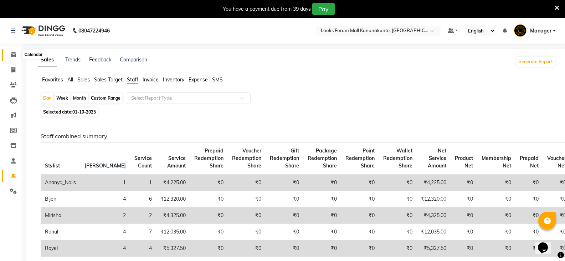
click at [18, 58] on span at bounding box center [13, 55] width 12 height 8
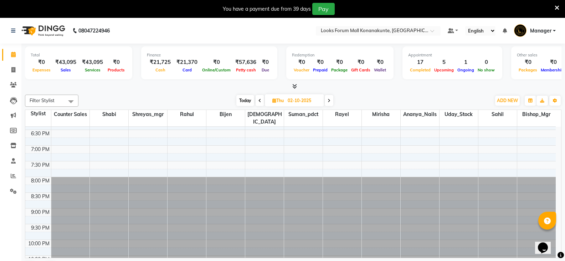
scroll to position [300, 0]
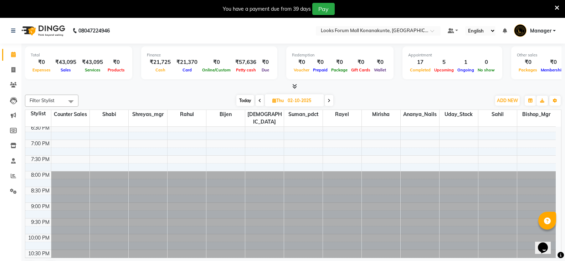
click at [263, 99] on span at bounding box center [260, 100] width 9 height 11
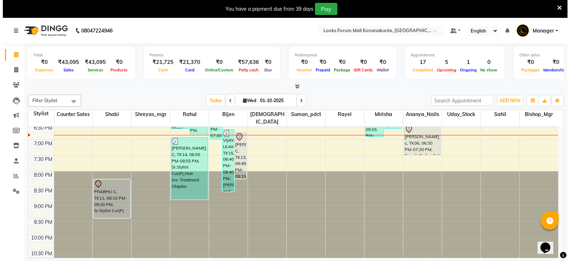
scroll to position [18, 0]
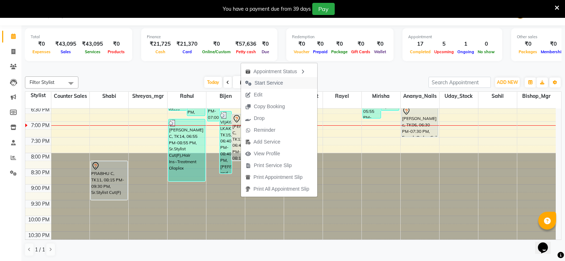
click at [267, 83] on span "Start Service" at bounding box center [268, 82] width 29 height 7
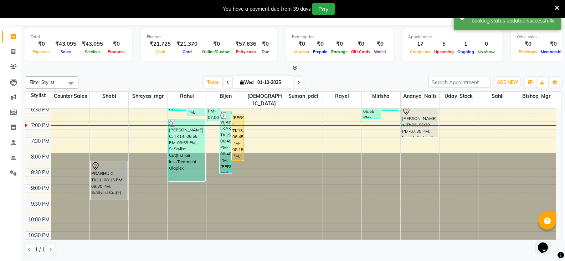
click at [314, 78] on div "Today Wed 01-10-2025" at bounding box center [253, 82] width 343 height 11
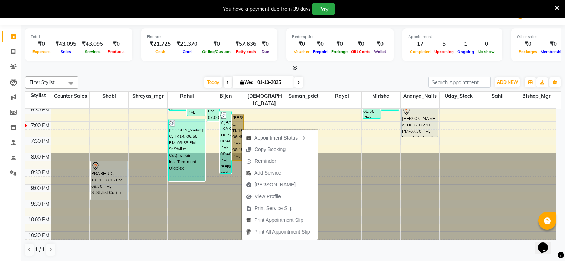
click at [238, 141] on link "UTKARSH C, TK13, 06:45 PM-08:15 PM, Sr.Stylist Cut(F)" at bounding box center [238, 137] width 12 height 47
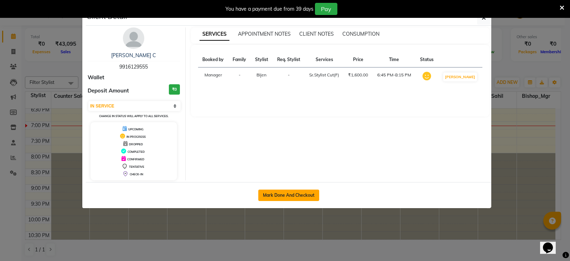
click at [287, 196] on button "Mark Done And Checkout" at bounding box center [288, 194] width 61 height 11
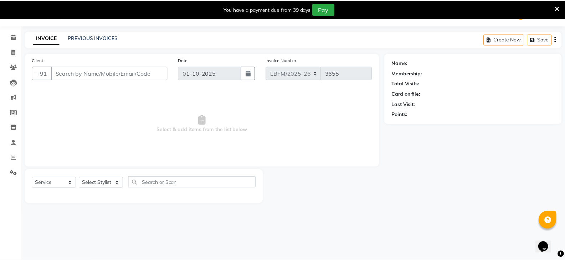
scroll to position [18, 0]
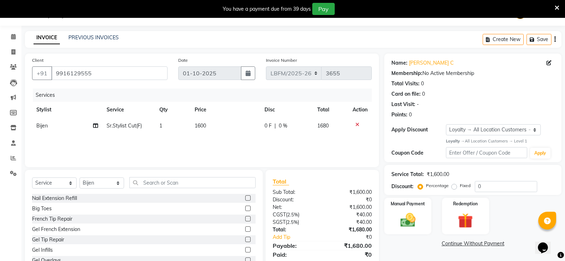
click at [356, 123] on icon at bounding box center [357, 124] width 4 height 5
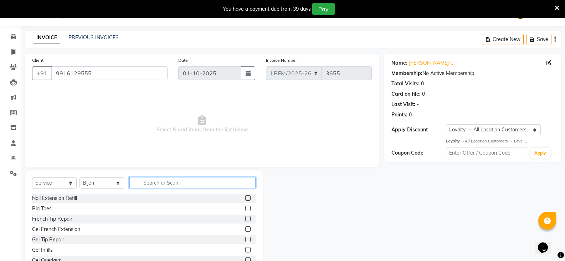
click at [187, 180] on input "text" at bounding box center [192, 182] width 126 height 11
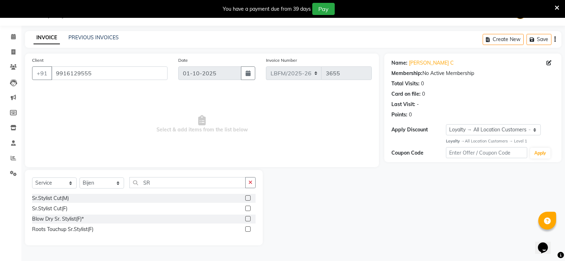
click at [248, 198] on label at bounding box center [247, 197] width 5 height 5
click at [248, 198] on input "checkbox" at bounding box center [247, 198] width 5 height 5
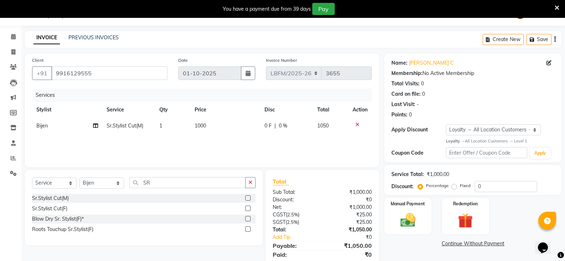
click at [213, 127] on td "1000" at bounding box center [225, 126] width 70 height 16
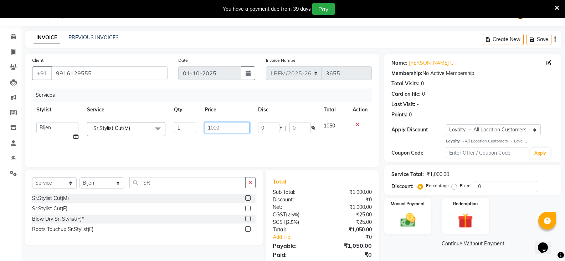
drag, startPoint x: 217, startPoint y: 123, endPoint x: 202, endPoint y: 123, distance: 15.3
click at [202, 123] on td "1000" at bounding box center [226, 131] width 53 height 27
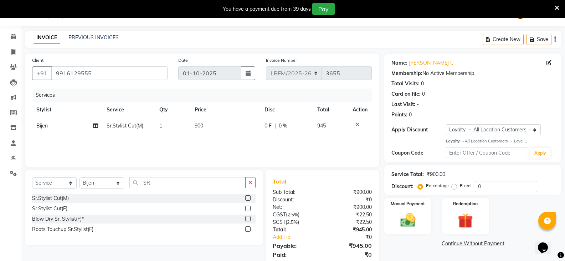
click at [292, 124] on div "0 F | 0 %" at bounding box center [286, 125] width 44 height 7
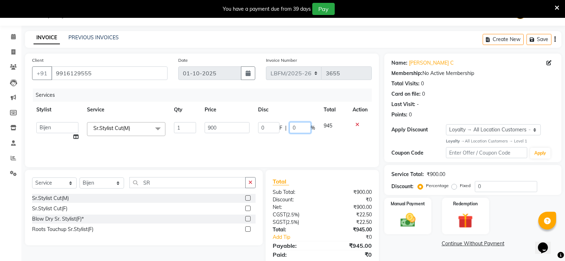
drag, startPoint x: 299, startPoint y: 125, endPoint x: 274, endPoint y: 127, distance: 25.0
click at [274, 127] on div "0 F | 0 %" at bounding box center [286, 127] width 57 height 11
click at [414, 212] on img at bounding box center [407, 220] width 25 height 18
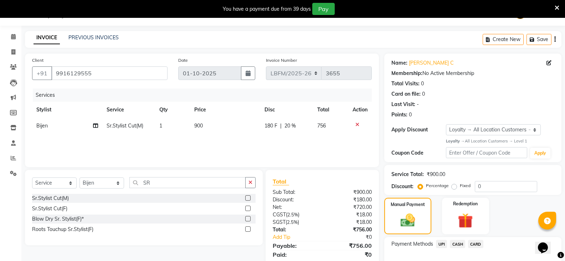
click at [457, 242] on span "CASH" at bounding box center [457, 244] width 15 height 8
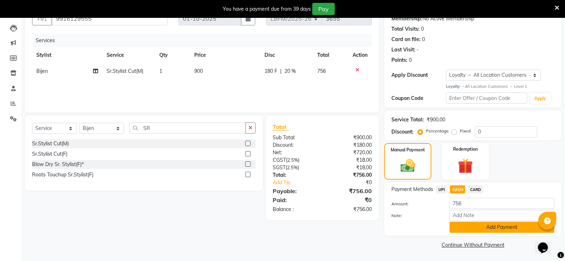
click at [473, 224] on button "Add Payment" at bounding box center [501, 226] width 105 height 11
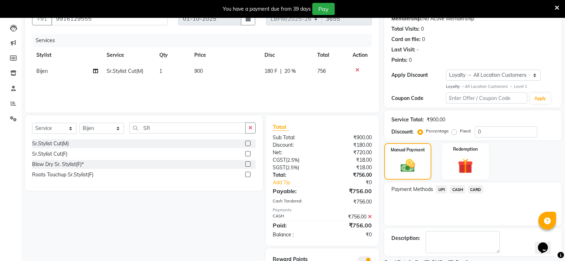
scroll to position [103, 0]
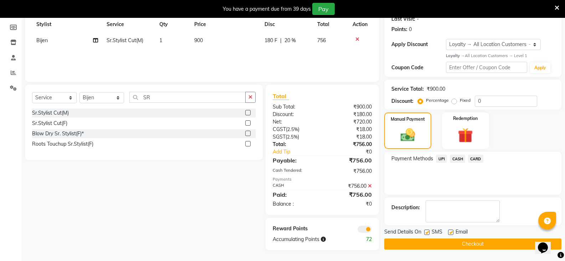
click at [459, 241] on button "Checkout" at bounding box center [472, 243] width 177 height 11
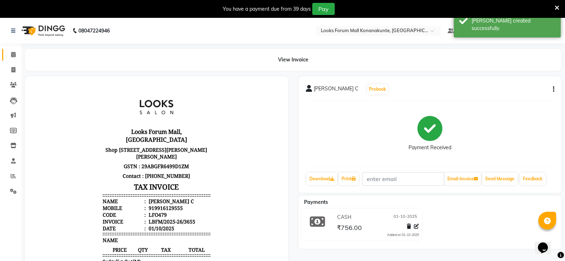
drag, startPoint x: 12, startPoint y: 52, endPoint x: 15, endPoint y: 56, distance: 4.8
click at [12, 52] on icon at bounding box center [13, 54] width 5 height 5
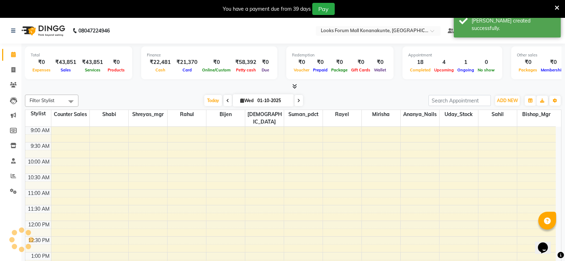
scroll to position [287, 0]
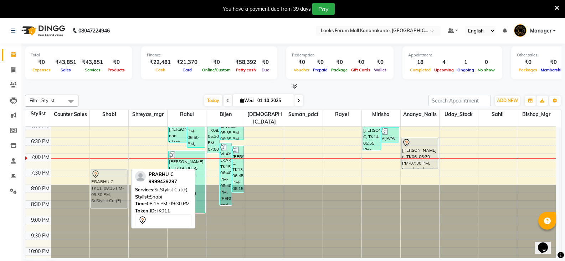
drag, startPoint x: 110, startPoint y: 191, endPoint x: 112, endPoint y: 167, distance: 24.0
click at [112, 167] on div "Walkin Client Forum Mall BLR, TK04, 01:25 PM-01:55 PM, Blow Dry Stylist(F)* PRA…" at bounding box center [109, 59] width 38 height 439
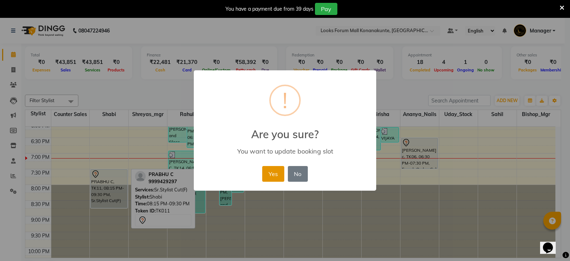
click at [266, 177] on button "Yes" at bounding box center [273, 174] width 22 height 16
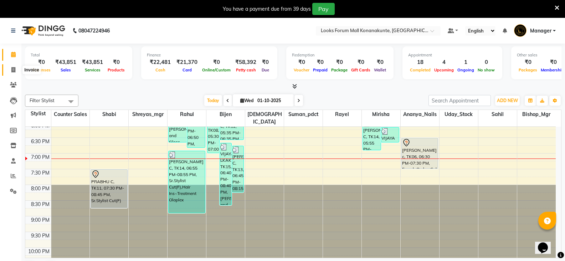
click at [15, 67] on icon at bounding box center [13, 69] width 4 height 5
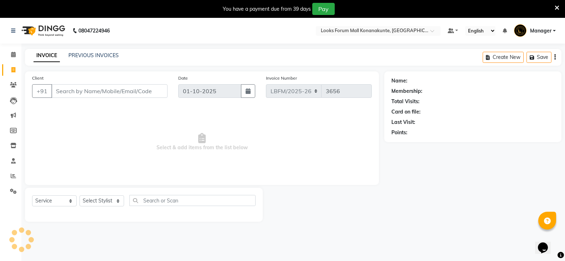
drag, startPoint x: 107, startPoint y: 92, endPoint x: 113, endPoint y: 82, distance: 11.1
click at [107, 92] on input "Client" at bounding box center [109, 91] width 116 height 14
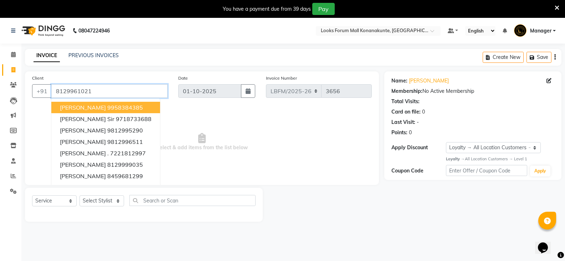
click at [123, 87] on input "8129961021" at bounding box center [109, 91] width 116 height 14
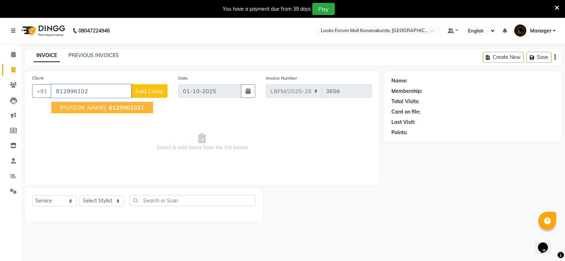
click at [109, 104] on span "812996102" at bounding box center [125, 107] width 32 height 7
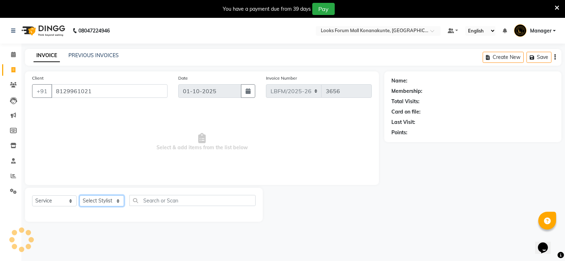
drag, startPoint x: 104, startPoint y: 201, endPoint x: 106, endPoint y: 197, distance: 4.3
click at [104, 201] on select "Select Stylist Ananya_Nails [PERSON_NAME] Bijen Bishop_Mgr Counter Sales Manage…" at bounding box center [101, 200] width 45 height 11
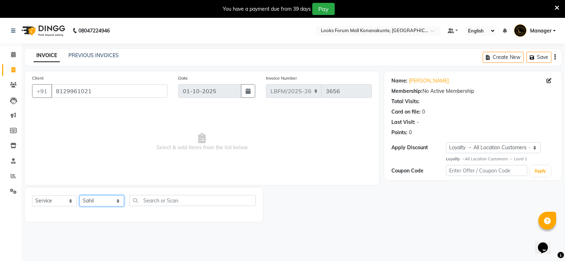
click at [79, 195] on select "Select Stylist Ananya_Nails [PERSON_NAME] Bijen Bishop_Mgr Counter Sales Manage…" at bounding box center [101, 200] width 45 height 11
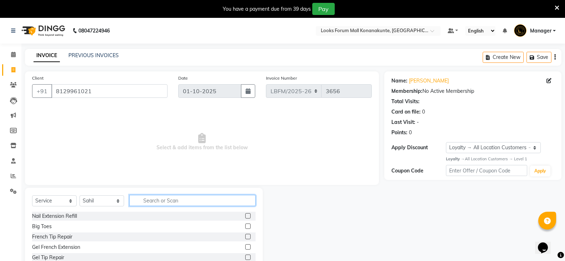
click at [155, 199] on input "text" at bounding box center [192, 200] width 126 height 11
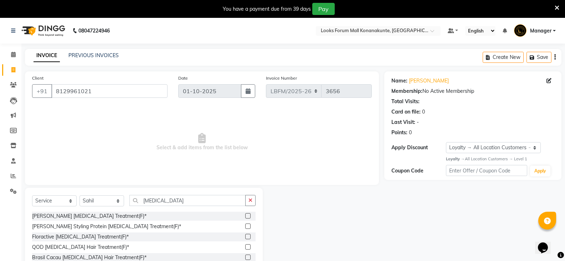
click at [248, 214] on label at bounding box center [247, 215] width 5 height 5
click at [248, 214] on input "checkbox" at bounding box center [247, 216] width 5 height 5
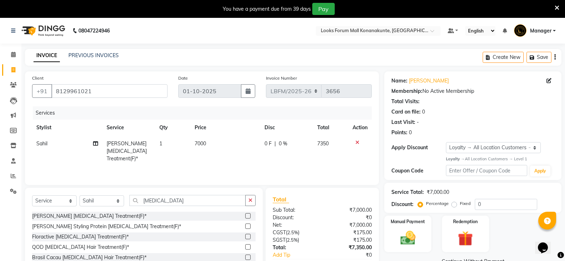
click at [204, 140] on td "7000" at bounding box center [225, 150] width 70 height 31
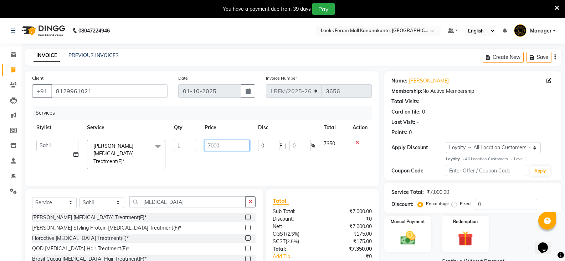
drag, startPoint x: 223, startPoint y: 142, endPoint x: 193, endPoint y: 145, distance: 29.7
click at [193, 145] on tr "Ananya_Nails Ashu Bijen Bishop_Mgr Counter Sales Manager Mirisha rahul Rayel Sa…" at bounding box center [202, 154] width 340 height 38
click at [412, 231] on img at bounding box center [407, 237] width 25 height 18
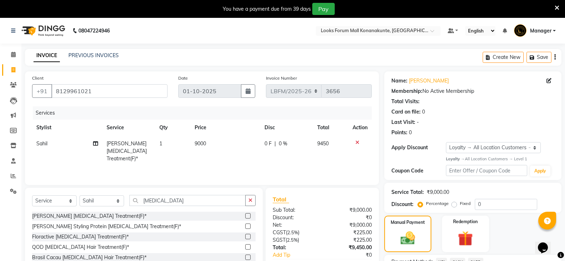
scroll to position [62, 0]
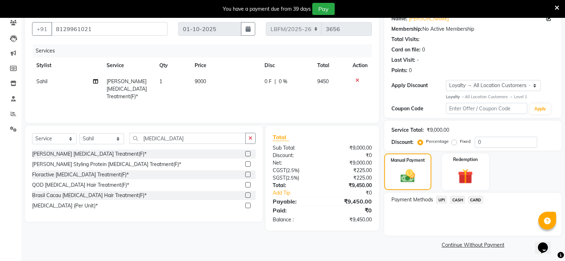
click at [471, 199] on span "CARD" at bounding box center [475, 199] width 15 height 8
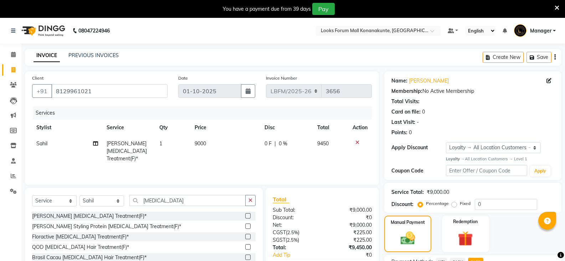
select select "service"
select select "90400"
select select "1: Object"
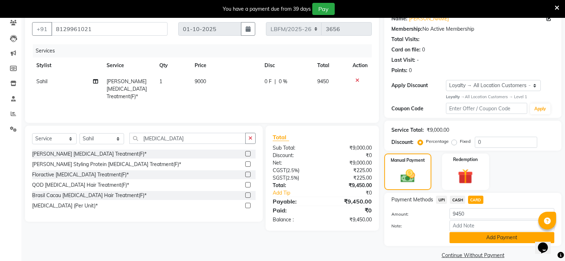
click at [457, 238] on button "Add Payment" at bounding box center [501, 237] width 105 height 11
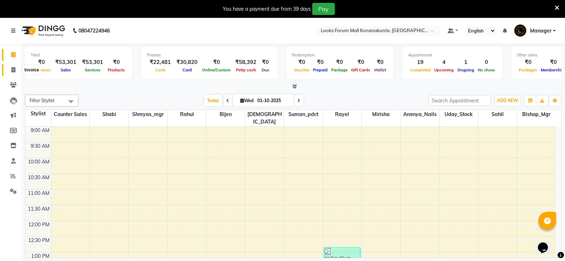
click at [15, 71] on icon at bounding box center [13, 69] width 4 height 5
select select "service"
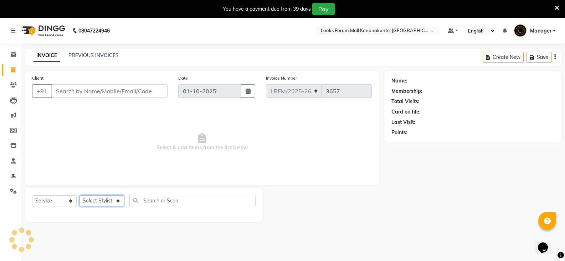
click at [103, 196] on select "Select Stylist Ananya_Nails [PERSON_NAME] Bijen Bishop_Mgr Counter Sales Manage…" at bounding box center [101, 200] width 45 height 11
select select "90396"
click at [79, 195] on select "Select Stylist Ananya_Nails [PERSON_NAME] Bijen Bishop_Mgr Counter Sales Manage…" at bounding box center [101, 200] width 45 height 11
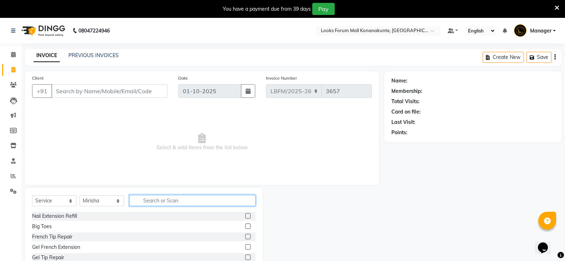
click at [179, 204] on input "text" at bounding box center [192, 200] width 126 height 11
type input "EYE"
click at [245, 246] on label at bounding box center [247, 246] width 5 height 5
click at [245, 246] on input "checkbox" at bounding box center [247, 247] width 5 height 5
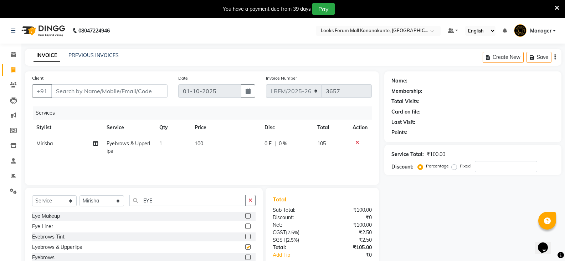
checkbox input "false"
click at [209, 144] on td "100" at bounding box center [225, 147] width 70 height 24
select select "90396"
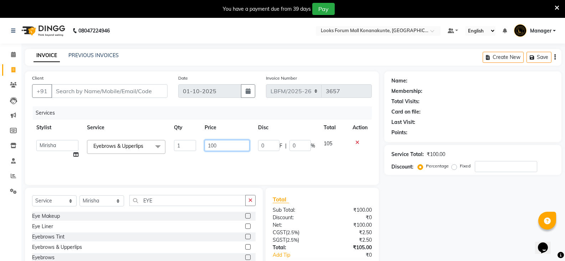
click at [208, 144] on input "100" at bounding box center [227, 145] width 45 height 11
type input "400"
click at [110, 201] on select "Select Stylist Ananya_Nails [PERSON_NAME] Bijen Bishop_Mgr Counter Sales Manage…" at bounding box center [101, 200] width 45 height 11
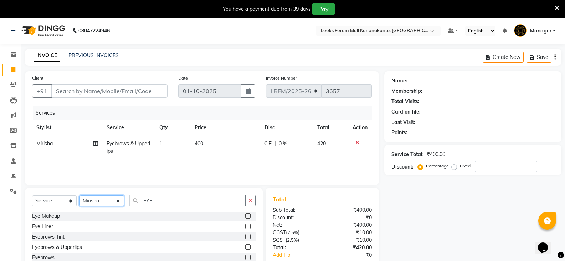
select select "90395"
click at [79, 195] on select "Select Stylist Ananya_Nails [PERSON_NAME] Bijen Bishop_Mgr Counter Sales Manage…" at bounding box center [101, 200] width 45 height 11
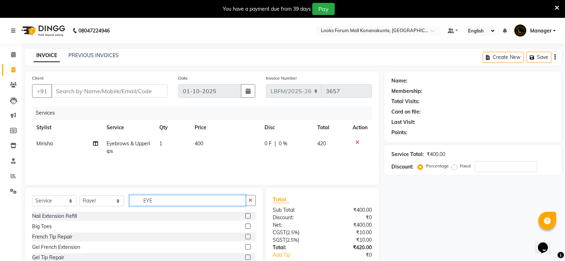
drag, startPoint x: 152, startPoint y: 202, endPoint x: 126, endPoint y: 199, distance: 26.2
click at [126, 199] on div "Select Service Product Membership Package Voucher Prepaid Gift Card Select Styl…" at bounding box center [143, 203] width 223 height 17
type input "UPPER"
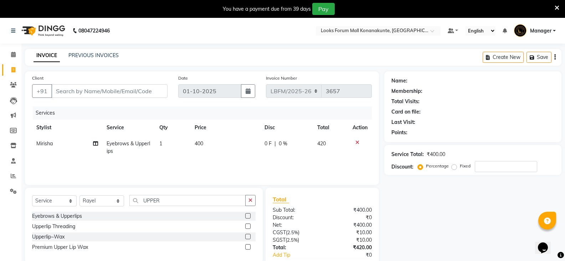
click at [247, 227] on label at bounding box center [247, 225] width 5 height 5
click at [247, 227] on input "checkbox" at bounding box center [247, 226] width 5 height 5
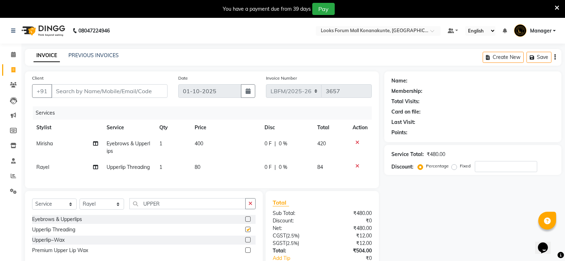
checkbox input "false"
click at [208, 169] on td "80" at bounding box center [225, 167] width 70 height 16
select select "90395"
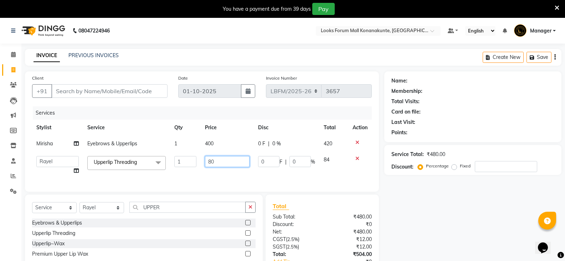
drag, startPoint x: 231, startPoint y: 163, endPoint x: 205, endPoint y: 161, distance: 25.7
click at [205, 161] on input "80" at bounding box center [227, 161] width 45 height 11
type input "70"
click at [138, 96] on input "Client" at bounding box center [109, 91] width 116 height 14
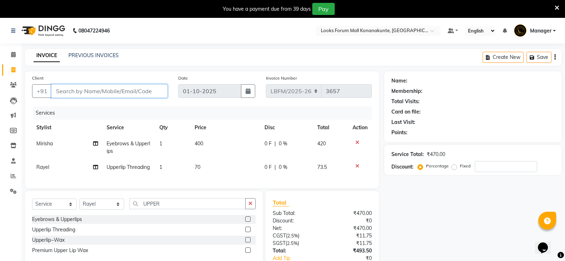
type input "B"
type input "0"
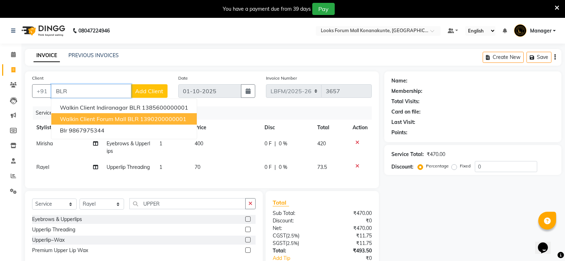
click at [106, 117] on span "Walkin Client Forum Mall BLR" at bounding box center [99, 118] width 79 height 7
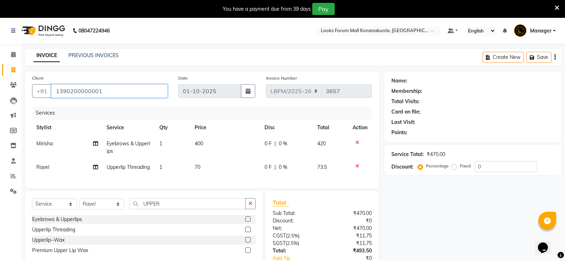
type input "1390200000001"
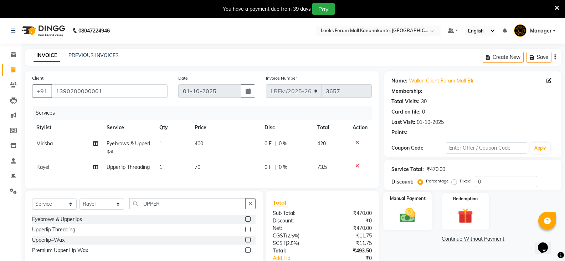
click at [402, 206] on img at bounding box center [407, 215] width 25 height 18
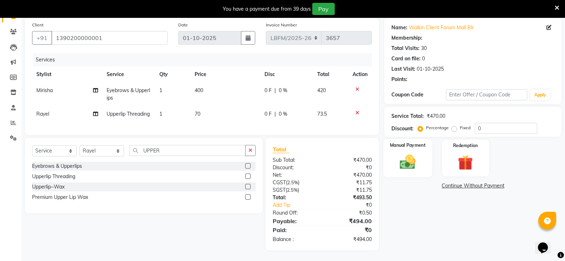
select select "1: Object"
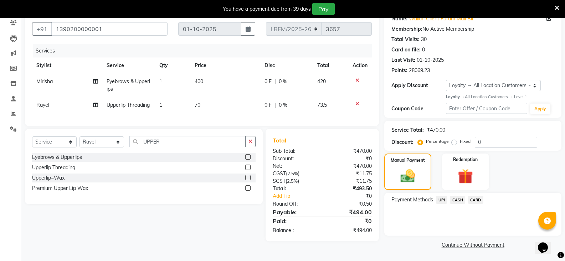
drag, startPoint x: 476, startPoint y: 192, endPoint x: 341, endPoint y: 237, distance: 142.2
click at [476, 195] on span "CARD" at bounding box center [475, 199] width 15 height 8
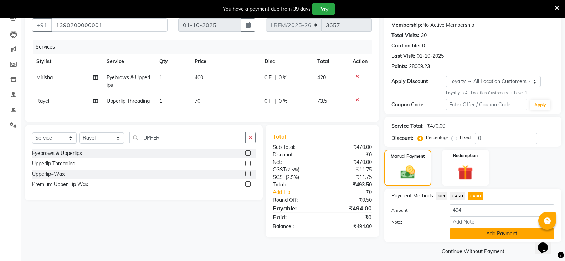
click at [478, 232] on button "Add Payment" at bounding box center [501, 233] width 105 height 11
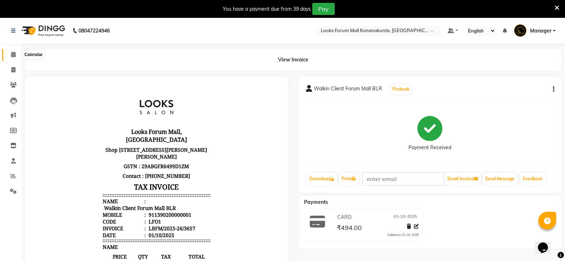
click at [17, 57] on span at bounding box center [13, 55] width 12 height 8
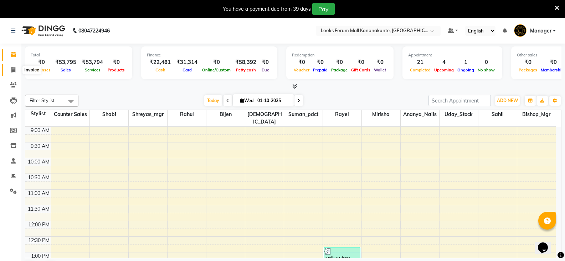
click at [11, 71] on icon at bounding box center [13, 69] width 4 height 5
select select "service"
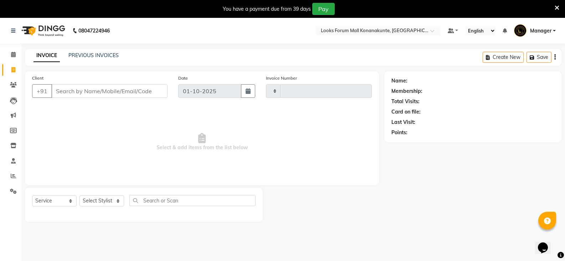
type input "3658"
select select "8945"
click at [107, 199] on select "Select Stylist" at bounding box center [101, 200] width 45 height 11
select select "90391"
click at [79, 195] on select "Select Stylist Ananya_Nails [PERSON_NAME] Bijen Bishop_Mgr Counter Sales Manage…" at bounding box center [101, 200] width 45 height 11
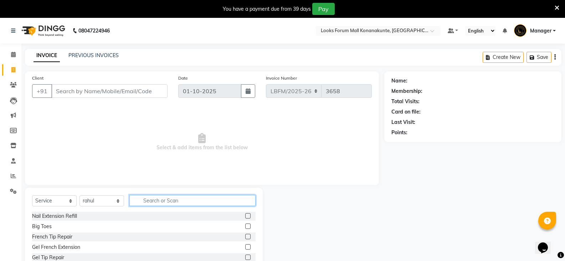
click at [179, 196] on input "text" at bounding box center [192, 200] width 126 height 11
type input "WASH"
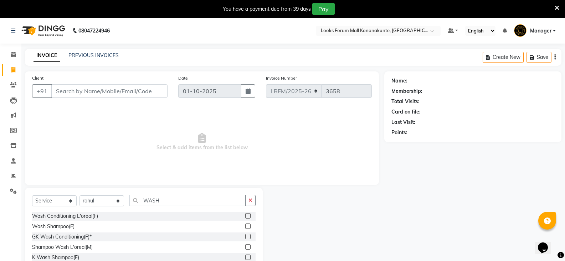
click at [249, 217] on label at bounding box center [247, 215] width 5 height 5
click at [249, 217] on input "checkbox" at bounding box center [247, 216] width 5 height 5
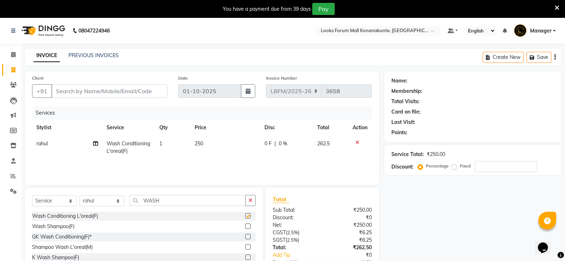
checkbox input "false"
click at [210, 146] on td "250" at bounding box center [225, 147] width 70 height 24
select select "90391"
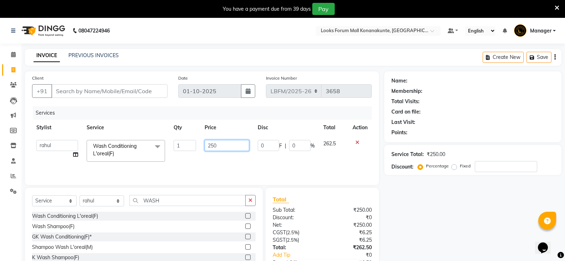
click at [159, 137] on tr "Ananya_Nails [PERSON_NAME] Bijen Bishop_Mgr Counter Sales Manager [PERSON_NAME]…" at bounding box center [202, 150] width 340 height 30
type input "600"
click at [113, 88] on input "Client" at bounding box center [109, 91] width 116 height 14
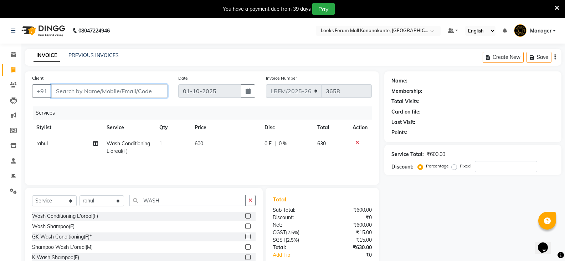
type input "B"
type input "0"
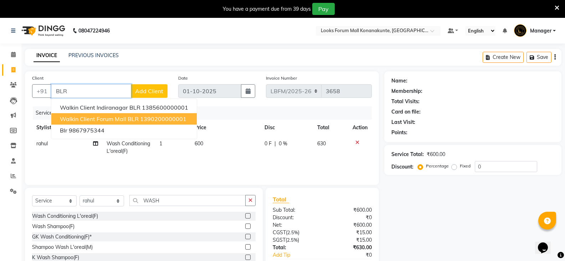
click at [79, 117] on span "Walkin Client Forum Mall BLR" at bounding box center [99, 118] width 79 height 7
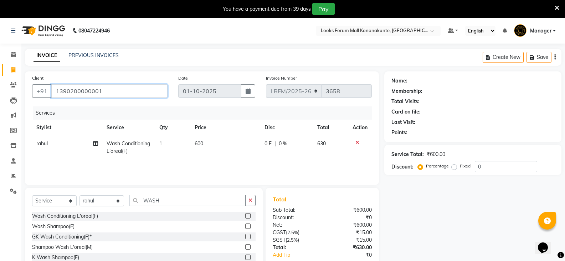
type input "1390200000001"
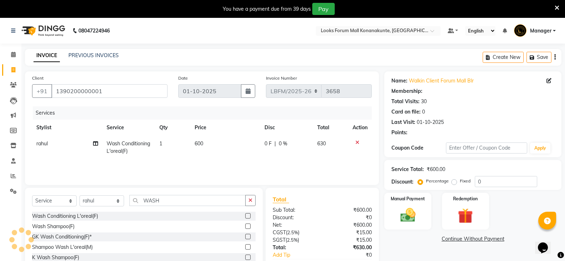
select select "1: Object"
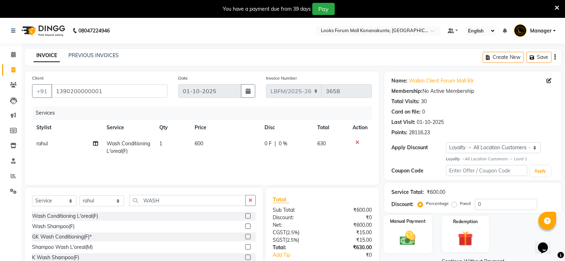
scroll to position [42, 0]
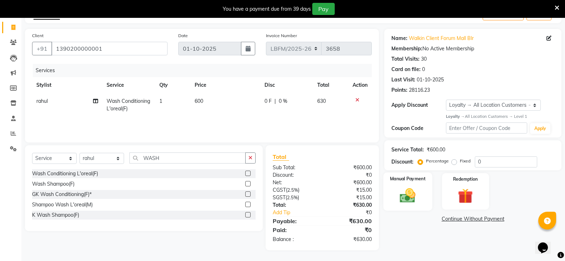
drag, startPoint x: 408, startPoint y: 198, endPoint x: 431, endPoint y: 203, distance: 24.0
click at [408, 198] on img at bounding box center [407, 195] width 25 height 18
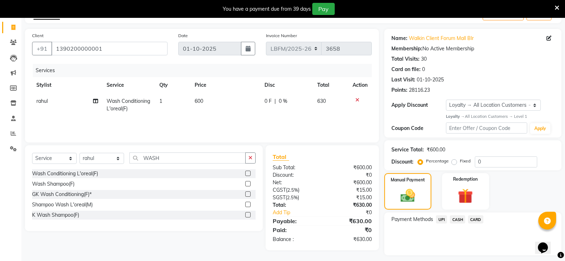
scroll to position [62, 0]
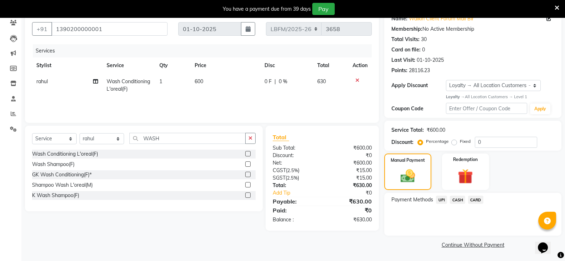
click at [475, 199] on span "CARD" at bounding box center [475, 199] width 15 height 8
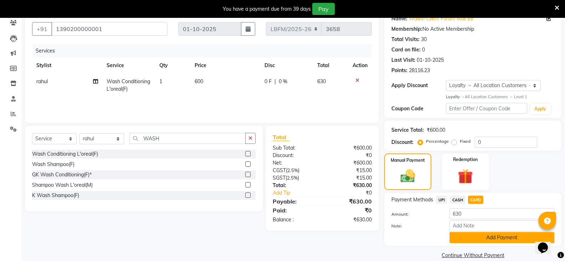
click at [489, 232] on button "Add Payment" at bounding box center [501, 237] width 105 height 11
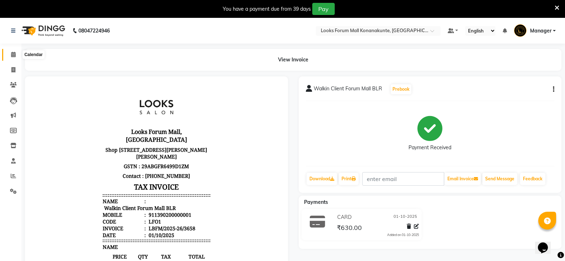
click at [13, 53] on icon at bounding box center [13, 54] width 5 height 5
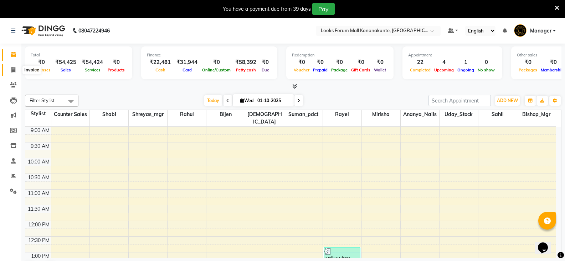
click at [17, 70] on span at bounding box center [13, 70] width 12 height 8
select select "service"
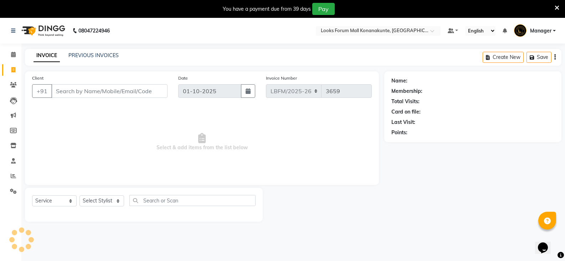
click at [88, 88] on input "Client" at bounding box center [109, 91] width 116 height 14
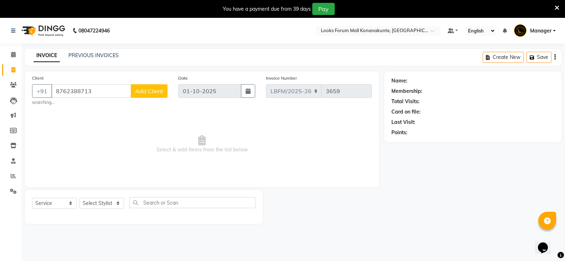
type input "8762388713"
click at [135, 92] on button "Add Client" at bounding box center [149, 91] width 37 height 14
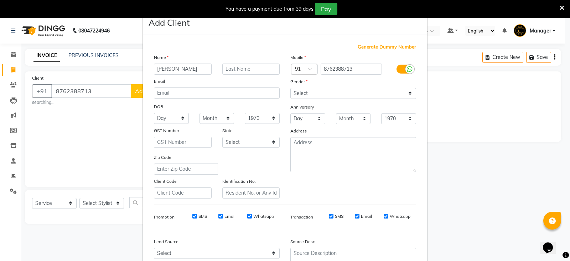
type input "[PERSON_NAME]"
type input "C"
click at [308, 88] on select "Select [DEMOGRAPHIC_DATA] [DEMOGRAPHIC_DATA] Other Prefer Not To Say" at bounding box center [353, 93] width 126 height 11
select select "[DEMOGRAPHIC_DATA]"
click at [290, 88] on select "Select [DEMOGRAPHIC_DATA] [DEMOGRAPHIC_DATA] Other Prefer Not To Say" at bounding box center [353, 93] width 126 height 11
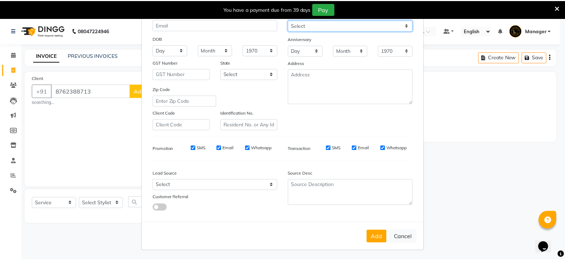
scroll to position [68, 0]
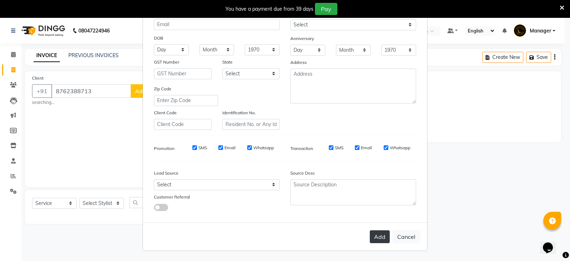
click at [372, 237] on button "Add" at bounding box center [380, 236] width 20 height 13
click at [408, 238] on button "Cancel" at bounding box center [406, 237] width 27 height 14
select select
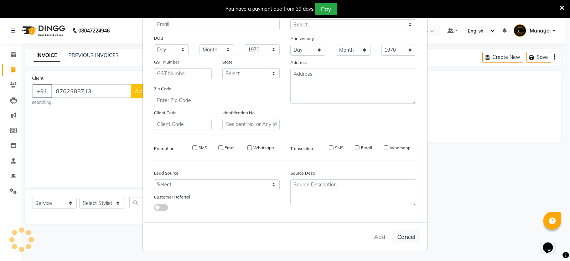
select select
checkbox input "false"
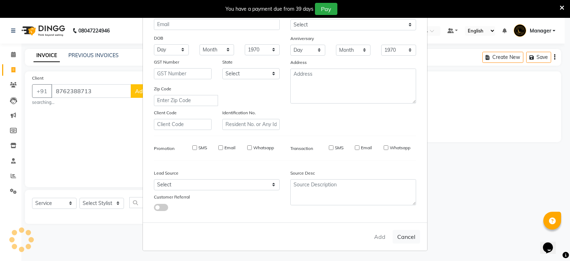
checkbox input "false"
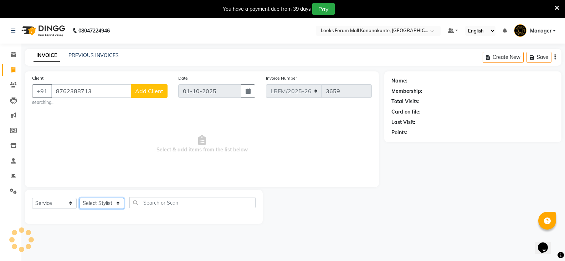
click at [109, 204] on select "Select Stylist Ananya_Nails [PERSON_NAME] Bijen Bishop_Mgr Counter Sales Manage…" at bounding box center [101, 202] width 45 height 11
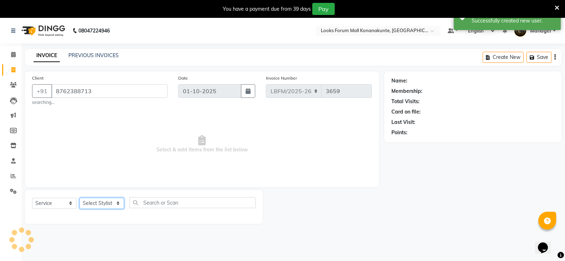
select select "90388"
click at [79, 197] on select "Select Stylist Ananya_Nails [PERSON_NAME] Bijen Bishop_Mgr Counter Sales Manage…" at bounding box center [101, 202] width 45 height 11
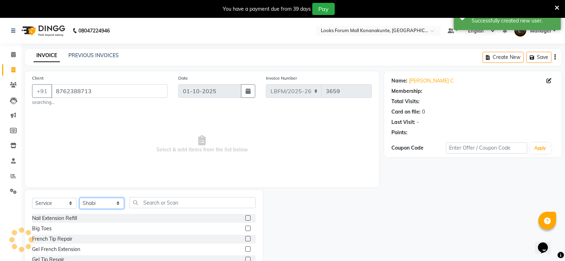
select select "1: Object"
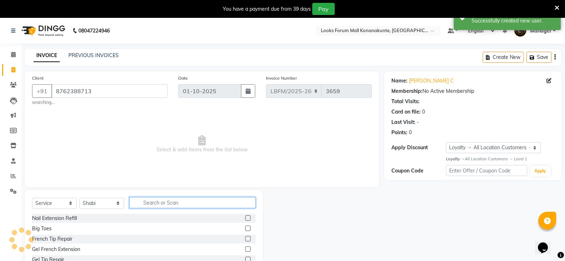
click at [176, 202] on input "text" at bounding box center [192, 202] width 126 height 11
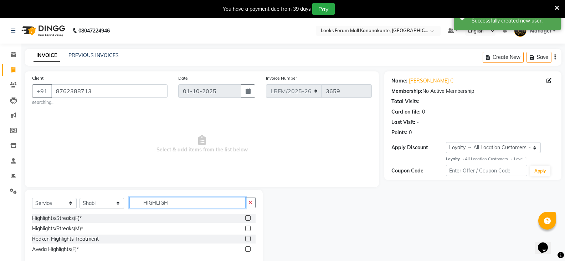
type input "HIGHLIGH"
click at [247, 218] on label at bounding box center [247, 217] width 5 height 5
click at [247, 218] on input "checkbox" at bounding box center [247, 218] width 5 height 5
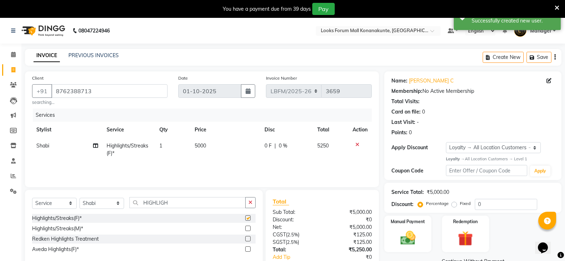
checkbox input "false"
click at [102, 200] on select "Select Stylist Ananya_Nails [PERSON_NAME] Bijen Bishop_Mgr Counter Sales Manage…" at bounding box center [101, 202] width 45 height 11
select select "90394"
click at [79, 197] on select "Select Stylist Ananya_Nails [PERSON_NAME] Bijen Bishop_Mgr Counter Sales Manage…" at bounding box center [101, 202] width 45 height 11
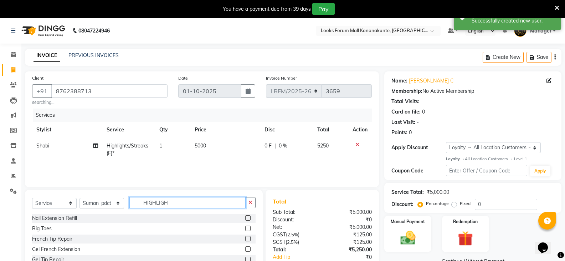
drag, startPoint x: 175, startPoint y: 202, endPoint x: 113, endPoint y: 201, distance: 62.4
click at [113, 201] on div "Select Service Product Membership Package Voucher Prepaid Gift Card Select Styl…" at bounding box center [143, 205] width 223 height 17
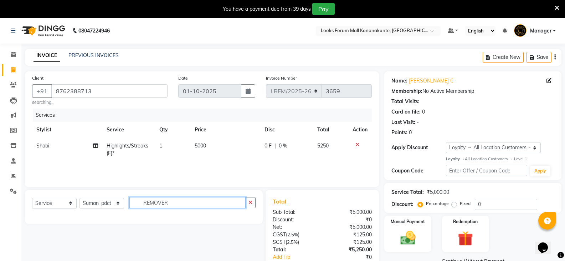
click at [179, 204] on input "REMOVER" at bounding box center [187, 202] width 116 height 11
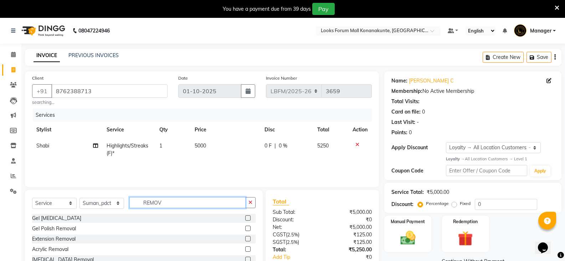
type input "REMOV"
click at [251, 217] on label at bounding box center [247, 217] width 5 height 5
click at [250, 217] on input "checkbox" at bounding box center [247, 218] width 5 height 5
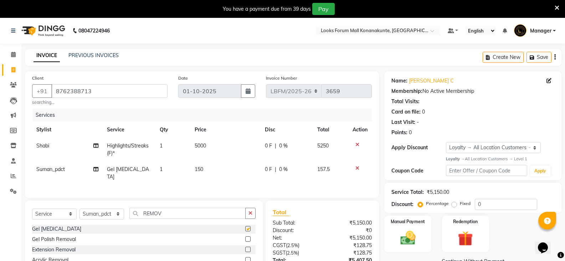
checkbox input "false"
click at [215, 172] on td "150" at bounding box center [225, 173] width 70 height 24
select select "90394"
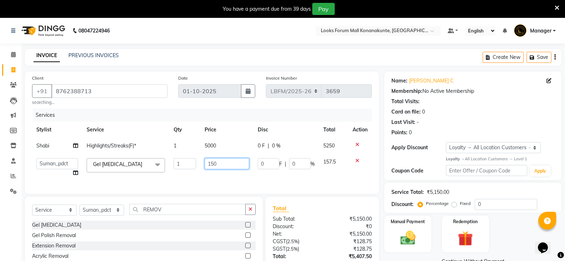
drag, startPoint x: 207, startPoint y: 163, endPoint x: 130, endPoint y: 158, distance: 77.1
click at [130, 158] on tr "Ananya_Nails [PERSON_NAME] Bijen Bishop_Mgr Counter Sales Manager Mirisha [PERS…" at bounding box center [202, 167] width 340 height 27
type input "0"
type input "1000"
click at [283, 144] on div "0 F | 0 %" at bounding box center [286, 145] width 57 height 7
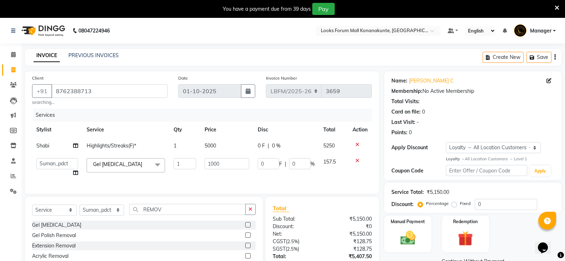
select select "90388"
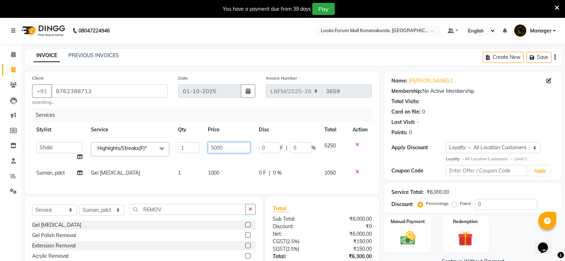
drag, startPoint x: 214, startPoint y: 148, endPoint x: 182, endPoint y: 148, distance: 31.7
click at [182, 148] on tr "Ananya_Nails [PERSON_NAME] Bijen Bishop_Mgr Counter Sales Manager Mirisha [PERS…" at bounding box center [202, 151] width 340 height 27
type input "8500"
click at [284, 173] on div "0 F | 0 %" at bounding box center [287, 172] width 57 height 7
select select "90394"
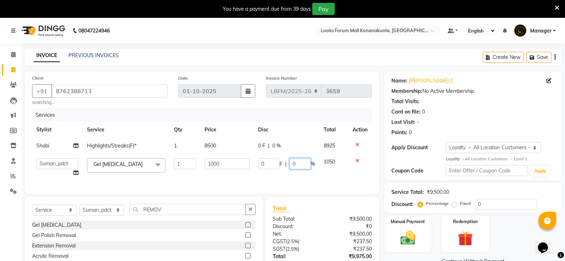
drag, startPoint x: 295, startPoint y: 166, endPoint x: 280, endPoint y: 166, distance: 15.0
click at [280, 166] on div "0 F | 0 %" at bounding box center [286, 163] width 57 height 11
type input "3"
type input "25"
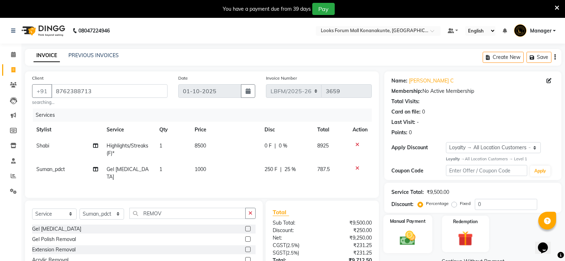
scroll to position [61, 0]
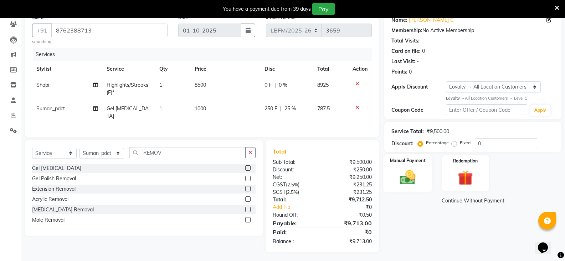
click at [415, 179] on img at bounding box center [407, 177] width 25 height 18
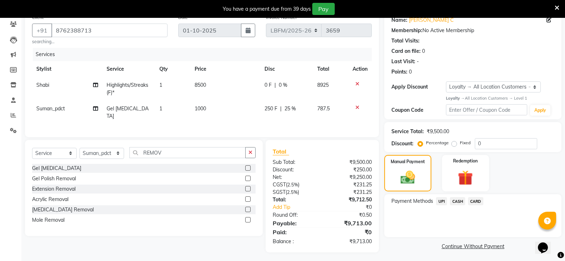
click at [476, 202] on span "CARD" at bounding box center [475, 201] width 15 height 8
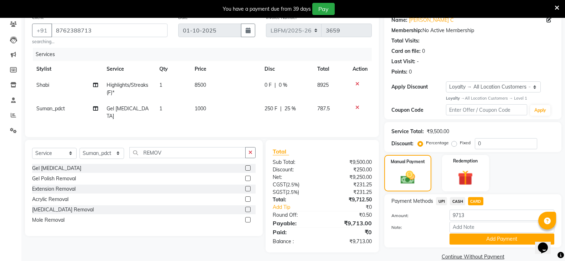
click at [213, 101] on td "1000" at bounding box center [225, 113] width 70 height 24
select select "90394"
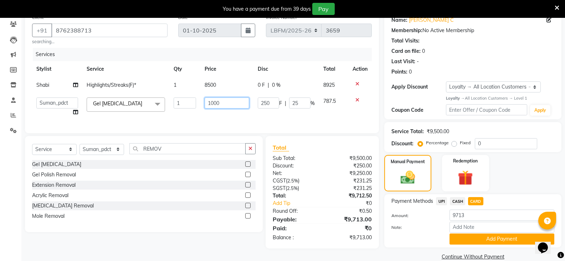
drag, startPoint x: 223, startPoint y: 103, endPoint x: 189, endPoint y: 102, distance: 34.6
click at [189, 102] on tr "Ananya_Nails [PERSON_NAME] Bijen Bishop_Mgr Counter Sales Manager Mirisha [PERS…" at bounding box center [202, 106] width 340 height 27
type input "500"
click at [288, 118] on div "Services Stylist Service Qty Price Disc Total Action Shabi Highlights/Streaks(F…" at bounding box center [202, 87] width 340 height 78
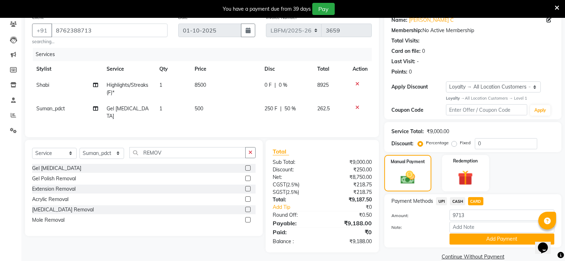
click at [295, 112] on span "50 %" at bounding box center [289, 108] width 11 height 7
select select "90394"
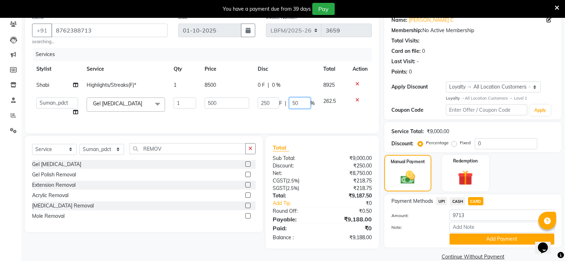
drag, startPoint x: 300, startPoint y: 105, endPoint x: 277, endPoint y: 102, distance: 23.4
click at [277, 102] on div "250 F | 50 %" at bounding box center [286, 102] width 57 height 11
type input "25"
click at [476, 201] on span "CARD" at bounding box center [475, 201] width 15 height 8
type input "9319"
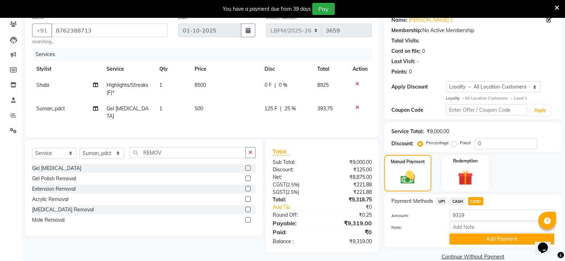
click at [211, 84] on td "8500" at bounding box center [225, 89] width 70 height 24
select select "90388"
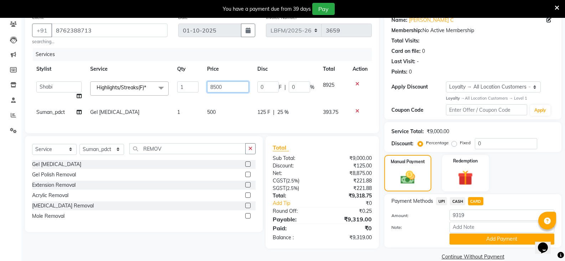
drag, startPoint x: 208, startPoint y: 89, endPoint x: 171, endPoint y: 88, distance: 37.1
click at [171, 88] on tr "Ananya_Nails [PERSON_NAME] Bijen Bishop_Mgr Counter Sales Manager Mirisha [PERS…" at bounding box center [202, 90] width 340 height 27
type input "8100"
click at [479, 201] on span "CARD" at bounding box center [475, 201] width 15 height 8
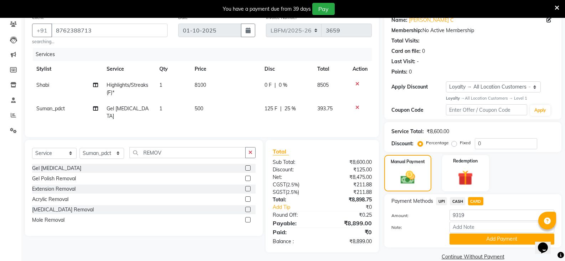
type input "8899"
click at [216, 83] on td "8100" at bounding box center [225, 89] width 70 height 24
select select "90388"
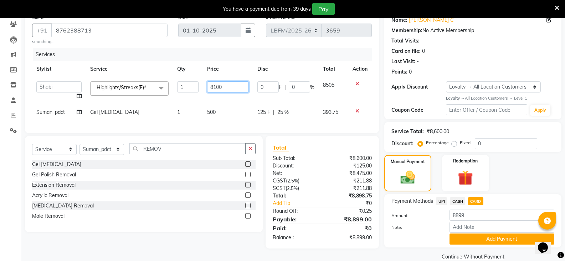
click at [228, 86] on input "8100" at bounding box center [228, 86] width 42 height 11
type input "8500"
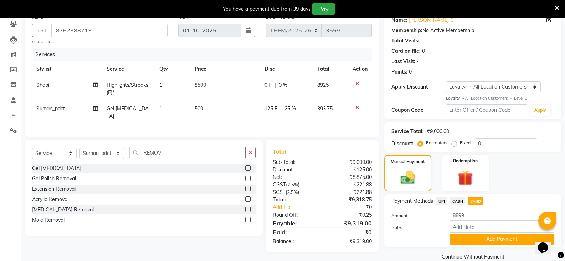
click at [290, 85] on div "0 F | 0 %" at bounding box center [286, 84] width 44 height 7
select select "90388"
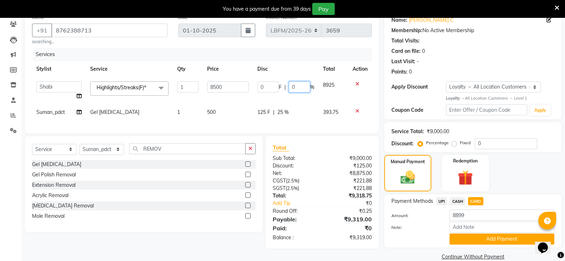
drag, startPoint x: 298, startPoint y: 88, endPoint x: 255, endPoint y: 75, distance: 45.3
click at [255, 75] on table "Stylist Service Qty Price Disc Total Action Ananya_Nails [PERSON_NAME] Bijen Bi…" at bounding box center [202, 90] width 340 height 59
type input "5"
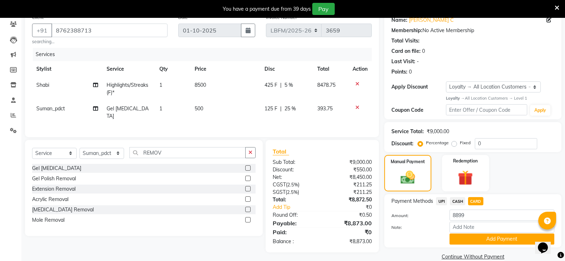
click at [297, 65] on th "Disc" at bounding box center [286, 69] width 53 height 16
click at [472, 199] on span "CARD" at bounding box center [475, 201] width 15 height 8
type input "8873"
click at [295, 83] on div "425 F | 5 %" at bounding box center [286, 84] width 44 height 7
select select "90388"
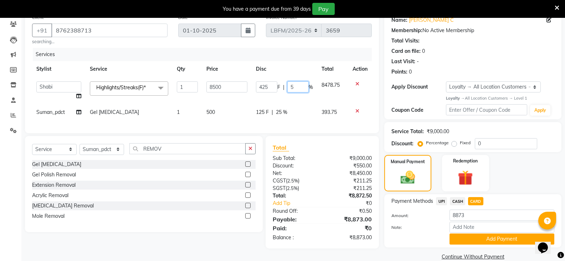
drag, startPoint x: 297, startPoint y: 85, endPoint x: 281, endPoint y: 85, distance: 15.7
click at [281, 85] on div "425 F | 5 %" at bounding box center [284, 86] width 57 height 11
type input "0"
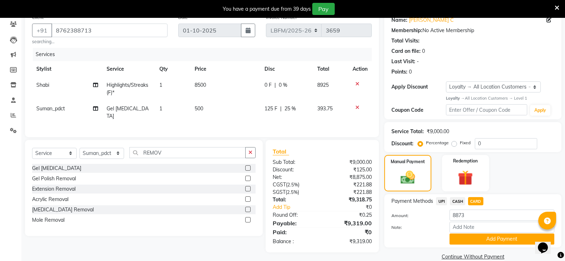
click at [223, 86] on td "8500" at bounding box center [225, 89] width 70 height 24
select select "90388"
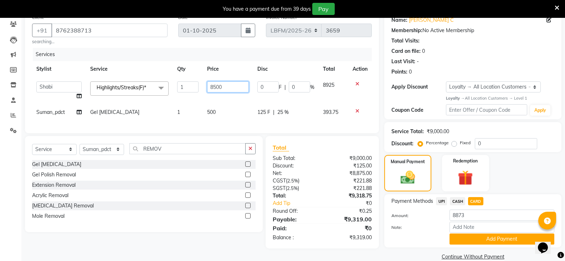
click at [231, 85] on input "8500" at bounding box center [228, 86] width 42 height 11
type input "8100"
click at [479, 200] on span "CARD" at bounding box center [475, 201] width 15 height 8
type input "8899"
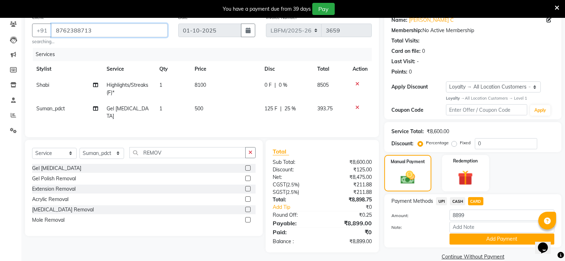
drag, startPoint x: 101, startPoint y: 30, endPoint x: 19, endPoint y: 30, distance: 82.0
click at [19, 30] on app-home "08047224946 Select Location × Looks Forum Mall Konanakunte, Bengaluru Default P…" at bounding box center [282, 114] width 565 height 315
click at [461, 238] on button "Add Payment" at bounding box center [501, 238] width 105 height 11
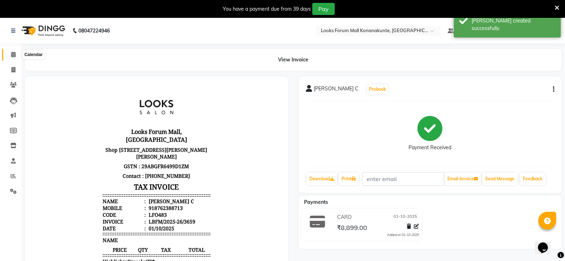
click at [15, 52] on icon at bounding box center [13, 54] width 5 height 5
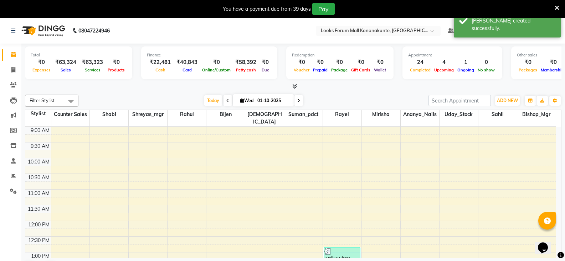
click at [296, 101] on span at bounding box center [298, 100] width 9 height 11
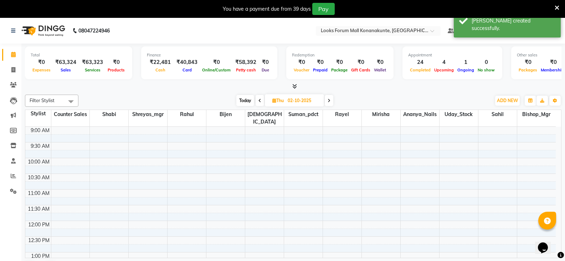
click at [328, 100] on icon at bounding box center [329, 100] width 3 height 4
type input "03-10-2025"
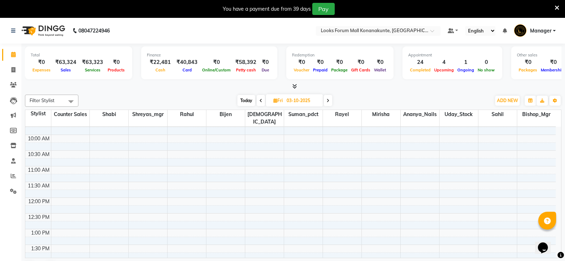
scroll to position [36, 0]
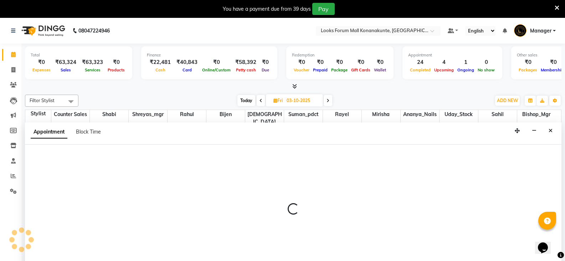
scroll to position [18, 0]
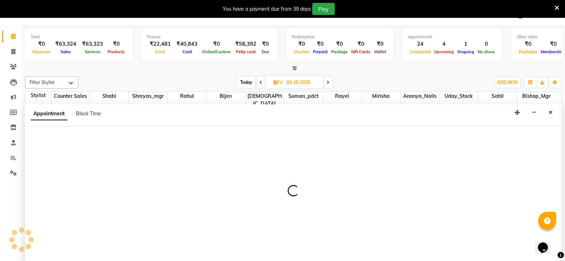
select select "90397"
select select "tentative"
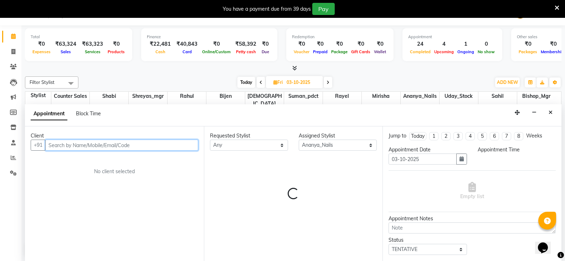
select select "720"
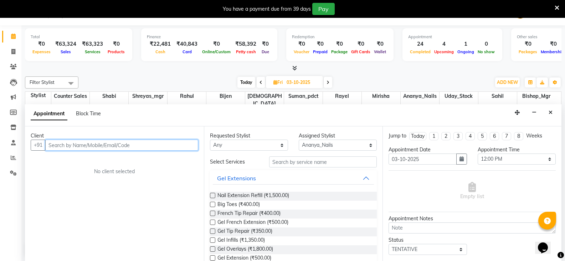
click at [120, 146] on input "text" at bounding box center [121, 144] width 153 height 11
paste input "8762388713"
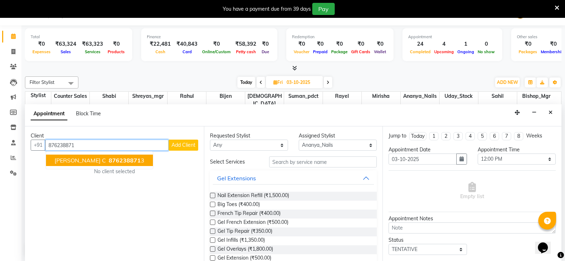
click at [117, 161] on span "876238871" at bounding box center [125, 159] width 32 height 7
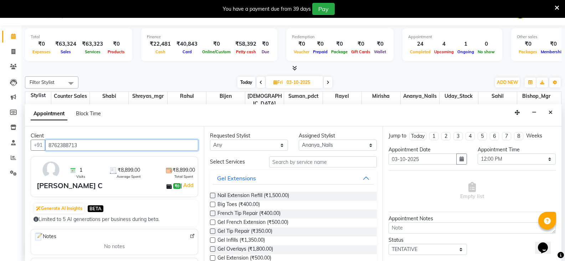
type input "8762388713"
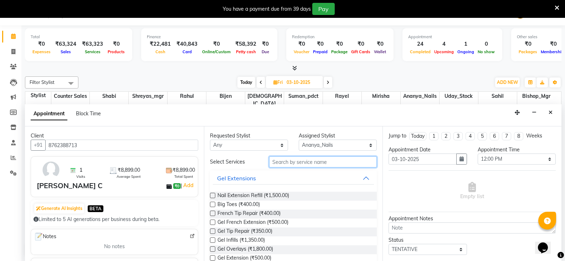
click at [312, 164] on input "text" at bounding box center [323, 161] width 108 height 11
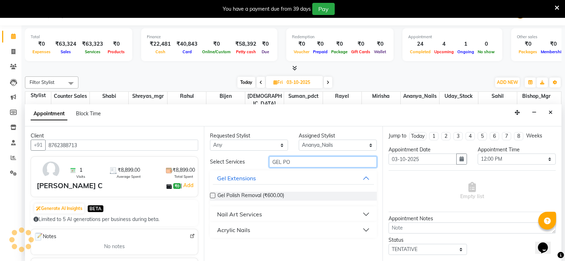
type input "GEL PO"
click at [279, 212] on button "Nail Art Services" at bounding box center [293, 213] width 161 height 13
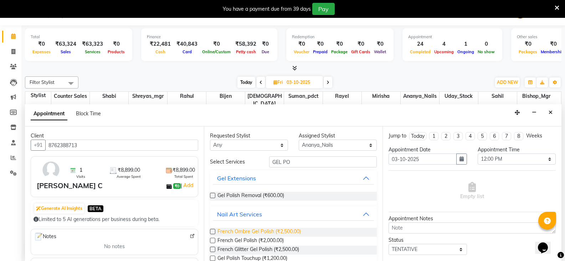
click at [254, 231] on span "French Ombre Gel Polish (₹2,500.00)" at bounding box center [258, 231] width 83 height 9
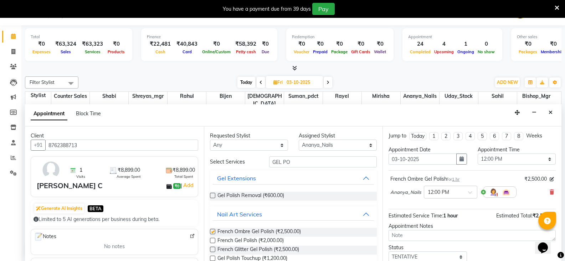
checkbox input "false"
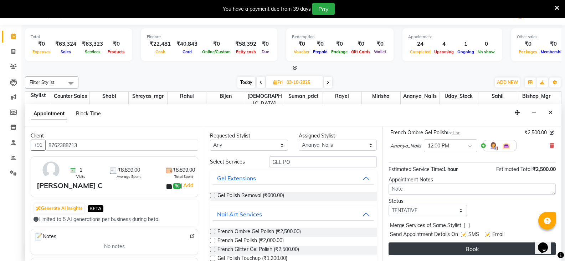
click at [454, 250] on button "Book" at bounding box center [472, 248] width 167 height 13
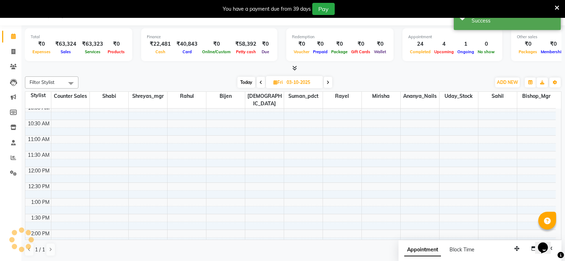
scroll to position [0, 0]
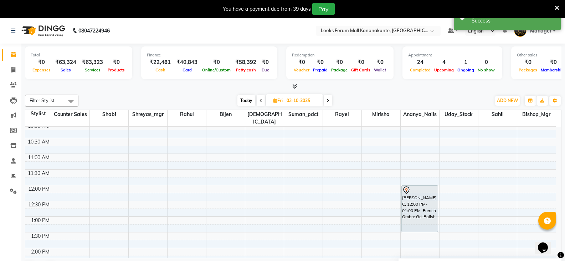
drag, startPoint x: 418, startPoint y: 208, endPoint x: 418, endPoint y: 219, distance: 10.7
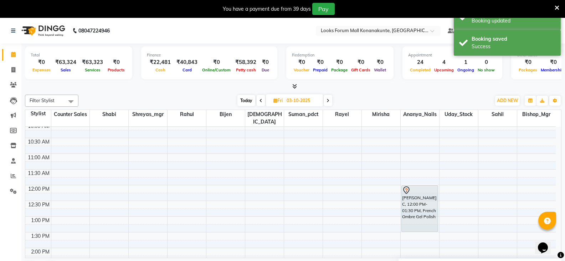
click at [258, 99] on span at bounding box center [261, 100] width 9 height 11
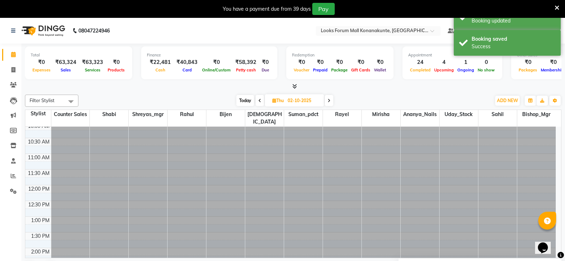
scroll to position [300, 0]
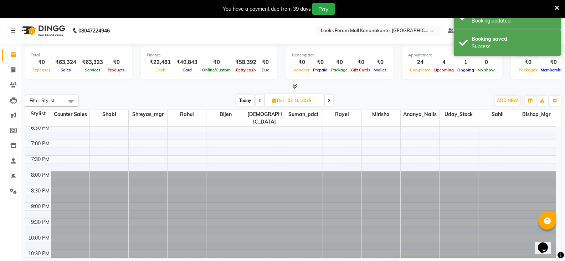
click at [258, 99] on icon at bounding box center [259, 100] width 3 height 4
type input "01-10-2025"
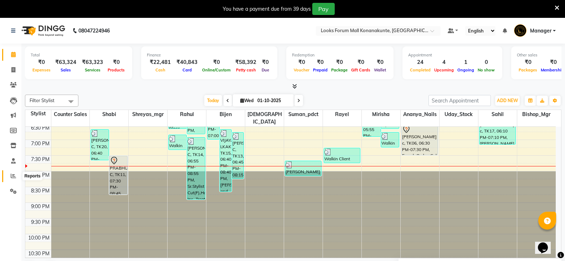
click at [14, 176] on icon at bounding box center [13, 175] width 5 height 5
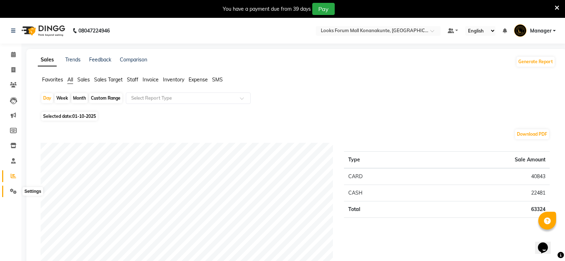
click at [13, 192] on icon at bounding box center [13, 190] width 7 height 5
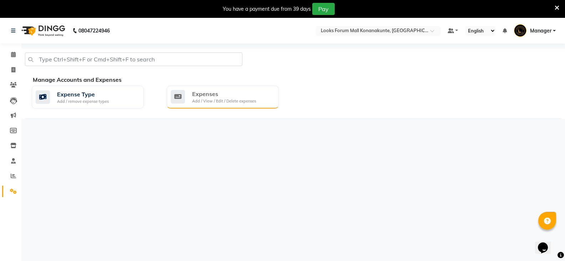
click at [231, 93] on div "Expenses" at bounding box center [224, 93] width 64 height 9
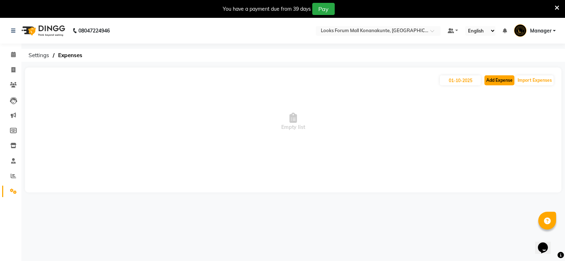
click at [509, 82] on button "Add Expense" at bounding box center [499, 80] width 30 height 10
select select "1"
select select "8119"
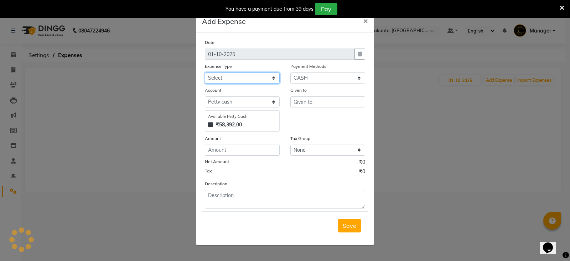
click at [239, 80] on select "Select Accommodation Aesthetics Bank Deposit BLINKIT Cash Handover Client Refun…" at bounding box center [242, 77] width 75 height 11
select select "24890"
click at [205, 72] on select "Select Accommodation Aesthetics Bank Deposit BLINKIT Cash Handover Client Refun…" at bounding box center [242, 77] width 75 height 11
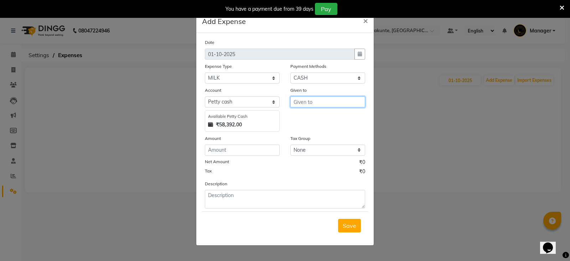
click at [336, 103] on input "text" at bounding box center [327, 101] width 75 height 11
click at [328, 120] on ngb-highlight "[PERSON_NAME] op_Mgr" at bounding box center [333, 116] width 68 height 7
type input "Bishop_Mgr"
click at [254, 151] on input "number" at bounding box center [242, 149] width 75 height 11
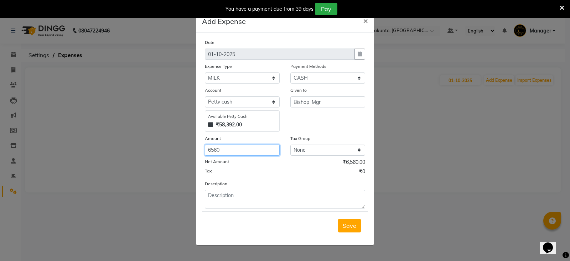
type input "6560"
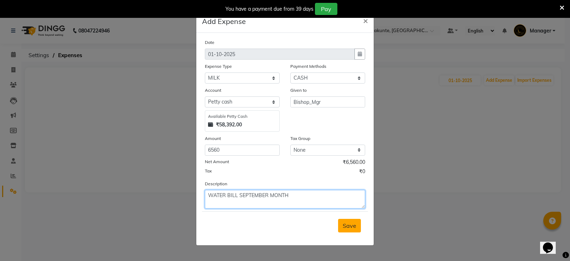
type textarea "WATER BILL SEPTEMBER MONTH"
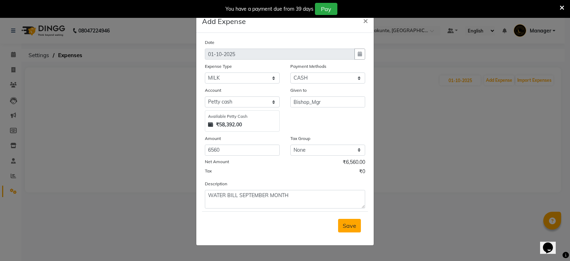
click at [348, 227] on span "Save" at bounding box center [350, 225] width 14 height 7
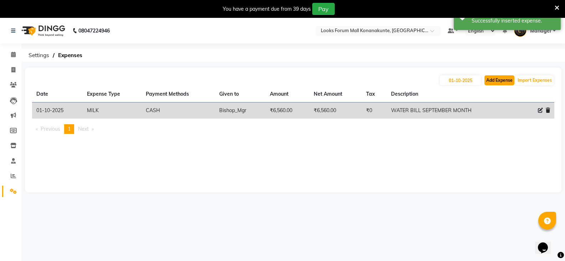
click at [498, 82] on button "Add Expense" at bounding box center [499, 80] width 30 height 10
select select "1"
select select "8119"
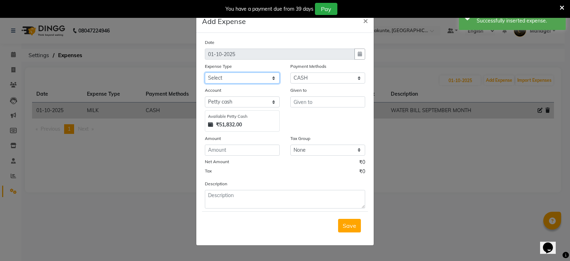
click at [254, 78] on select "Select Accommodation Aesthetics Bank Deposit BLINKIT Cash Handover Client Refun…" at bounding box center [242, 77] width 75 height 11
select select "24890"
click at [205, 72] on select "Select Accommodation Aesthetics Bank Deposit BLINKIT Cash Handover Client Refun…" at bounding box center [242, 77] width 75 height 11
click at [318, 102] on input "text" at bounding box center [327, 101] width 75 height 11
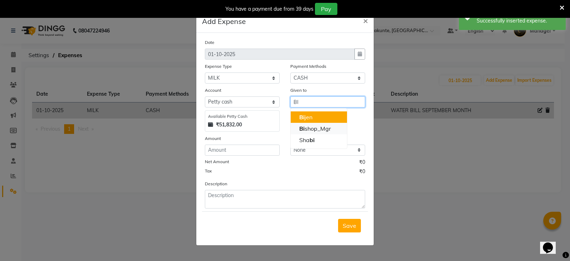
click at [314, 126] on ngb-highlight "Bi shop_Mgr" at bounding box center [315, 128] width 32 height 7
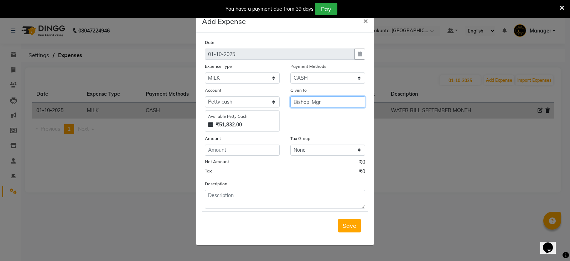
type input "Bishop_Mgr"
click at [248, 149] on input "number" at bounding box center [242, 149] width 75 height 11
type input "250"
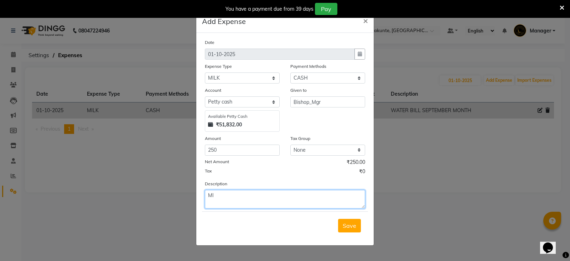
type textarea "M"
type textarea "6"
type textarea "MILK, COOFEE, LEMON"
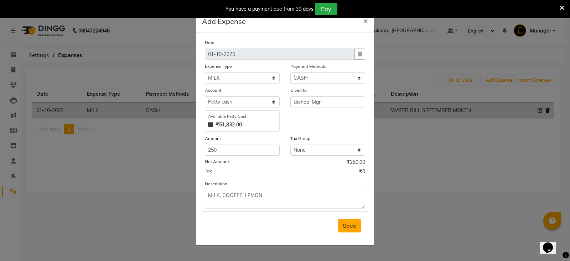
click at [349, 223] on span "Save" at bounding box center [350, 225] width 14 height 7
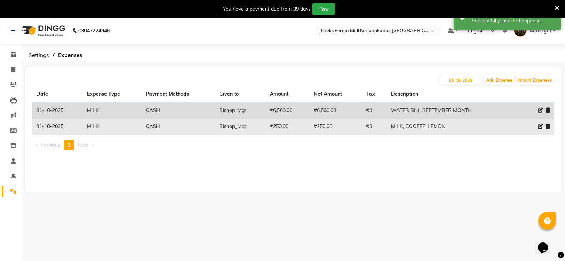
click at [539, 127] on icon at bounding box center [540, 126] width 5 height 5
select select "24890"
select select "1"
select select "8119"
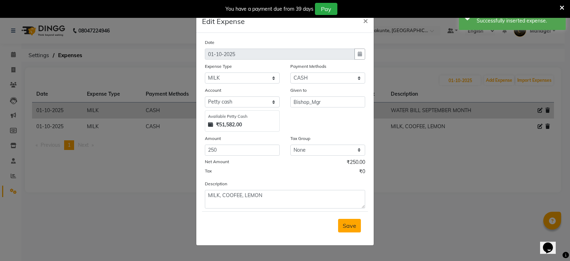
click at [352, 220] on button "Save" at bounding box center [349, 225] width 23 height 14
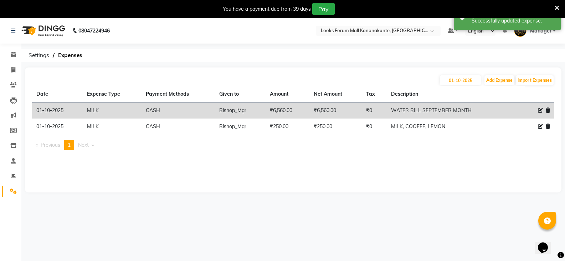
click at [539, 109] on icon at bounding box center [540, 110] width 5 height 5
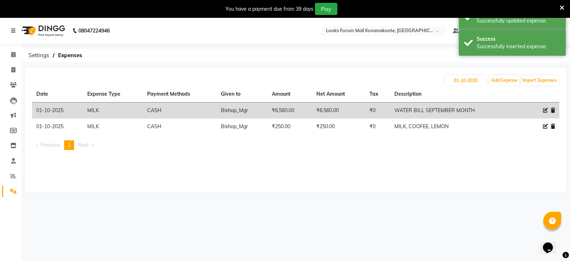
select select "24890"
select select "1"
select select "8119"
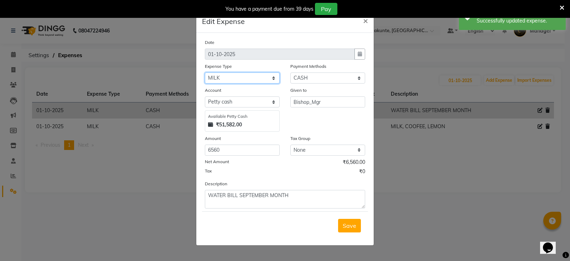
click at [240, 81] on select "Select Accommodation Aesthetics Bank Deposit BLINKIT Cash Handover Client Refun…" at bounding box center [242, 77] width 75 height 11
select select "24887"
click at [205, 72] on select "Select Accommodation Aesthetics Bank Deposit BLINKIT Cash Handover Client Refun…" at bounding box center [242, 77] width 75 height 11
click at [352, 227] on span "Save" at bounding box center [350, 225] width 14 height 7
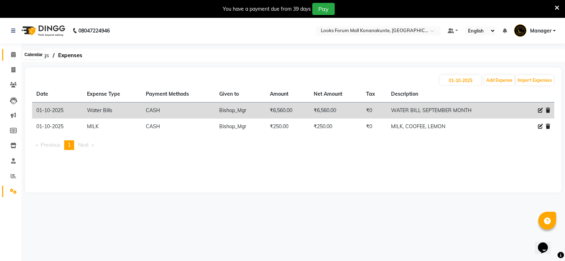
click at [14, 55] on icon at bounding box center [13, 54] width 5 height 5
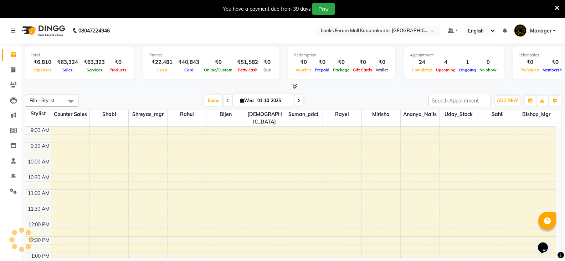
scroll to position [287, 0]
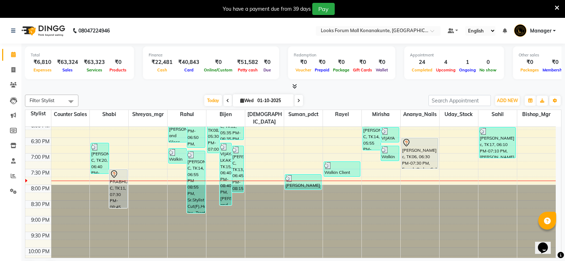
click at [298, 97] on span at bounding box center [298, 100] width 9 height 11
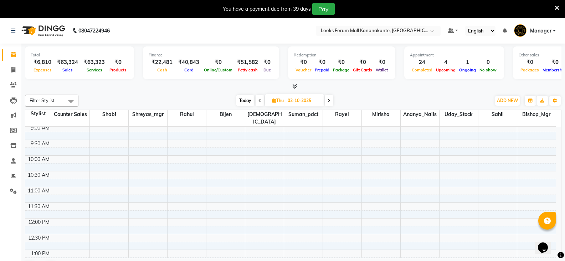
scroll to position [0, 0]
click at [260, 102] on icon at bounding box center [259, 100] width 3 height 4
type input "01-10-2025"
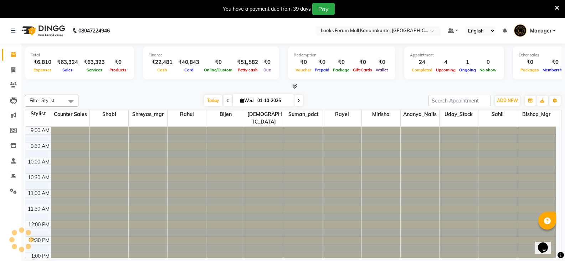
scroll to position [300, 0]
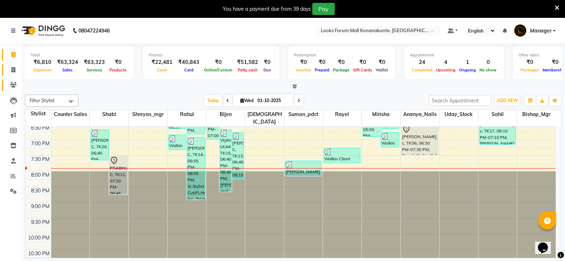
drag, startPoint x: 14, startPoint y: 71, endPoint x: 19, endPoint y: 80, distance: 9.9
click at [14, 71] on icon at bounding box center [13, 69] width 4 height 5
select select "service"
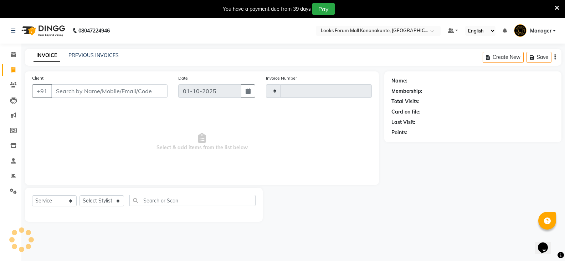
type input "3660"
select select "8945"
click at [111, 203] on select "Select Stylist" at bounding box center [101, 200] width 45 height 11
select select "90392"
click at [79, 195] on select "Select Stylist Ananya_Nails [PERSON_NAME] Bijen Bishop_Mgr Counter Sales Manage…" at bounding box center [101, 200] width 45 height 11
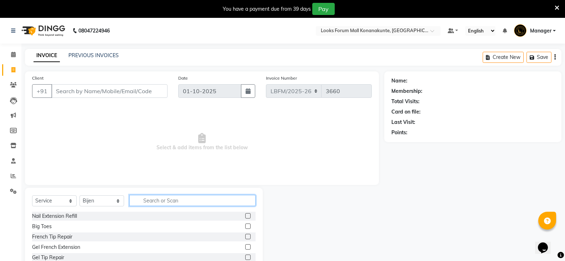
click at [150, 202] on input "text" at bounding box center [192, 200] width 126 height 11
type input "BEARD"
click at [248, 216] on label at bounding box center [247, 215] width 5 height 5
click at [248, 216] on input "checkbox" at bounding box center [247, 216] width 5 height 5
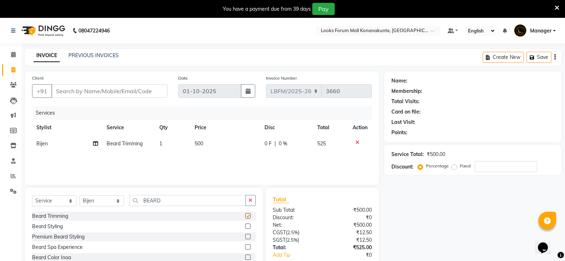
checkbox input "false"
click at [167, 145] on td "1" at bounding box center [172, 143] width 35 height 16
select select "90392"
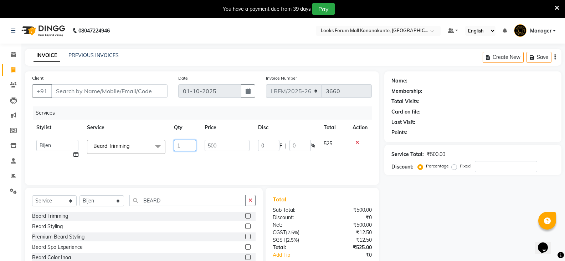
drag, startPoint x: 184, startPoint y: 144, endPoint x: 150, endPoint y: 142, distance: 34.3
click at [150, 142] on tr "Ananya_Nails [PERSON_NAME] Bijen Bishop_Mgr Counter Sales Manager Mirisha [PERS…" at bounding box center [202, 148] width 340 height 27
type input "2"
click at [135, 88] on input "Client" at bounding box center [109, 91] width 116 height 14
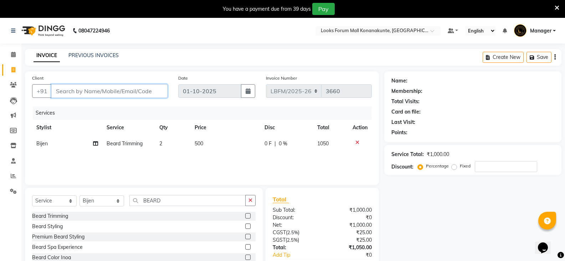
type input "B"
type input "0"
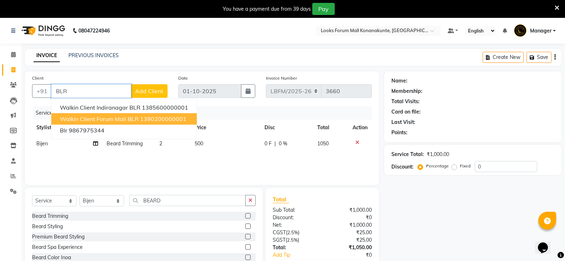
click at [107, 118] on span "Walkin Client Forum Mall BLR" at bounding box center [99, 118] width 79 height 7
type input "1390200000001"
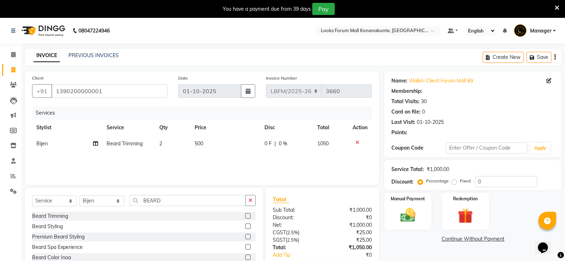
select select "1: Object"
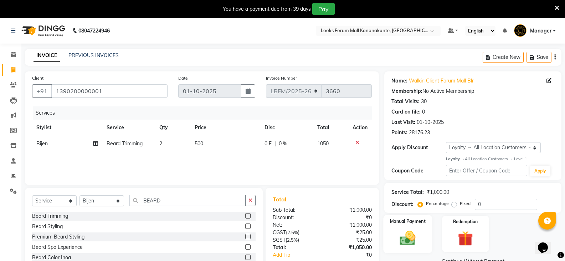
click at [410, 227] on div "Manual Payment" at bounding box center [408, 234] width 49 height 38
click at [478, 257] on span "CARD" at bounding box center [475, 261] width 15 height 8
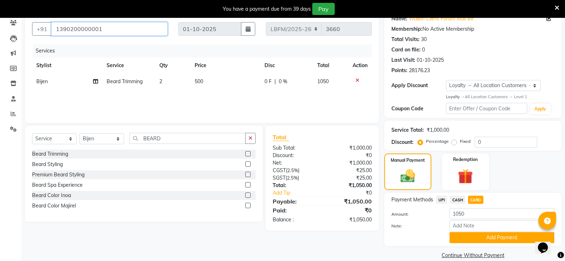
drag, startPoint x: 118, startPoint y: 27, endPoint x: 0, endPoint y: 55, distance: 121.6
click at [0, 55] on app-home "08047224946 Select Location × Looks Forum Mall Konanakunte, Bengaluru Default P…" at bounding box center [282, 113] width 565 height 315
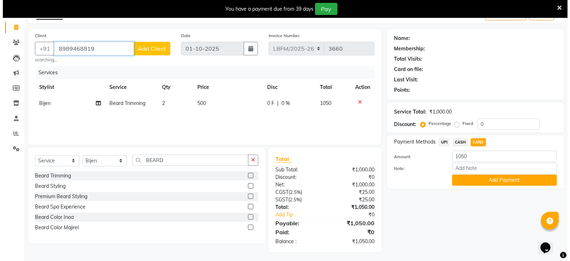
scroll to position [45, 0]
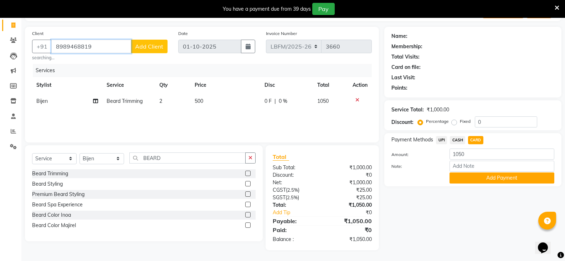
type input "8989468819"
click at [150, 46] on span "Add Client" at bounding box center [149, 46] width 28 height 7
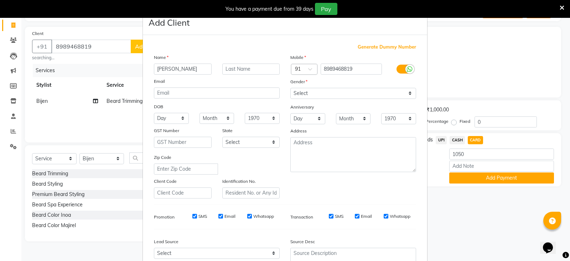
type input "[PERSON_NAME]"
type input "C"
click at [334, 94] on select "Select [DEMOGRAPHIC_DATA] [DEMOGRAPHIC_DATA] Other Prefer Not To Say" at bounding box center [353, 93] width 126 height 11
select select "[DEMOGRAPHIC_DATA]"
click at [290, 88] on select "Select [DEMOGRAPHIC_DATA] [DEMOGRAPHIC_DATA] Other Prefer Not To Say" at bounding box center [353, 93] width 126 height 11
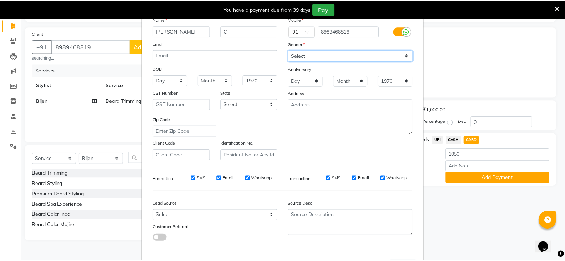
scroll to position [68, 0]
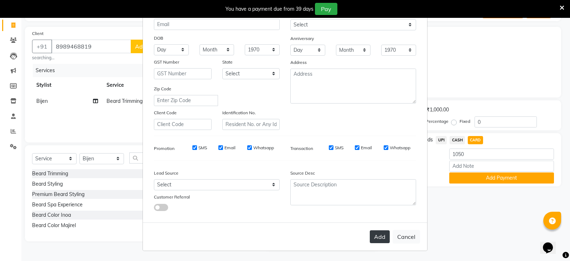
click at [378, 237] on button "Add" at bounding box center [380, 236] width 20 height 13
select select
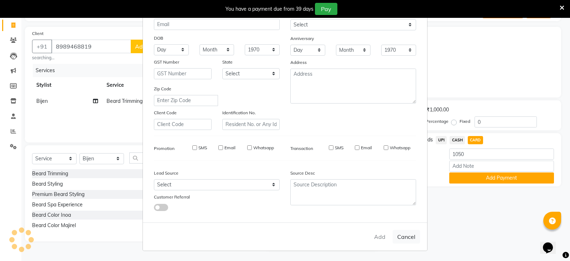
select select
checkbox input "false"
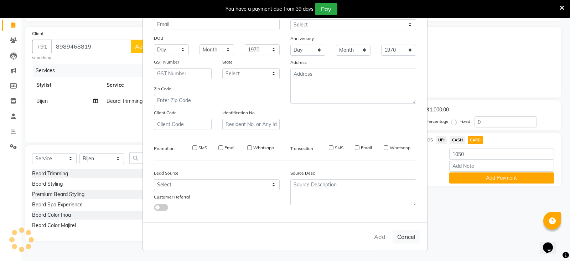
checkbox input "false"
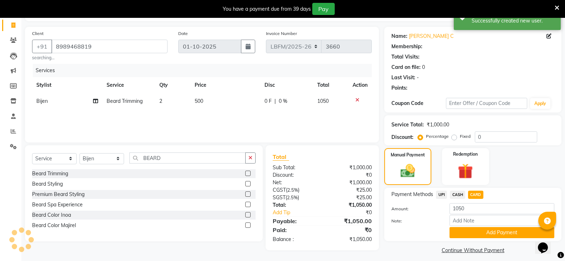
select select "1: Object"
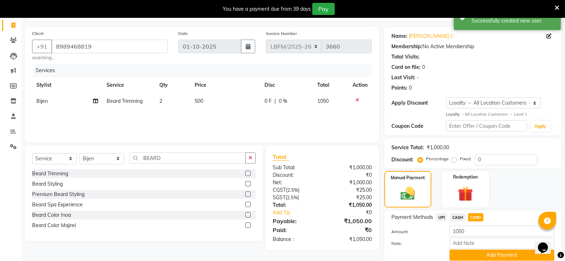
click at [487, 220] on div "Payment Methods UPI CASH CARD" at bounding box center [472, 218] width 163 height 10
click at [475, 218] on span "CARD" at bounding box center [475, 217] width 15 height 8
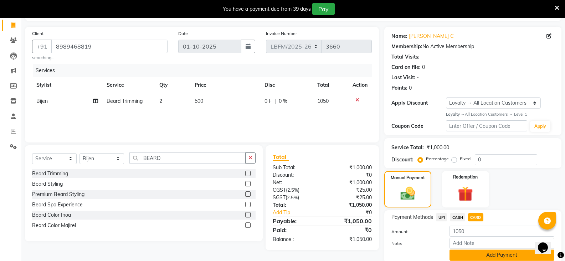
click at [510, 249] on button "Add Payment" at bounding box center [501, 254] width 105 height 11
